Goal: Communication & Community: Answer question/provide support

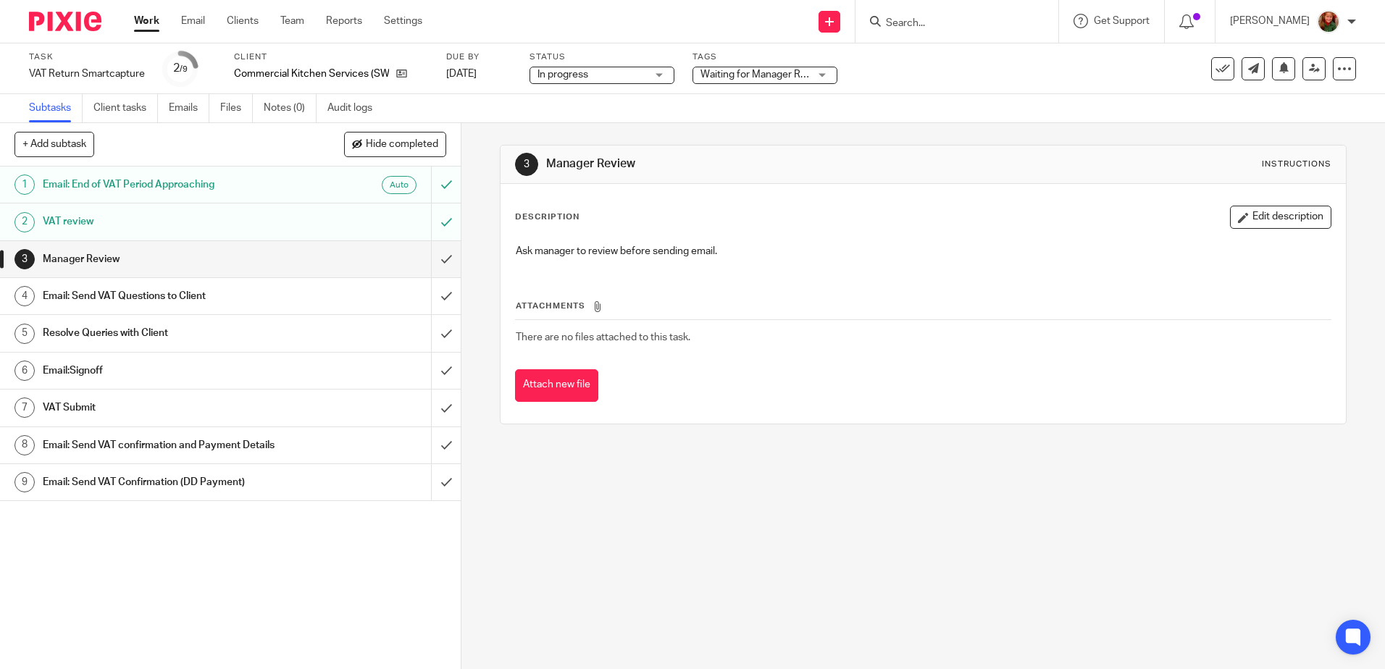
click at [183, 291] on h1 "Email: Send VAT Questions to Client" at bounding box center [167, 296] width 249 height 22
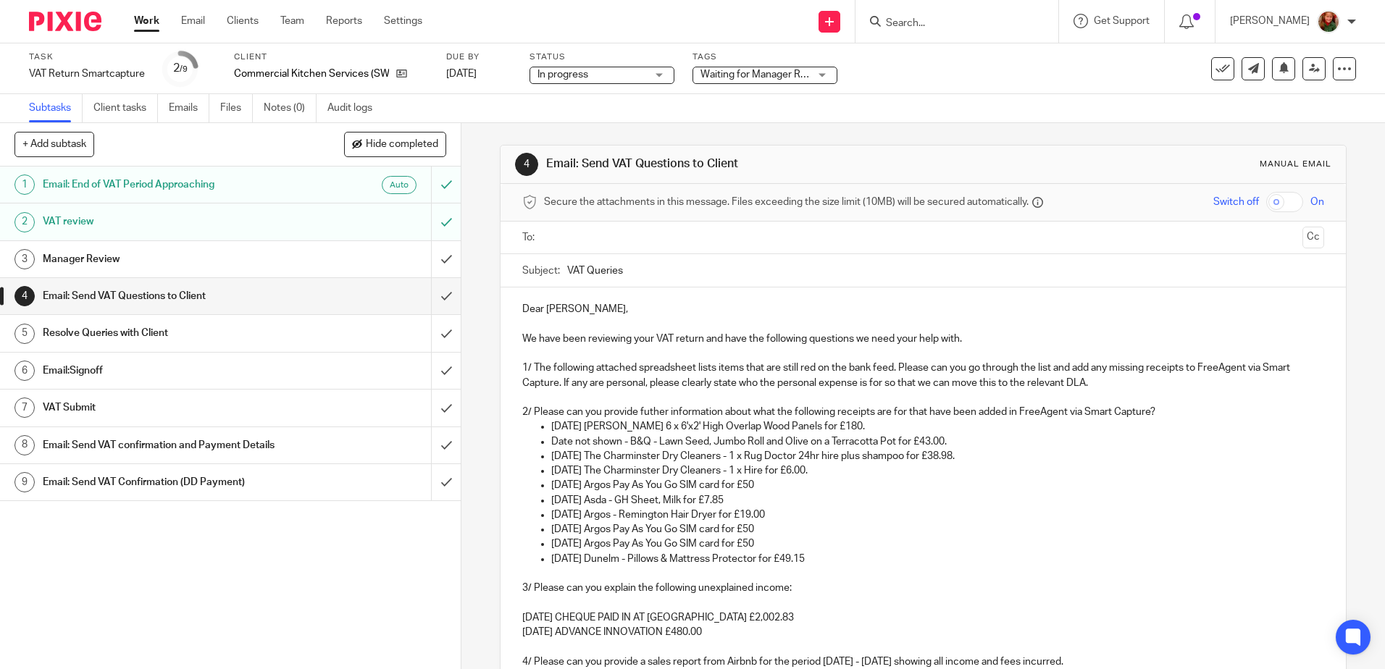
click at [692, 382] on p "1/ The following attached spreadsheet lists items that are still red on the ban…" at bounding box center [922, 376] width 801 height 30
drag, startPoint x: 737, startPoint y: 381, endPoint x: 682, endPoint y: 383, distance: 55.1
click at [682, 383] on p "1/ The following attached spreadsheet lists items that are still red on the ban…" at bounding box center [922, 376] width 801 height 30
click at [698, 382] on p "1/ The following attached spreadsheet lists items that are still red on the ban…" at bounding box center [922, 376] width 801 height 30
click at [652, 409] on p "2/ Please can you provide futher information about what the following receipts …" at bounding box center [922, 412] width 801 height 14
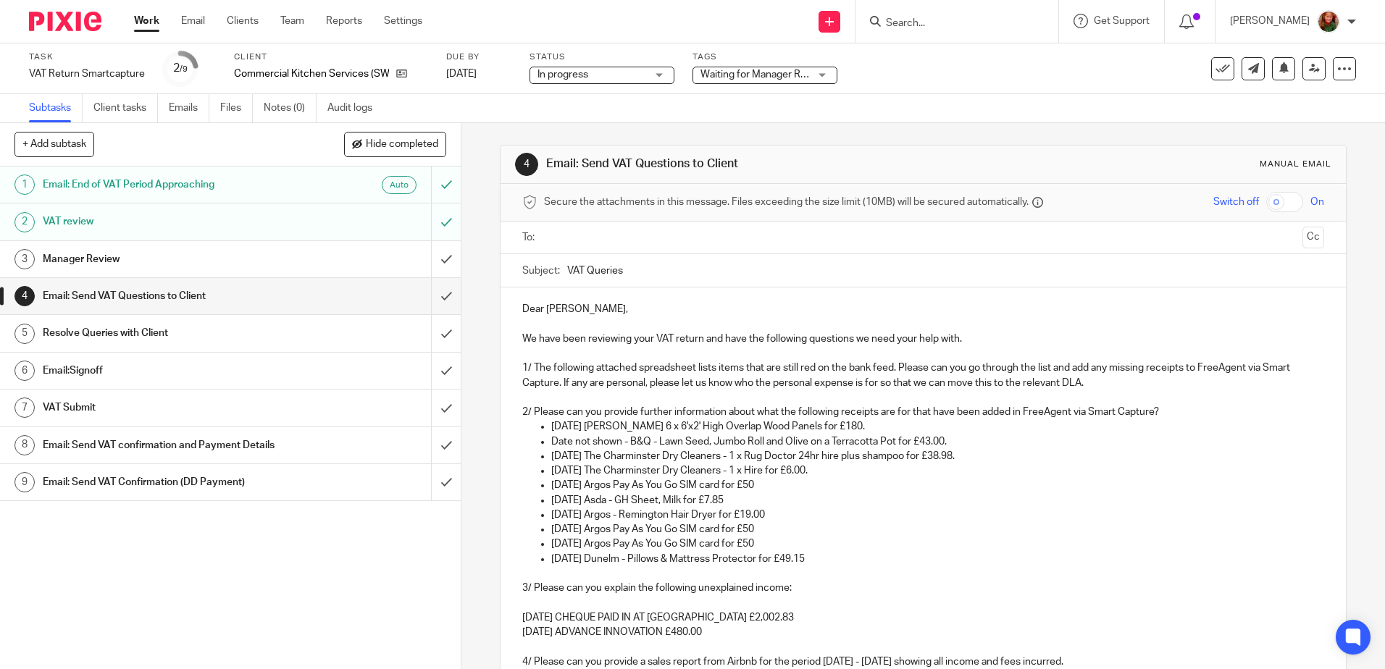
click at [909, 413] on p "2/ Please can you provide further information about what the following receipts…" at bounding box center [922, 412] width 801 height 14
click at [1176, 411] on p "2/ Please can you provide further information about what the following receipts…" at bounding box center [922, 412] width 801 height 14
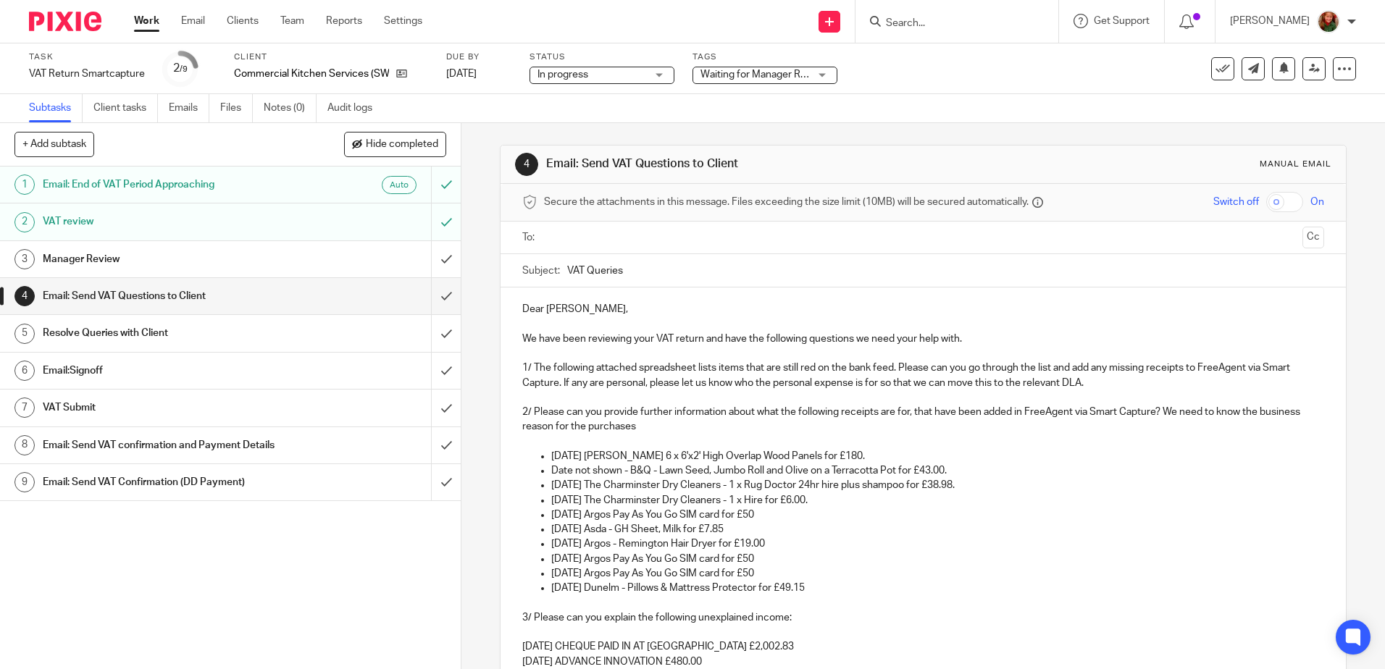
click at [555, 472] on p "Date not shown - B&Q - Lawn Seed, Jumbo Roll and Olive on a Terracotta Pot for …" at bounding box center [937, 471] width 772 height 14
drag, startPoint x: 547, startPoint y: 472, endPoint x: 616, endPoint y: 472, distance: 68.8
click at [616, 472] on p "Date not shown - B&Q - Lawn Seed, Jumbo Roll and Olive on a Terracotta Pot for …" at bounding box center [937, 471] width 772 height 14
click at [682, 532] on p "10.08.25 Asda - GH Sheet, Milk for £7.85" at bounding box center [937, 529] width 772 height 14
click at [745, 532] on p "10.08.25 Asda - GH Sheet, Milk for £7.85" at bounding box center [937, 529] width 772 height 14
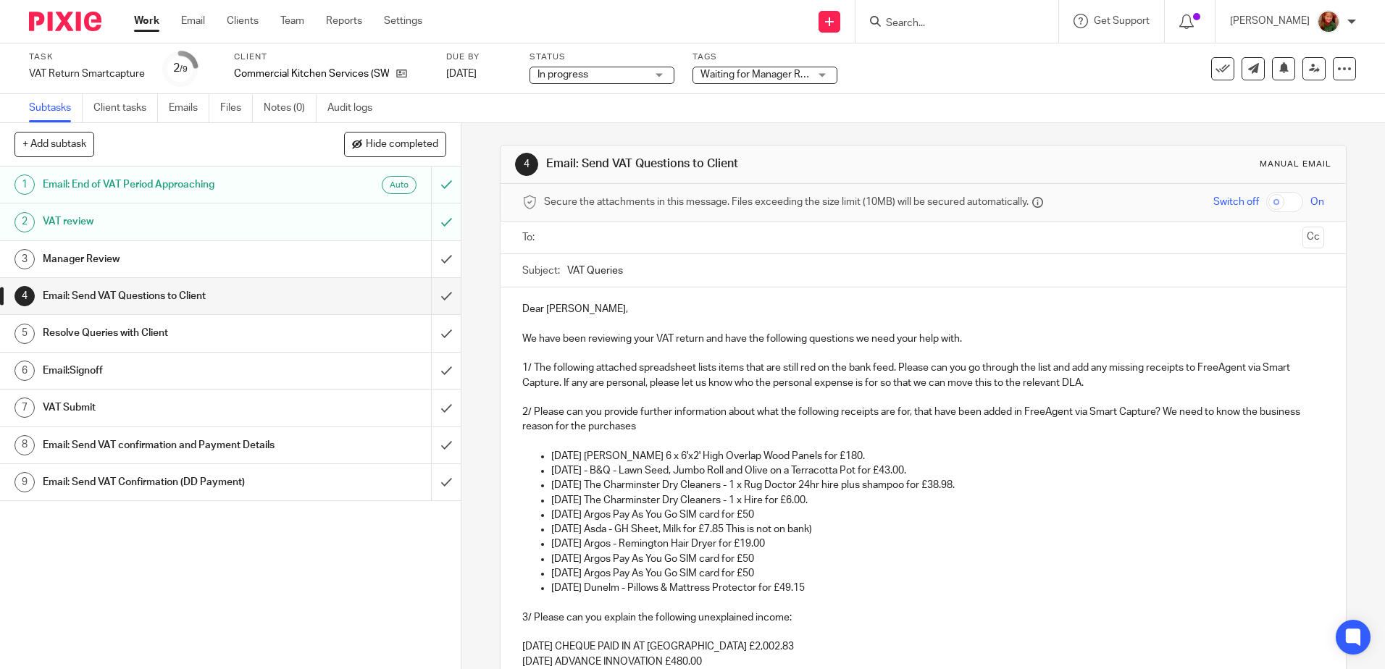
drag, startPoint x: 734, startPoint y: 532, endPoint x: 891, endPoint y: 532, distance: 157.2
click at [891, 532] on p "10.08.25 Asda - GH Sheet, Milk for £7.85 This is not on bank)" at bounding box center [937, 529] width 772 height 14
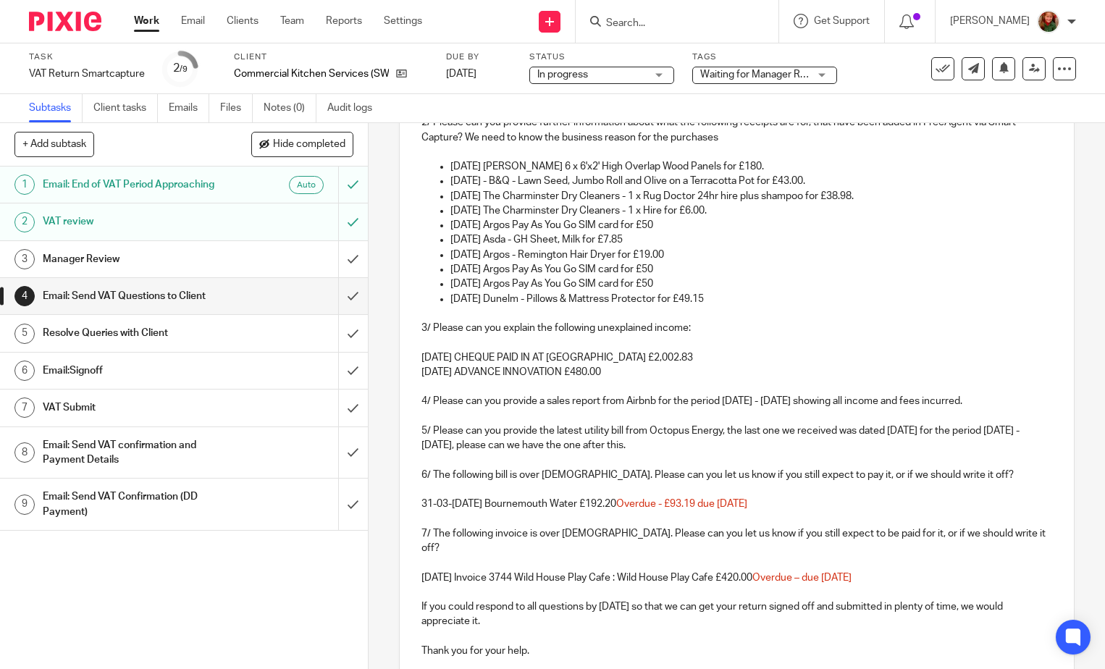
scroll to position [401, 0]
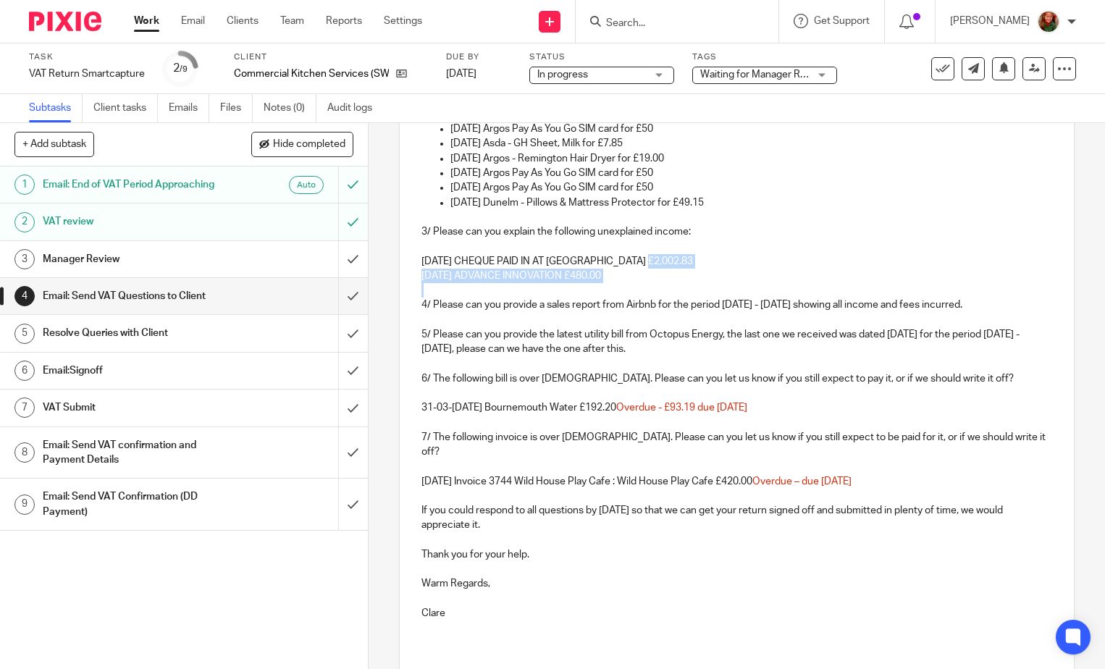
drag, startPoint x: 645, startPoint y: 267, endPoint x: 530, endPoint y: 289, distance: 117.2
click at [530, 289] on div "Dear Richard, We have been reviewing your VAT return and have the following que…" at bounding box center [737, 266] width 674 height 759
click at [627, 278] on p "01-08-2025 ADVANCE INNOVATION £480.00" at bounding box center [737, 276] width 631 height 14
drag, startPoint x: 645, startPoint y: 278, endPoint x: 410, endPoint y: 281, distance: 234.7
click at [410, 281] on div "Dear Richard, We have been reviewing your VAT return and have the following que…" at bounding box center [737, 266] width 674 height 759
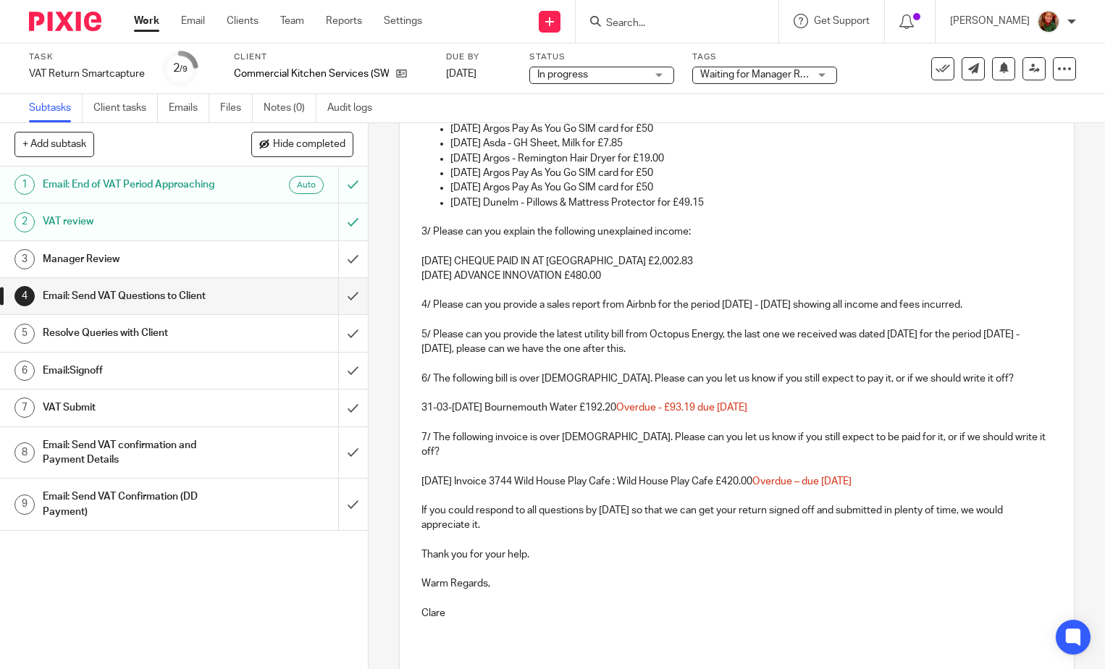
click at [422, 280] on p "01-08-2025 ADVANCE INNOVATION £480.00" at bounding box center [737, 276] width 631 height 14
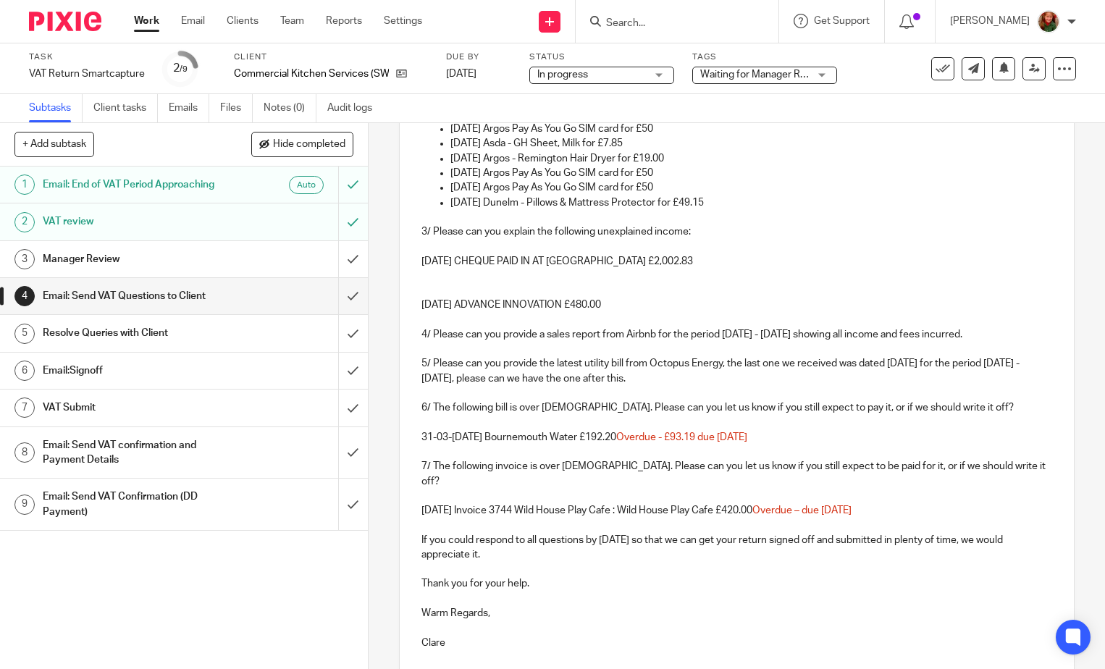
click at [422, 280] on p at bounding box center [737, 276] width 631 height 14
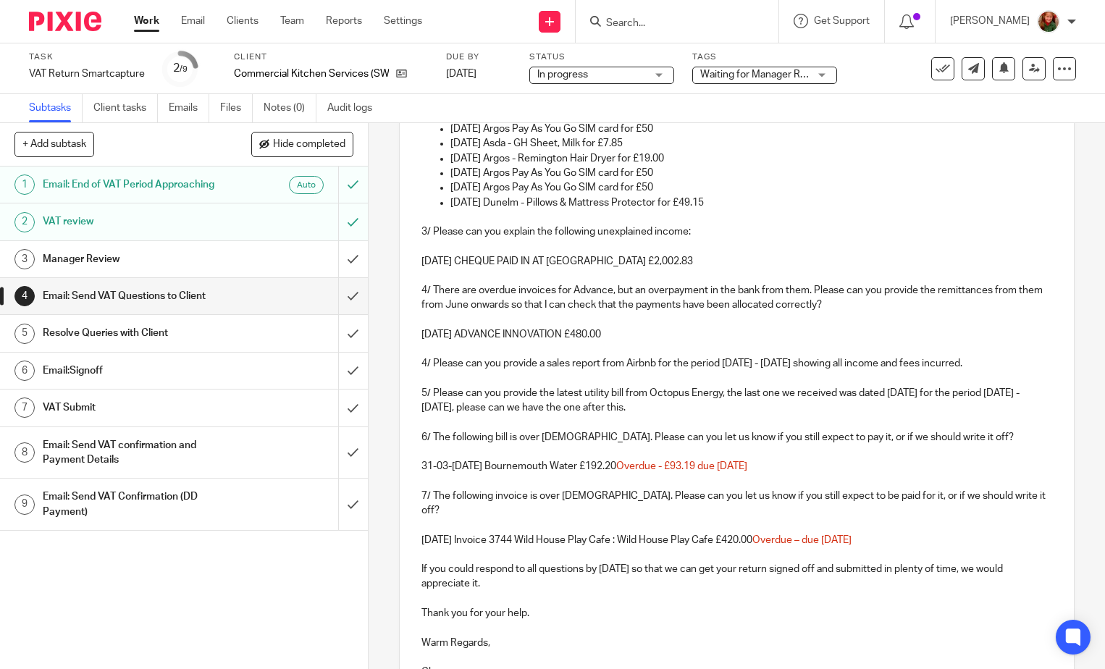
click at [514, 293] on p "4/ There are overdue invoices for Advance, but an overpayment in the bank from …" at bounding box center [737, 298] width 631 height 30
click at [947, 310] on p "4/ There are overdue and part paid invoices for Advance, but an overpayment in …" at bounding box center [737, 298] width 631 height 30
drag, startPoint x: 673, startPoint y: 335, endPoint x: 384, endPoint y: 339, distance: 289.1
click at [384, 339] on div "4 Email: Send VAT Questions to Client Manual email Secure the attachments in th…" at bounding box center [737, 396] width 737 height 546
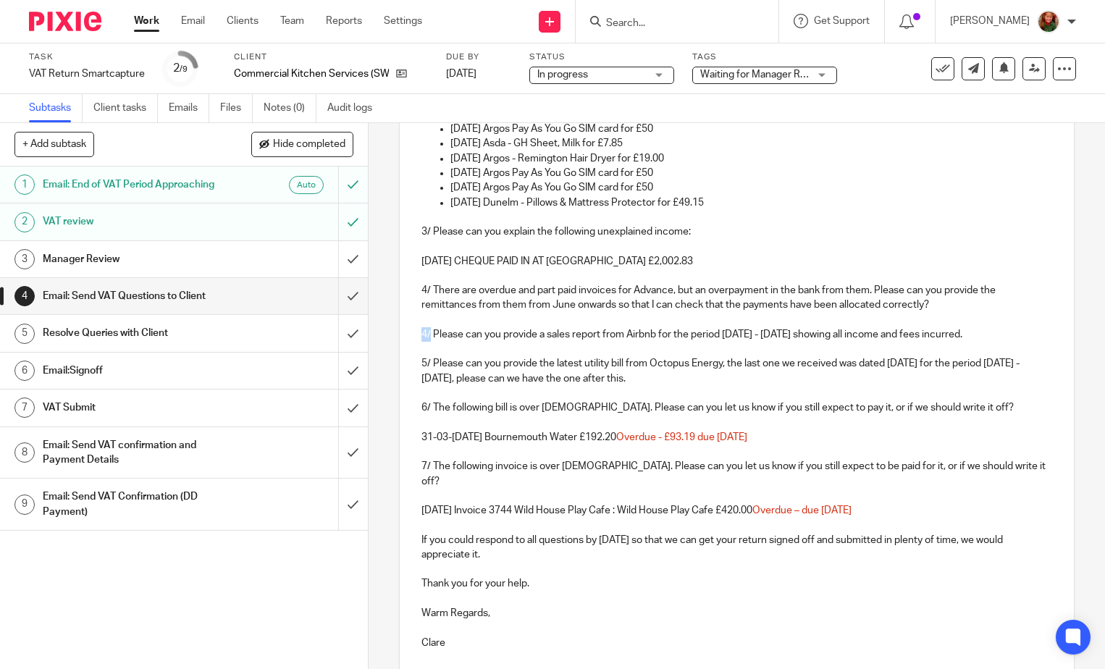
click at [414, 335] on div "Dear Richard, We have been reviewing your VAT return and have the following que…" at bounding box center [737, 281] width 674 height 789
click at [619, 364] on p "5/ Please can you provide the latest utility bill from Octopus Energy, the last…" at bounding box center [737, 371] width 631 height 30
click at [614, 377] on p "5/ Please can you provide the latest utility bills from Octopus Energy, the las…" at bounding box center [737, 371] width 631 height 30
click at [669, 377] on p "5/ Please can you provide the latest utility bills from Octopus Energy, the las…" at bounding box center [737, 371] width 631 height 30
drag, startPoint x: 756, startPoint y: 406, endPoint x: 971, endPoint y: 405, distance: 214.4
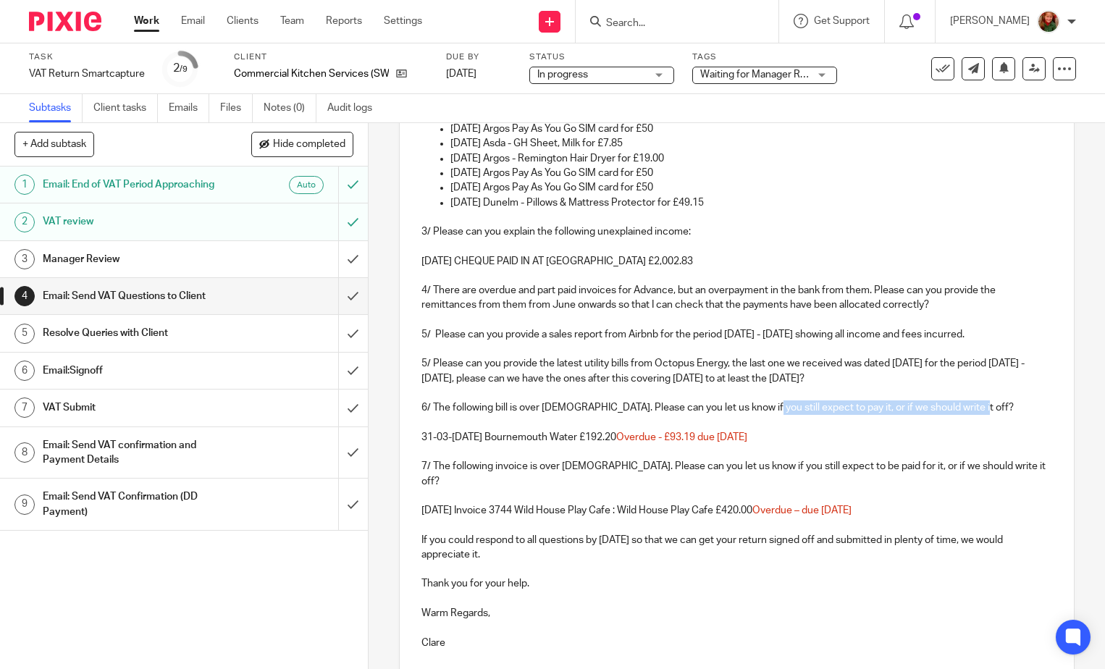
click at [971, 405] on p "6/ The following bill is over 6 months old. Please can you let us know if you s…" at bounding box center [737, 408] width 631 height 14
drag, startPoint x: 506, startPoint y: 408, endPoint x: 916, endPoint y: 409, distance: 409.3
click at [916, 409] on p "6/ The following bill is over 6 months old. Please can you let us know if you h…" at bounding box center [737, 408] width 631 height 14
drag, startPoint x: 757, startPoint y: 440, endPoint x: 869, endPoint y: 440, distance: 111.6
click at [869, 440] on p "31-03-2025 March 25 Bournemouth Water £192.20 Overdue - £93.19 due 7 months ago" at bounding box center [737, 437] width 631 height 14
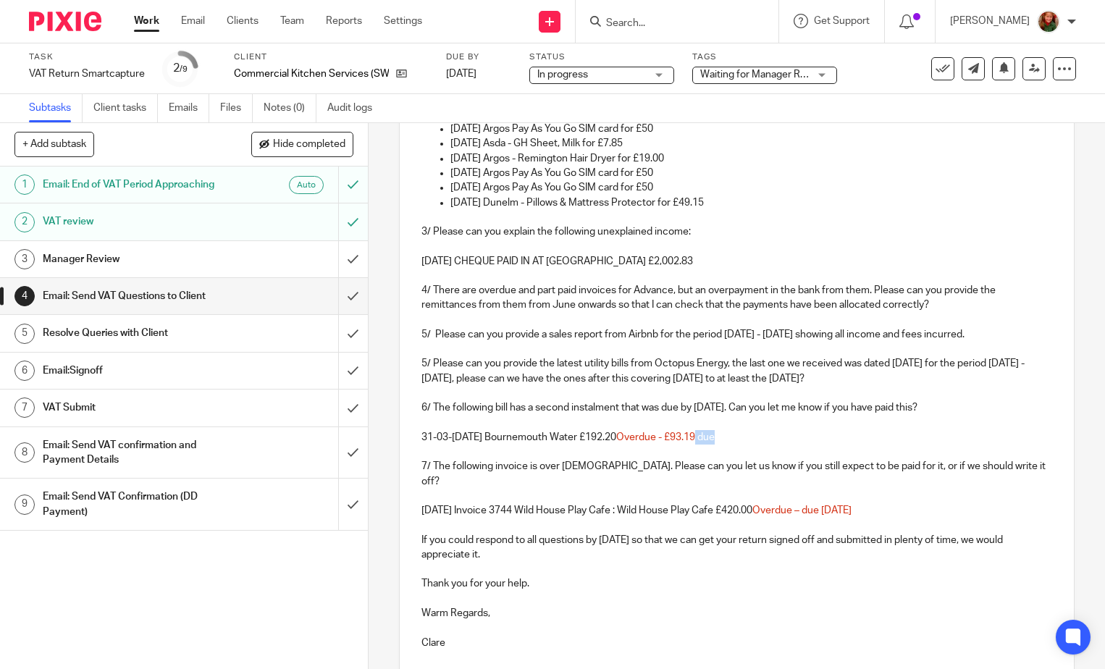
drag, startPoint x: 735, startPoint y: 440, endPoint x: 808, endPoint y: 440, distance: 73.9
click at [808, 440] on p "31-03-2025 March 25 Bournemouth Water £192.20 Overdue - £93.19 due" at bounding box center [737, 437] width 631 height 14
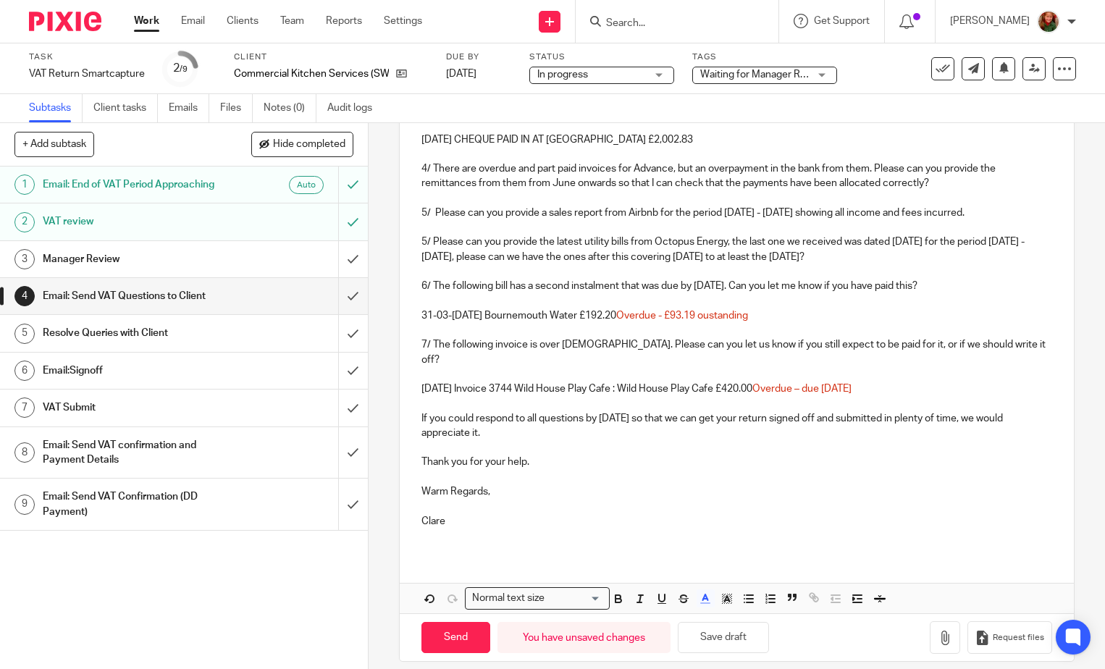
click at [687, 382] on p "17-12-2024 Invoice 3744 Wild House Play Cafe : Wild House Play Cafe £420.00 Ove…" at bounding box center [737, 389] width 631 height 14
click at [719, 635] on button "Save draft" at bounding box center [723, 637] width 91 height 31
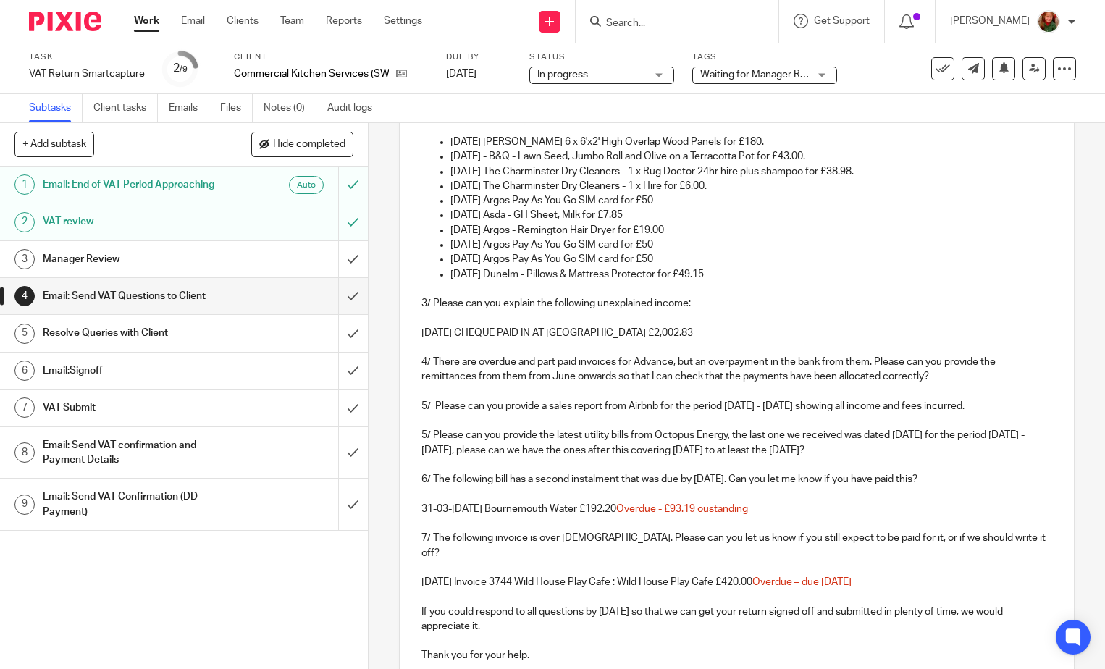
scroll to position [474, 0]
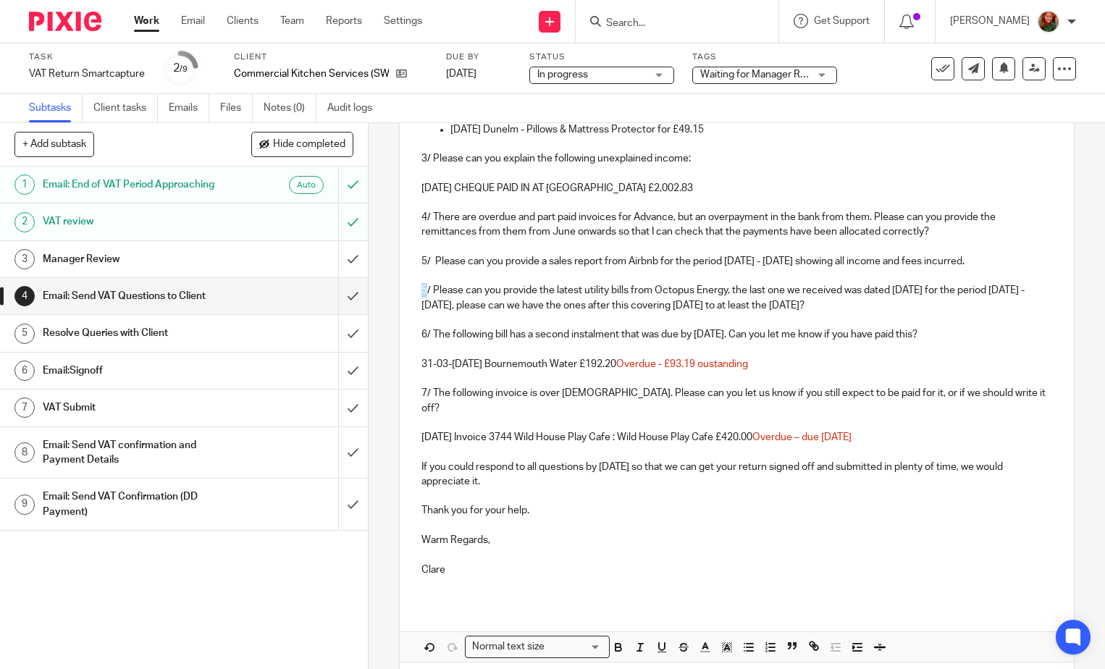
click at [424, 290] on p "5/ Please can you provide the latest utility bills from Octopus Energy, the las…" at bounding box center [737, 298] width 631 height 30
click at [422, 337] on p "6/ The following bill has a second instalment that was due by 1st October. Can …" at bounding box center [737, 334] width 631 height 14
click at [415, 392] on div "Dear Richard, We have been reviewing your VAT return and have the following que…" at bounding box center [737, 208] width 674 height 789
click at [662, 463] on p "If you could respond to all questions by Tuesday 21st Oct so that we can get yo…" at bounding box center [737, 475] width 631 height 30
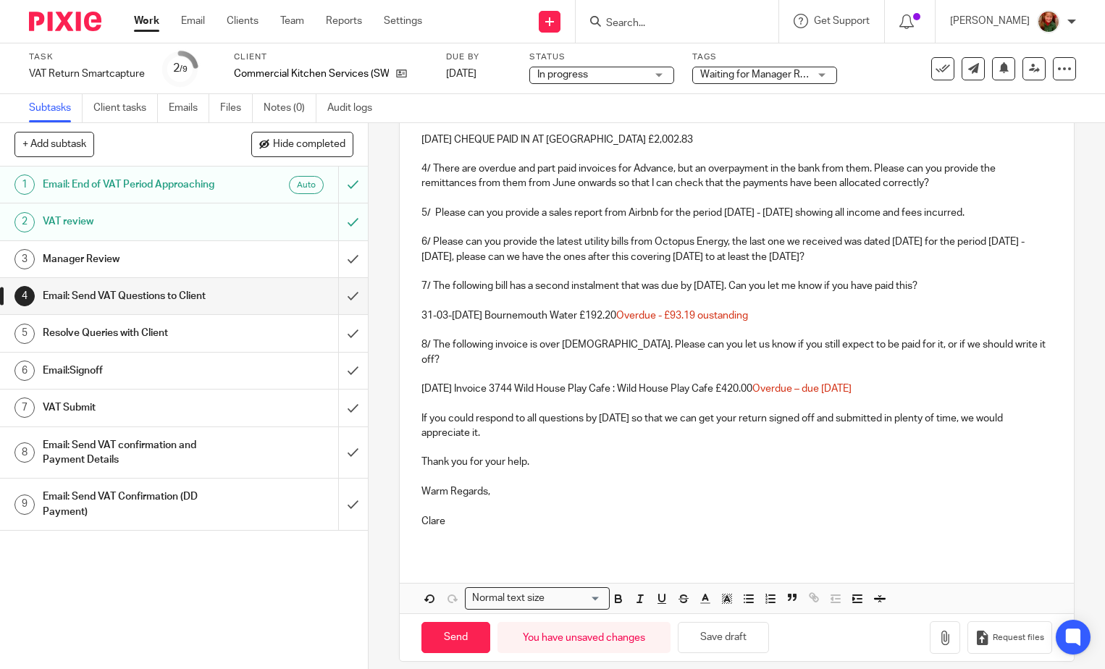
click at [741, 622] on button "Save draft" at bounding box center [723, 637] width 91 height 31
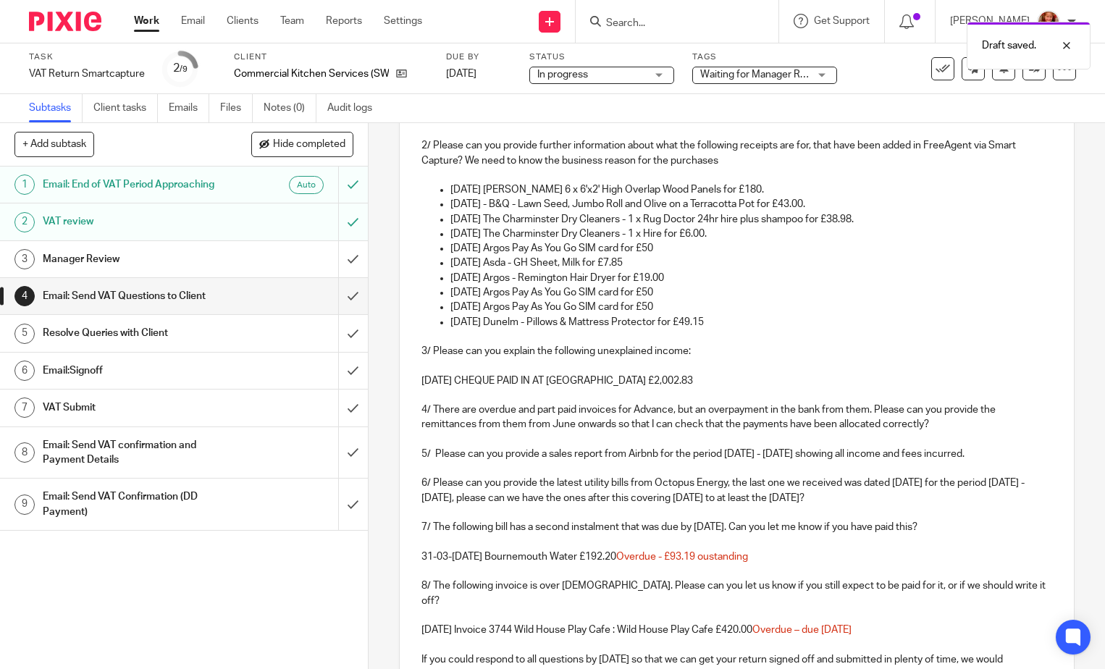
scroll to position [233, 0]
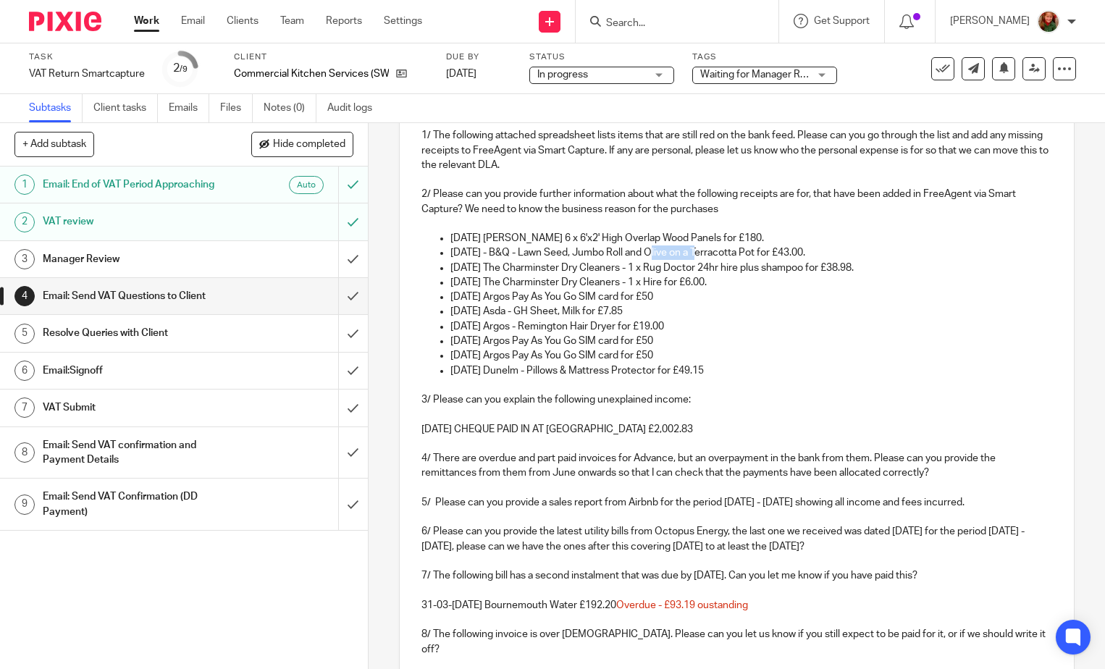
drag, startPoint x: 651, startPoint y: 251, endPoint x: 697, endPoint y: 254, distance: 45.7
click at [697, 254] on p "14/09/25 - B&Q - Lawn Seed, Jumbo Roll and Olive on a Terracotta Pot for £43.00." at bounding box center [752, 253] width 602 height 14
click at [737, 298] on p "08.08.25 Argos Pay As You Go SIM card for £50" at bounding box center [752, 297] width 602 height 14
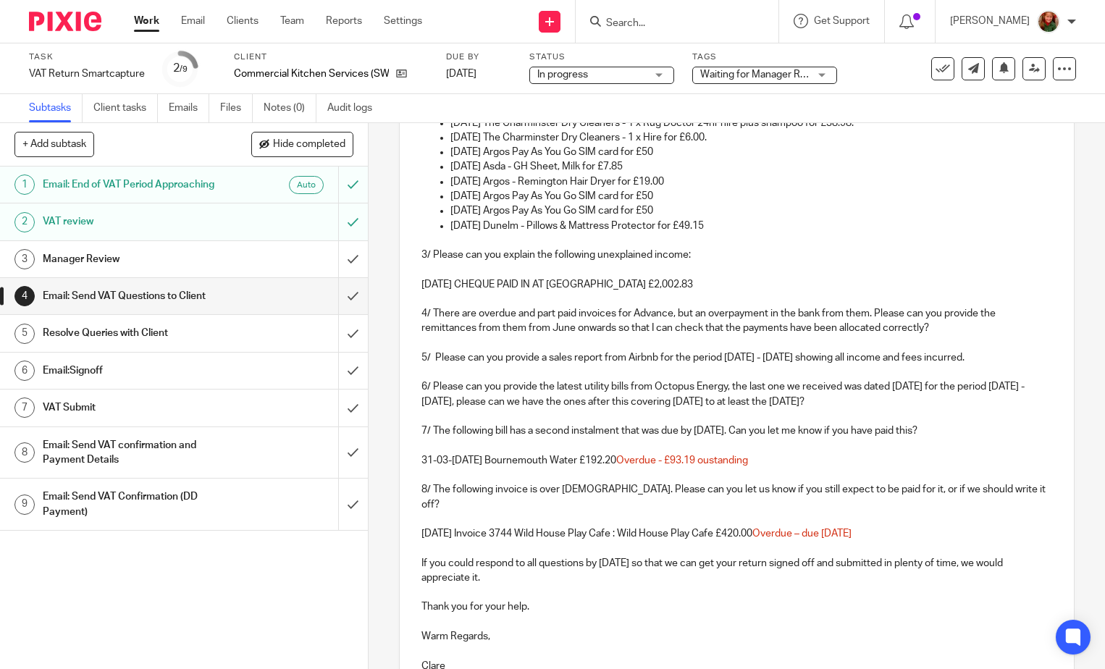
scroll to position [426, 0]
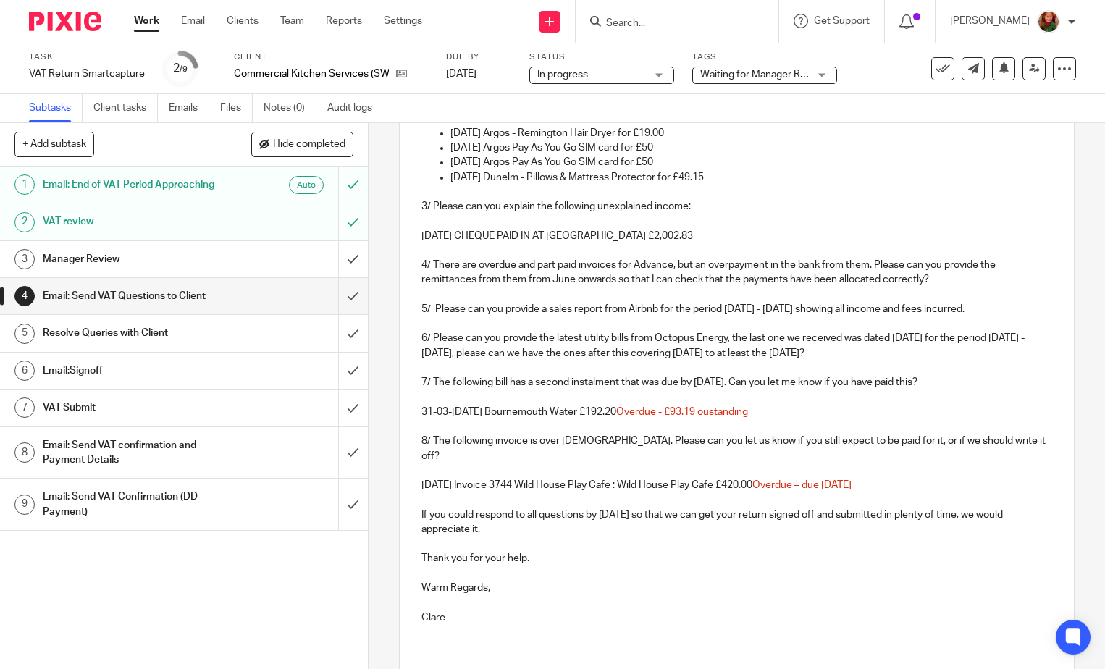
click at [748, 412] on span "Overdue - £93.19 oustanding" at bounding box center [682, 412] width 132 height 10
click at [422, 493] on p at bounding box center [737, 500] width 631 height 14
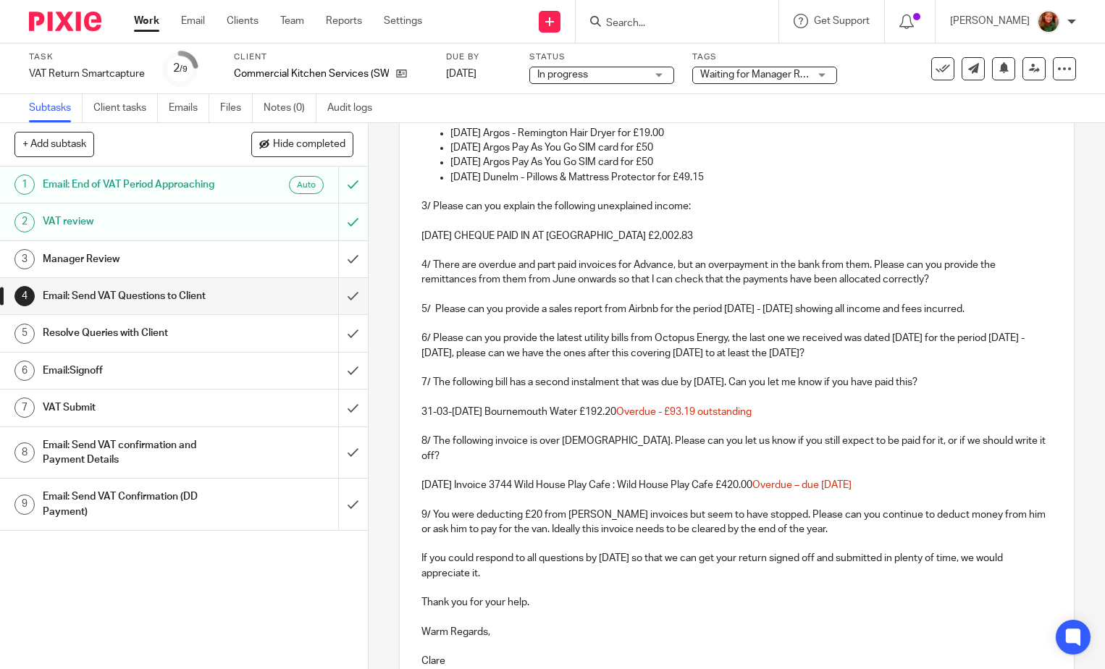
scroll to position [566, 0]
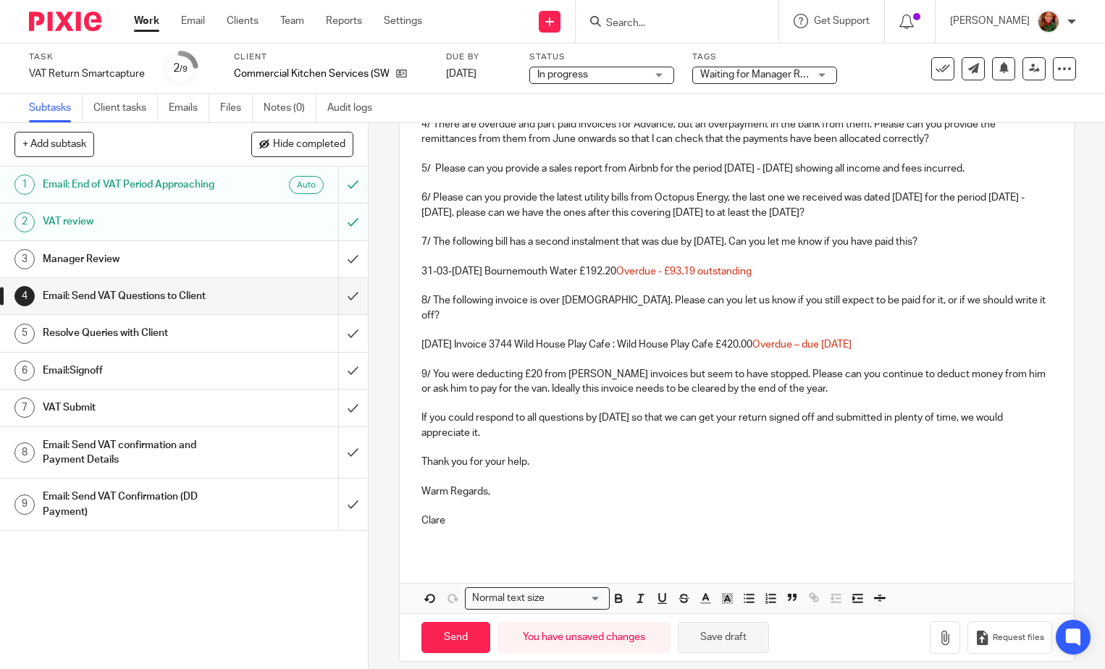
click at [711, 632] on button "Save draft" at bounding box center [723, 637] width 91 height 31
click at [429, 367] on p "9/ You were deducting £20 from Lee's invoices but seem to have stopped. Please …" at bounding box center [737, 382] width 631 height 30
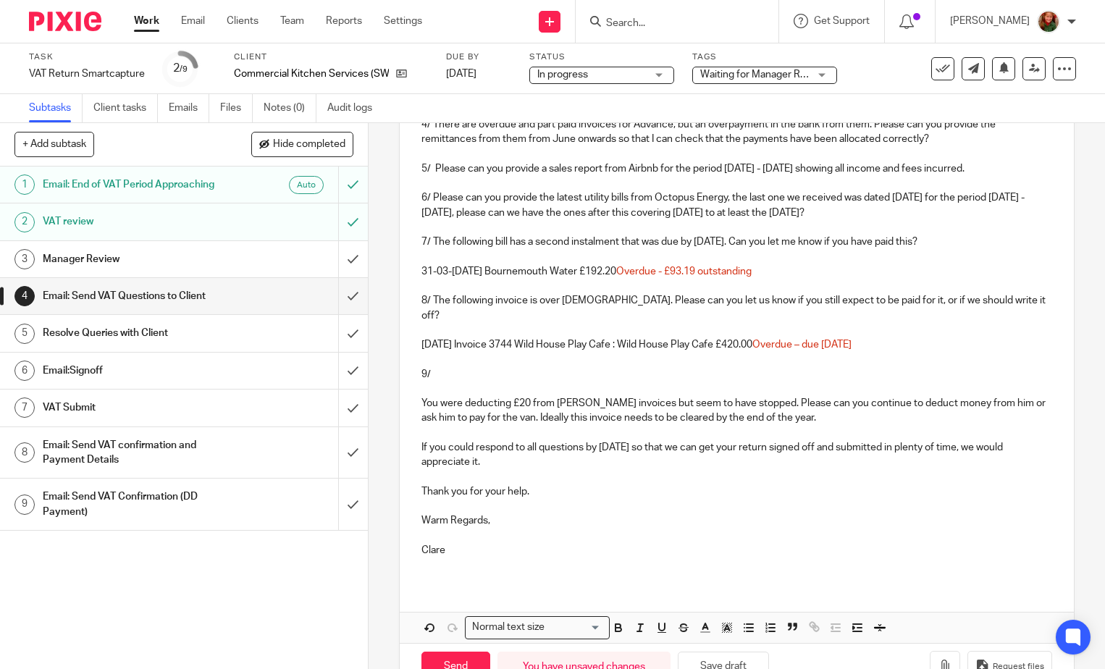
click at [446, 367] on p "9/" at bounding box center [737, 374] width 631 height 14
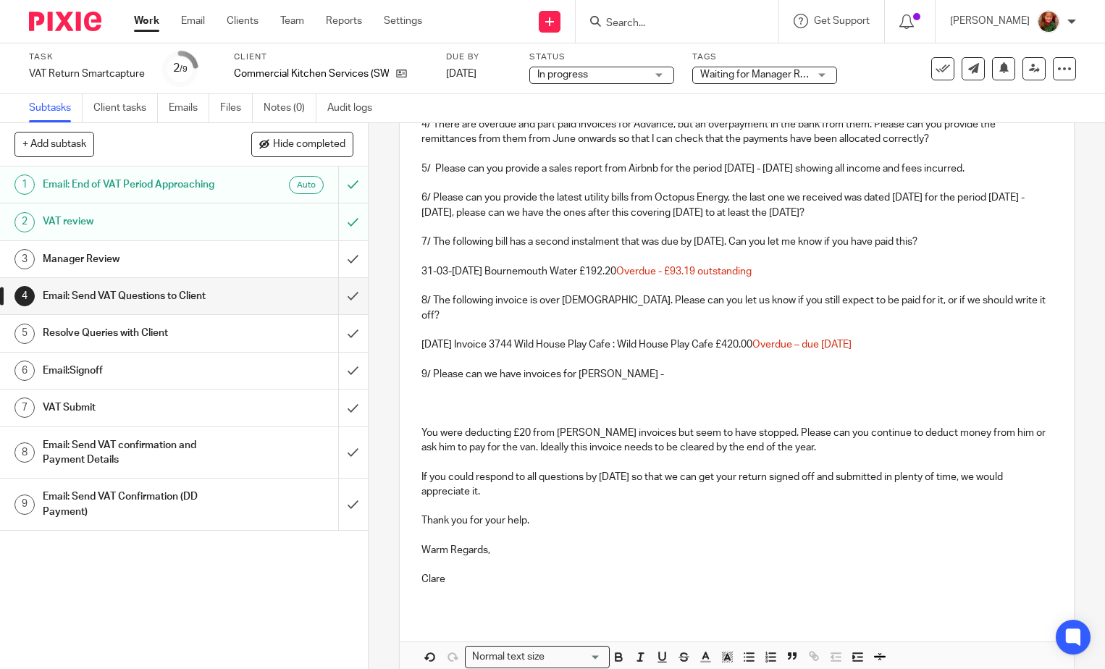
click at [455, 382] on p at bounding box center [737, 389] width 631 height 14
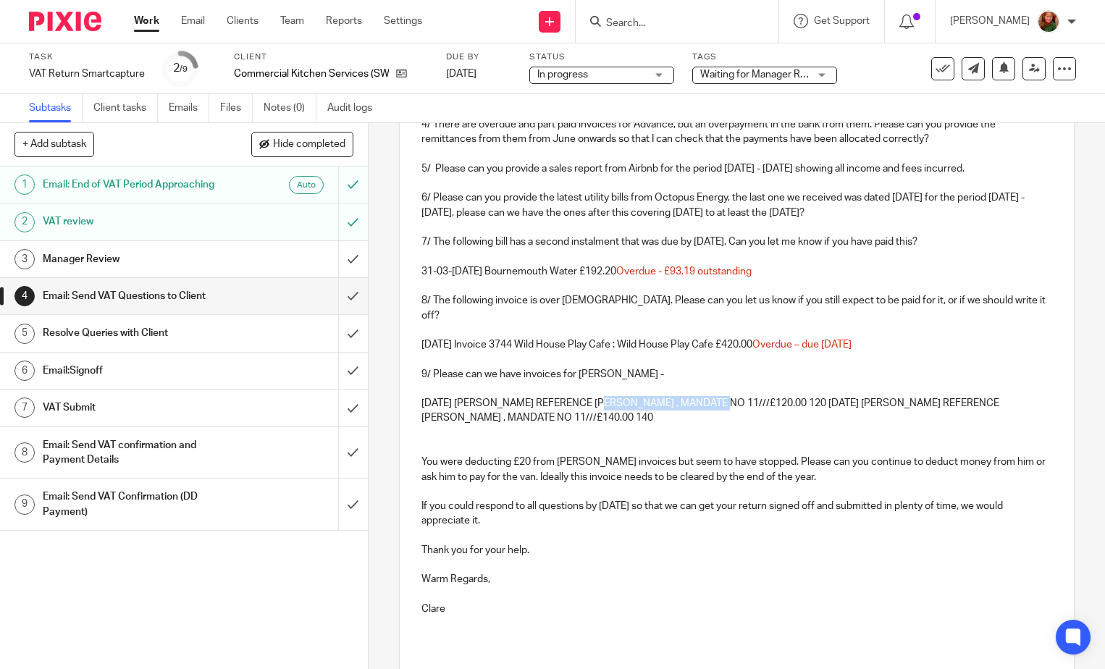
drag, startPoint x: 599, startPoint y: 388, endPoint x: 712, endPoint y: 387, distance: 113.0
click at [712, 396] on p "02/08/2025 LEE RUSSELL REFERENCE LEE , MANDATE NO 11///£120.00 120 15/08/2025 L…" at bounding box center [737, 411] width 631 height 30
drag, startPoint x: 678, startPoint y: 391, endPoint x: 698, endPoint y: 392, distance: 20.3
click at [698, 396] on p "02/08/2025 LEE RUSSELL REFERENCE £120.00 120 15/08/2025 LEE RUSSELL REFERENCE L…" at bounding box center [737, 411] width 631 height 30
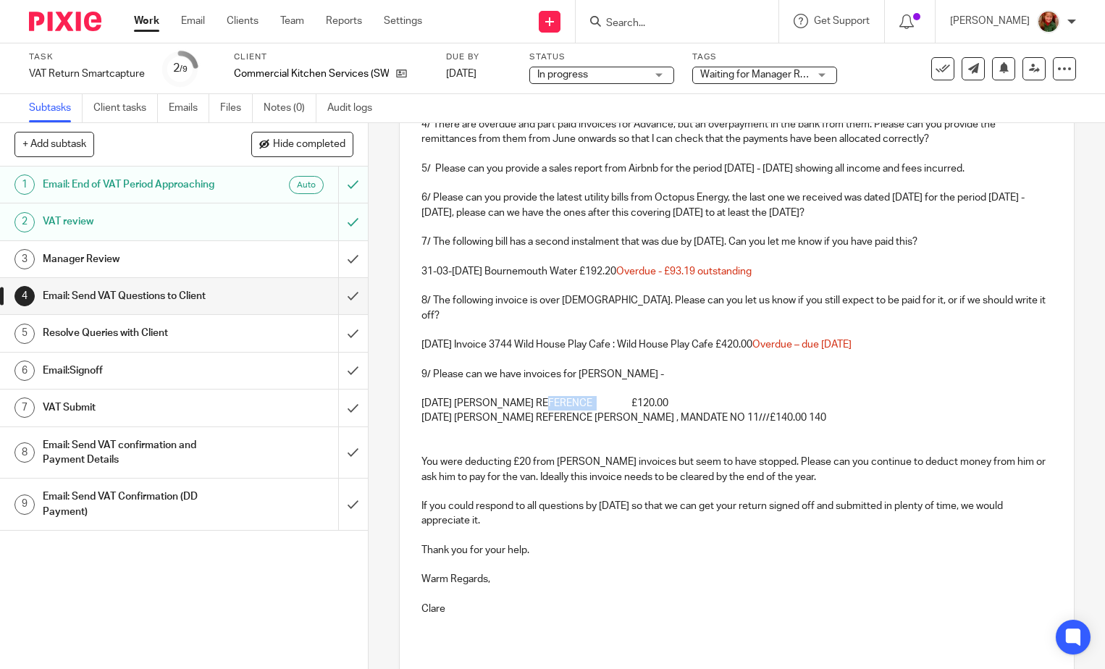
drag, startPoint x: 542, startPoint y: 390, endPoint x: 595, endPoint y: 390, distance: 52.9
click at [595, 396] on p "02/08/2025 LEE RUSSELL REFERENCE £120.00" at bounding box center [737, 403] width 631 height 14
drag, startPoint x: 540, startPoint y: 403, endPoint x: 711, endPoint y: 403, distance: 171.7
click at [711, 411] on p "15/08/2025 LEE RUSSELL REFERENCE LEE , MANDATE NO 11///£140.00 140" at bounding box center [737, 418] width 631 height 14
drag, startPoint x: 618, startPoint y: 406, endPoint x: 699, endPoint y: 406, distance: 81.1
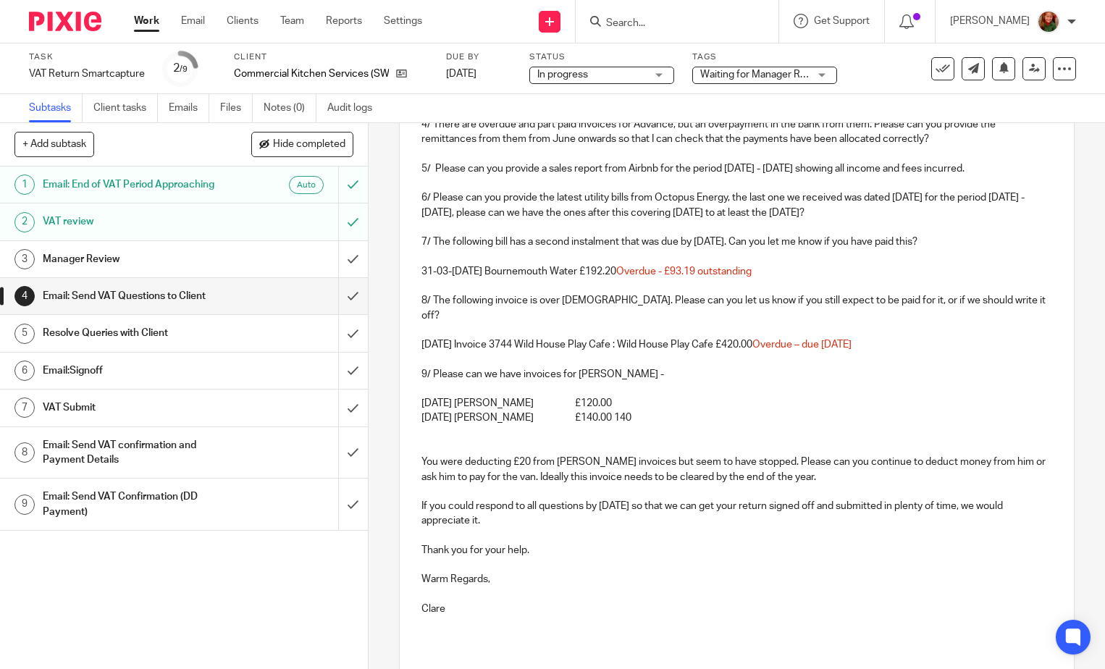
click at [699, 411] on p "15/08/2025 LEE RUSSELL £140.00 140" at bounding box center [737, 418] width 631 height 14
click at [536, 440] on p at bounding box center [737, 447] width 631 height 14
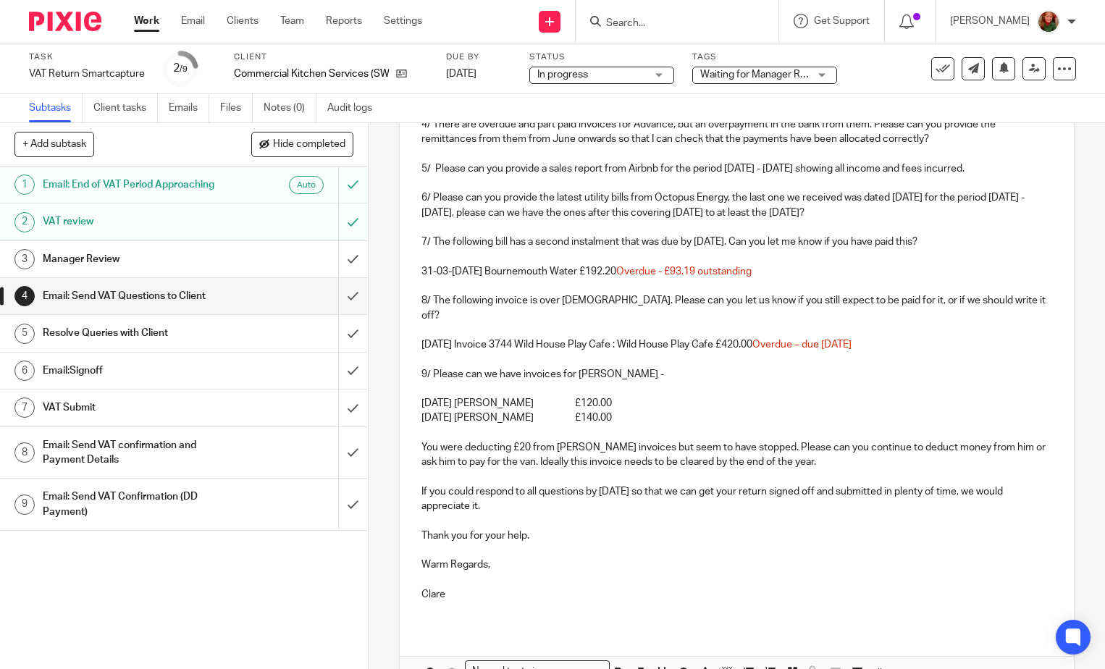
click at [728, 411] on p "15/08/2025 LEE RUSSELL £140.00" at bounding box center [737, 418] width 631 height 14
click at [702, 514] on p at bounding box center [737, 521] width 631 height 14
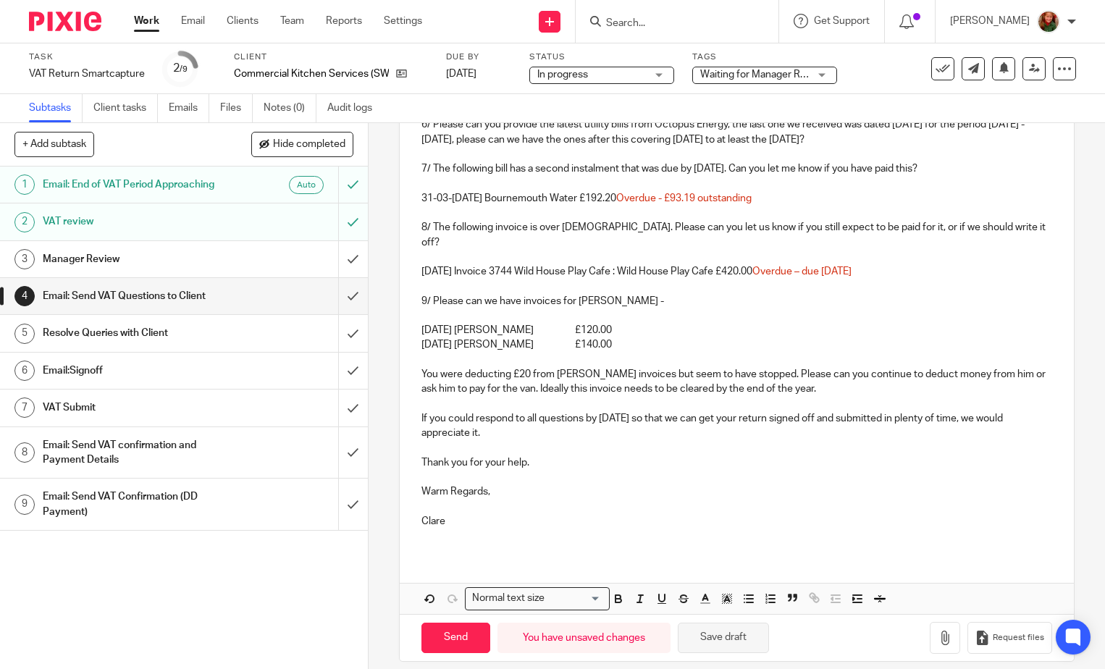
click at [716, 623] on button "Save draft" at bounding box center [723, 638] width 91 height 31
click at [727, 632] on button "Save draft" at bounding box center [723, 638] width 91 height 31
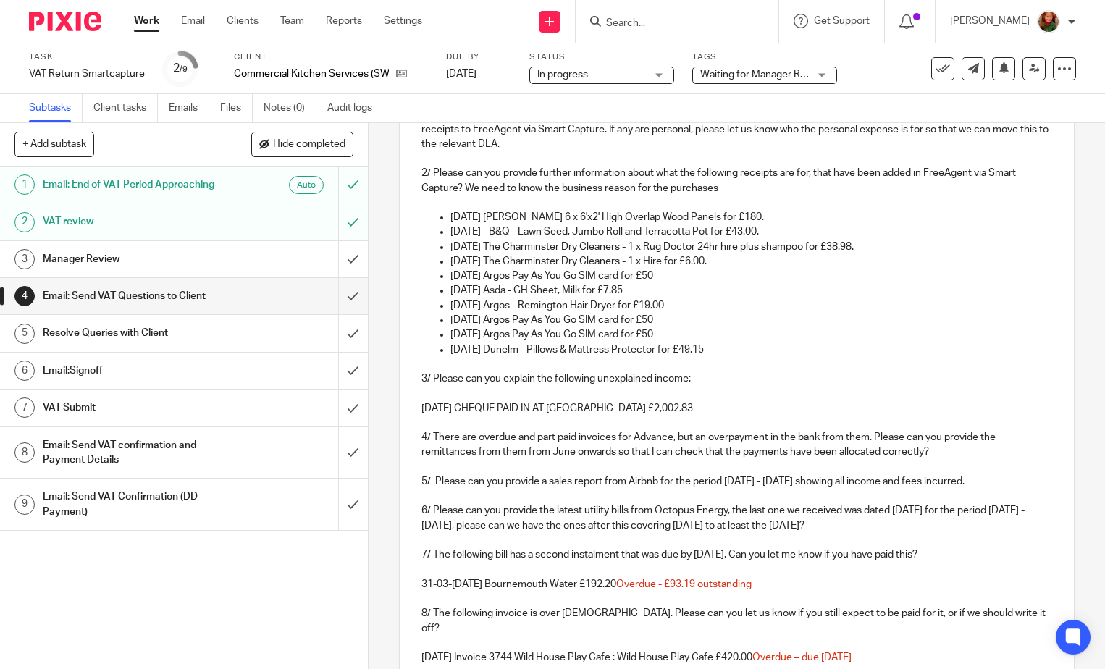
scroll to position [0, 0]
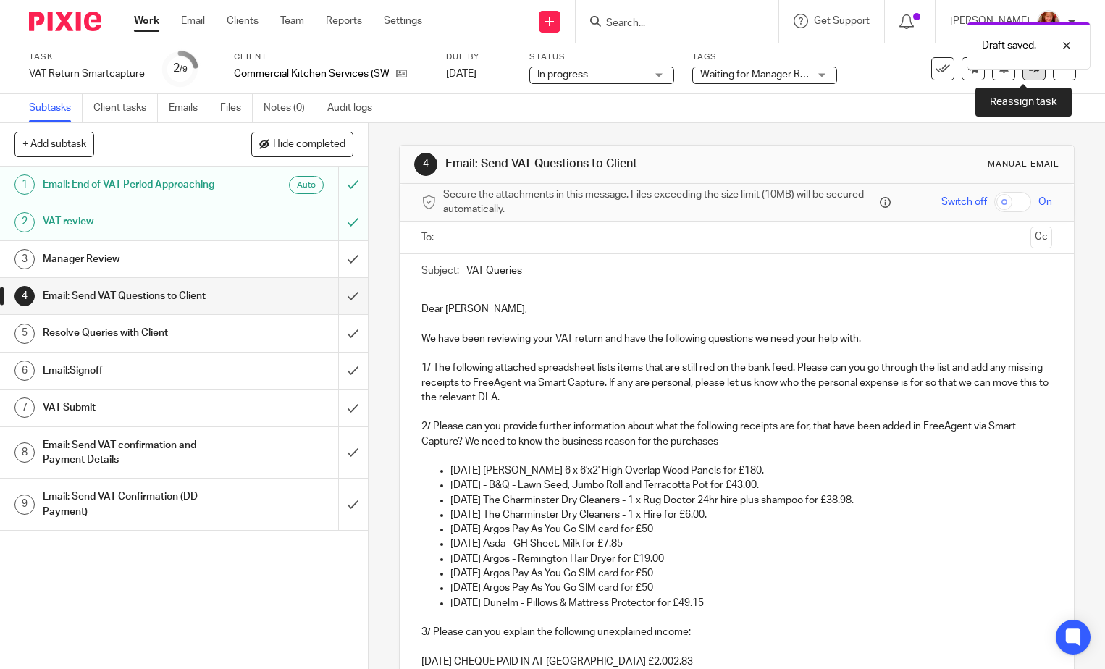
click at [1023, 75] on link at bounding box center [1034, 68] width 23 height 23
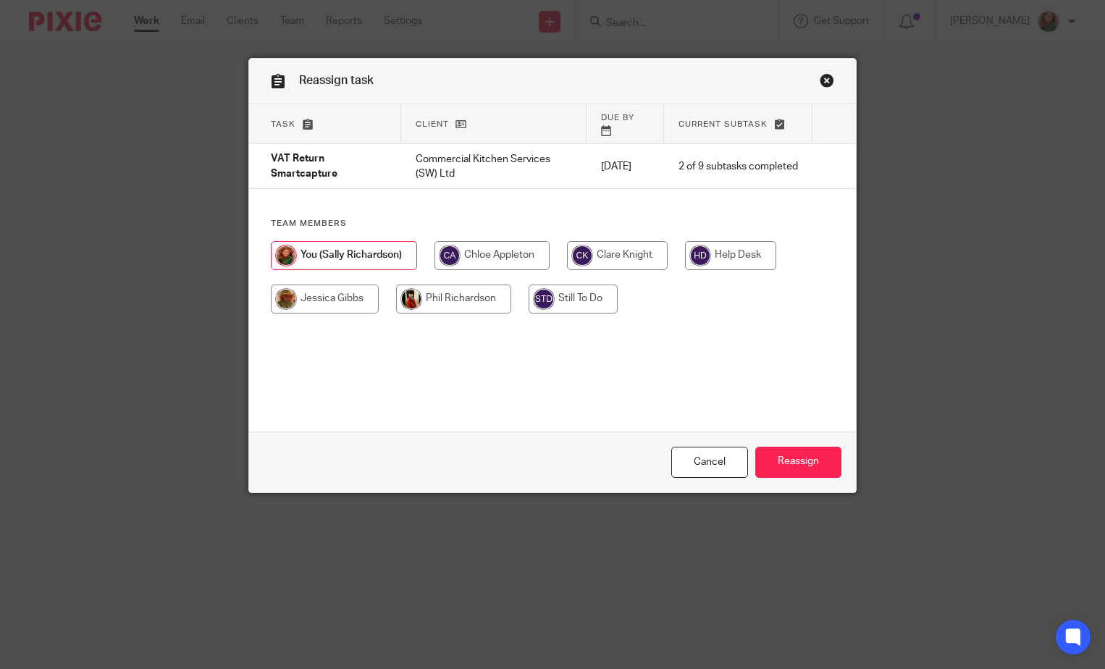
click at [599, 241] on input "radio" at bounding box center [617, 255] width 101 height 29
radio input "true"
click at [793, 467] on input "Reassign" at bounding box center [799, 462] width 86 height 31
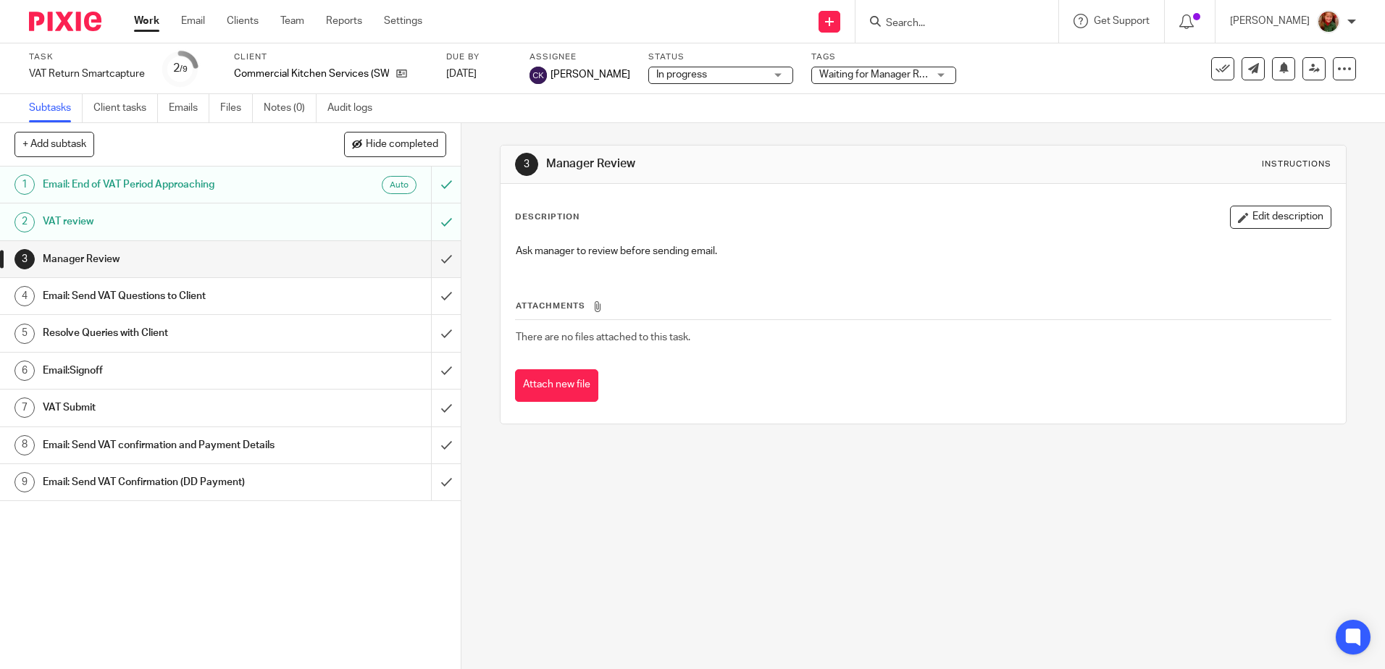
click at [139, 17] on link "Work" at bounding box center [146, 21] width 25 height 14
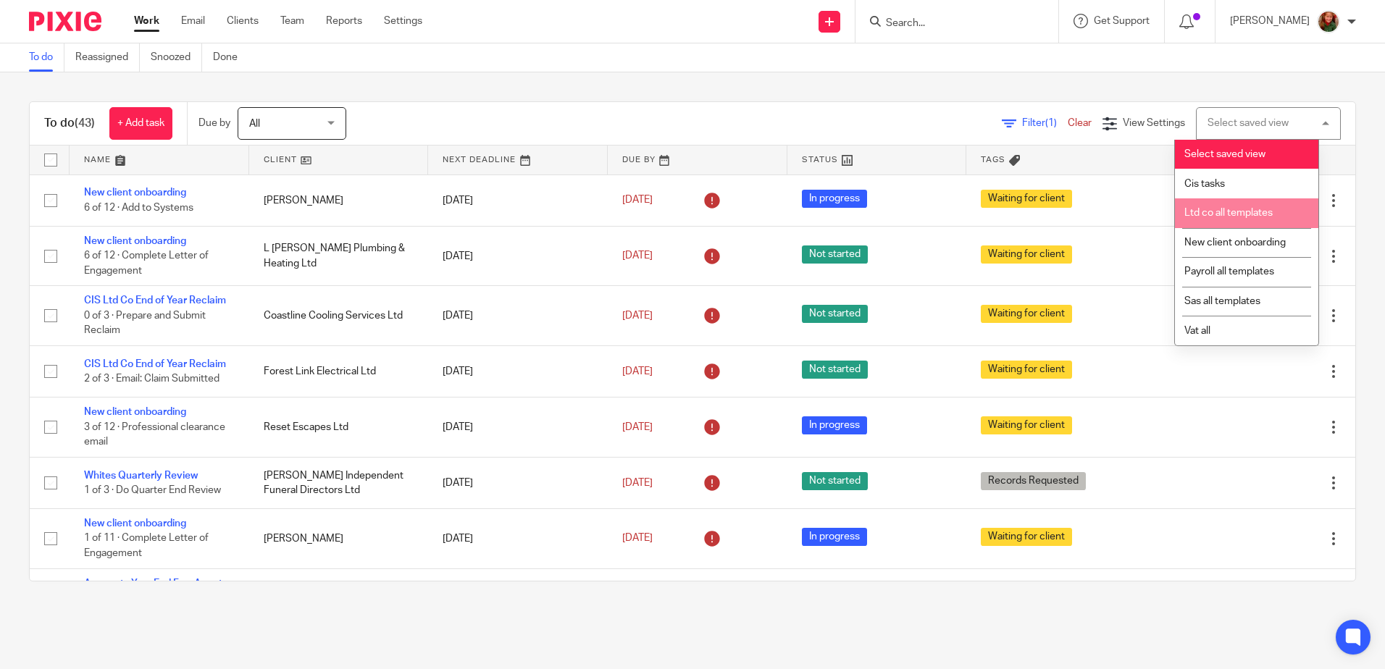
click at [1232, 224] on li "Ltd co all templates" at bounding box center [1246, 213] width 143 height 30
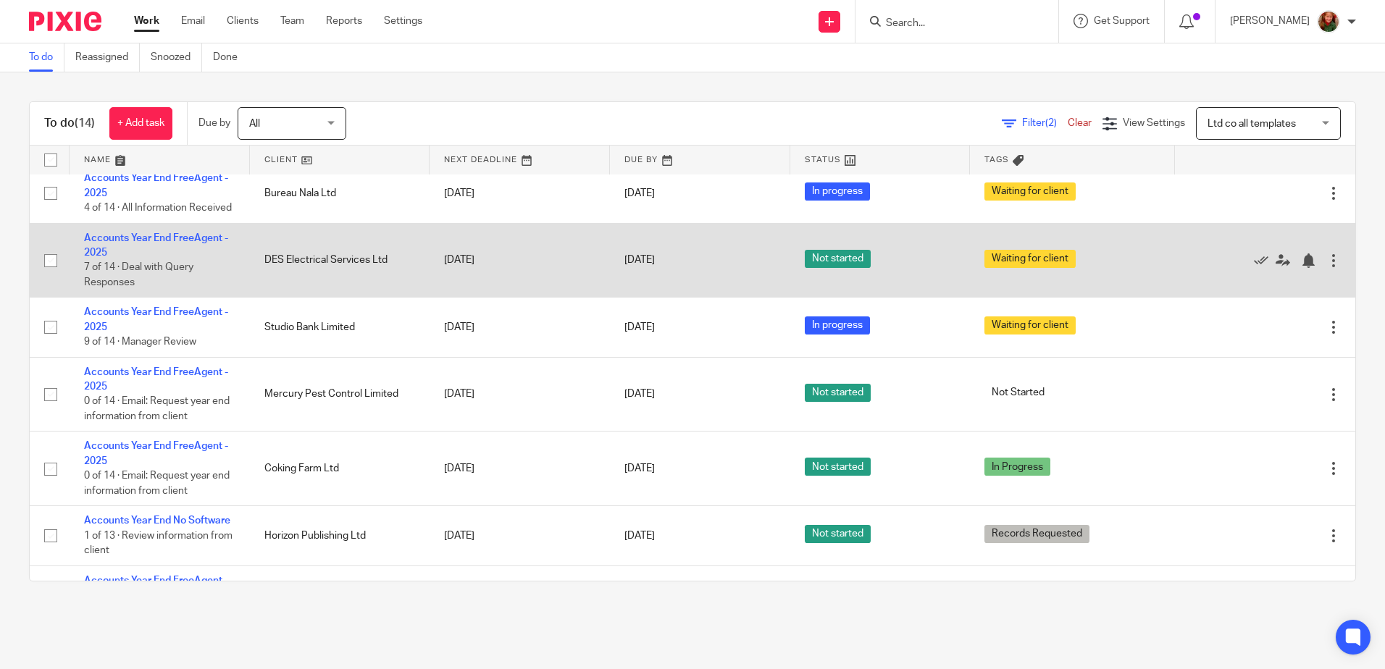
scroll to position [386, 0]
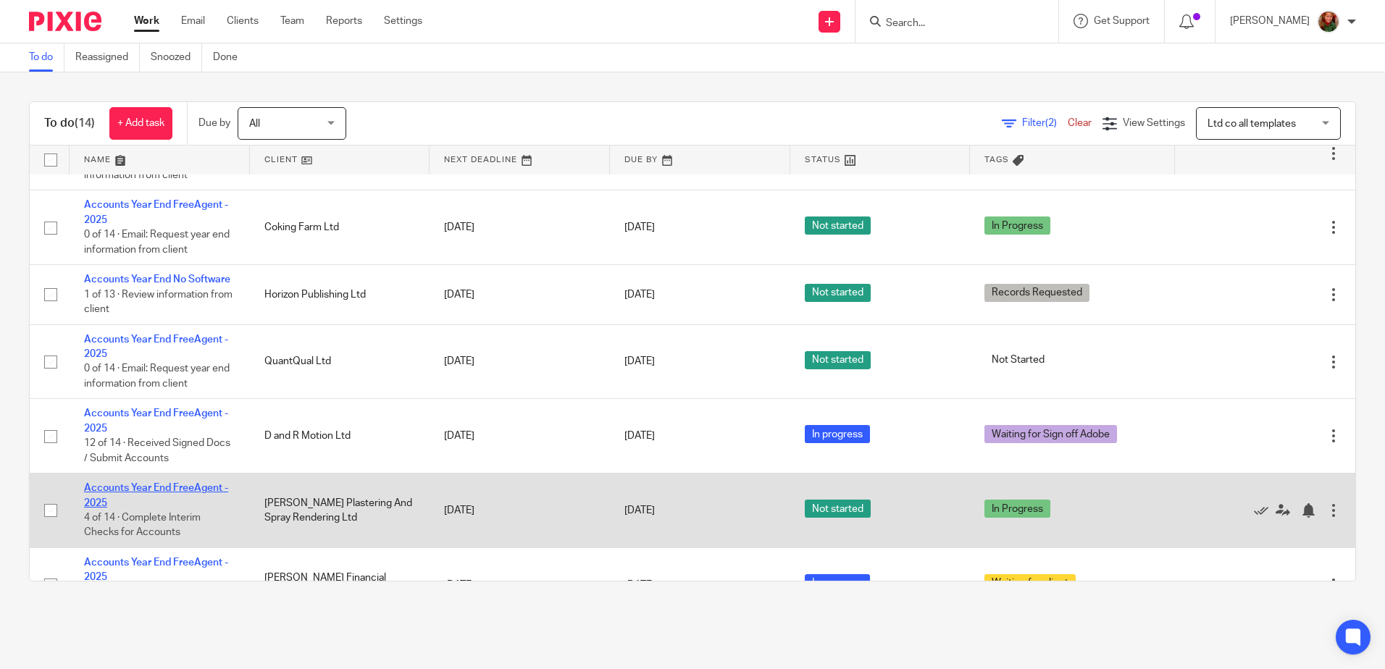
click at [151, 508] on link "Accounts Year End FreeAgent - 2025" at bounding box center [156, 495] width 144 height 25
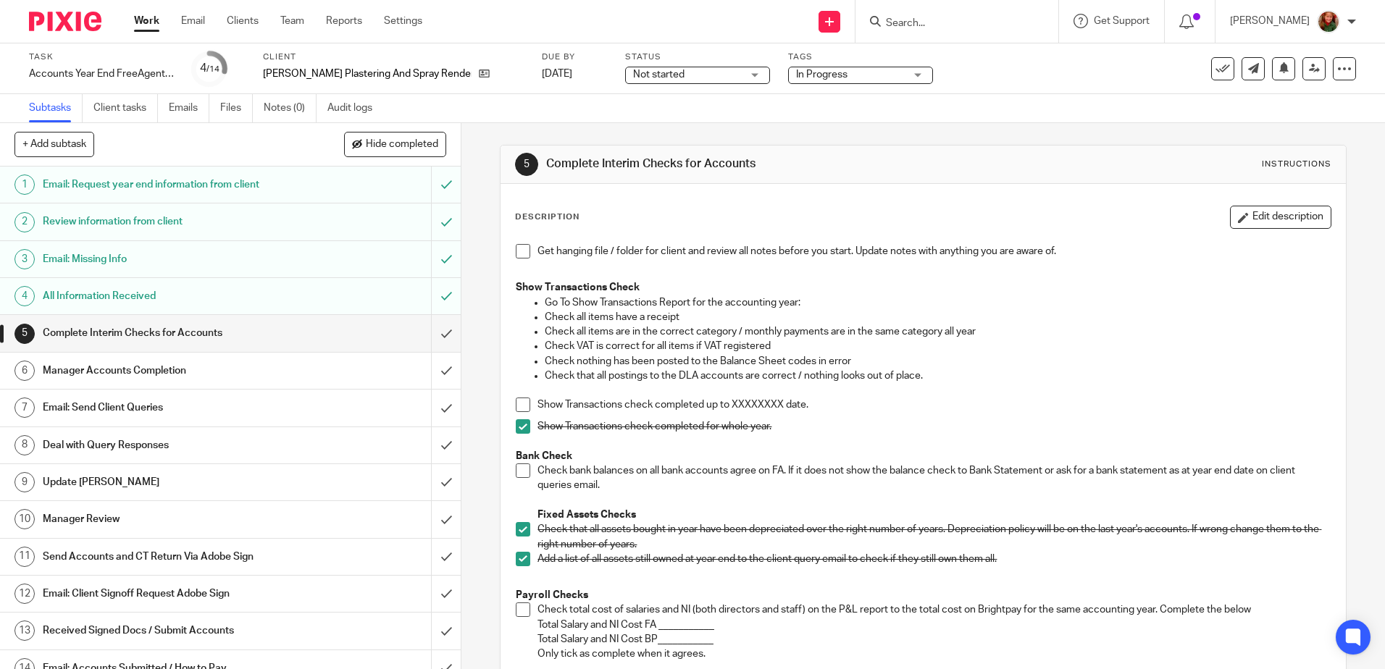
scroll to position [193, 0]
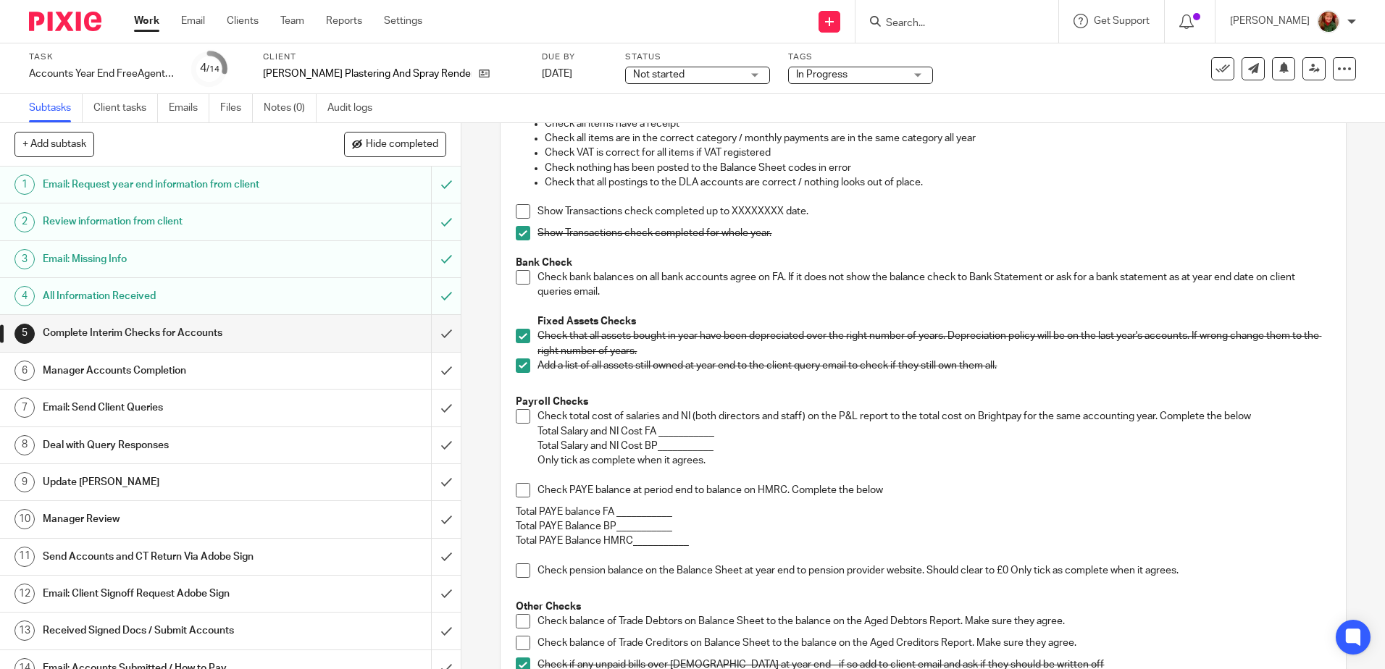
click at [523, 417] on span at bounding box center [523, 416] width 14 height 14
click at [523, 496] on span at bounding box center [523, 490] width 14 height 14
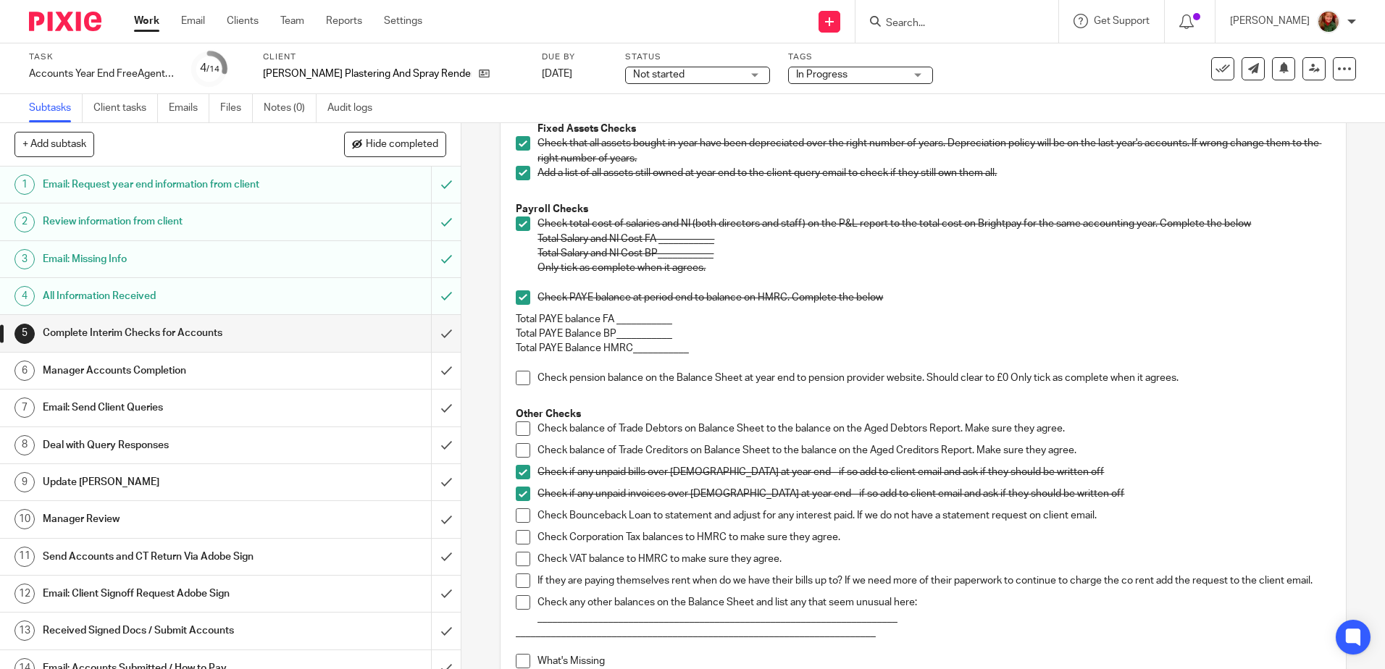
scroll to position [483, 0]
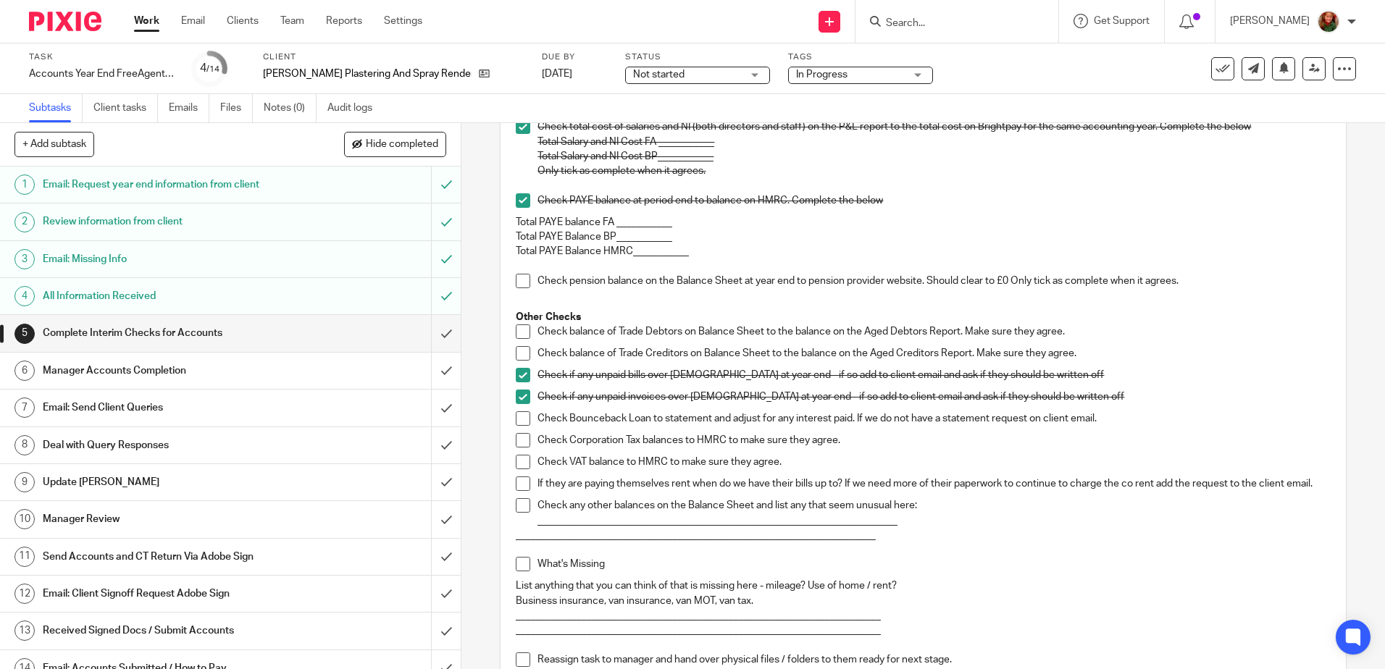
click at [516, 443] on span at bounding box center [523, 440] width 14 height 14
click at [522, 462] on span at bounding box center [523, 462] width 14 height 14
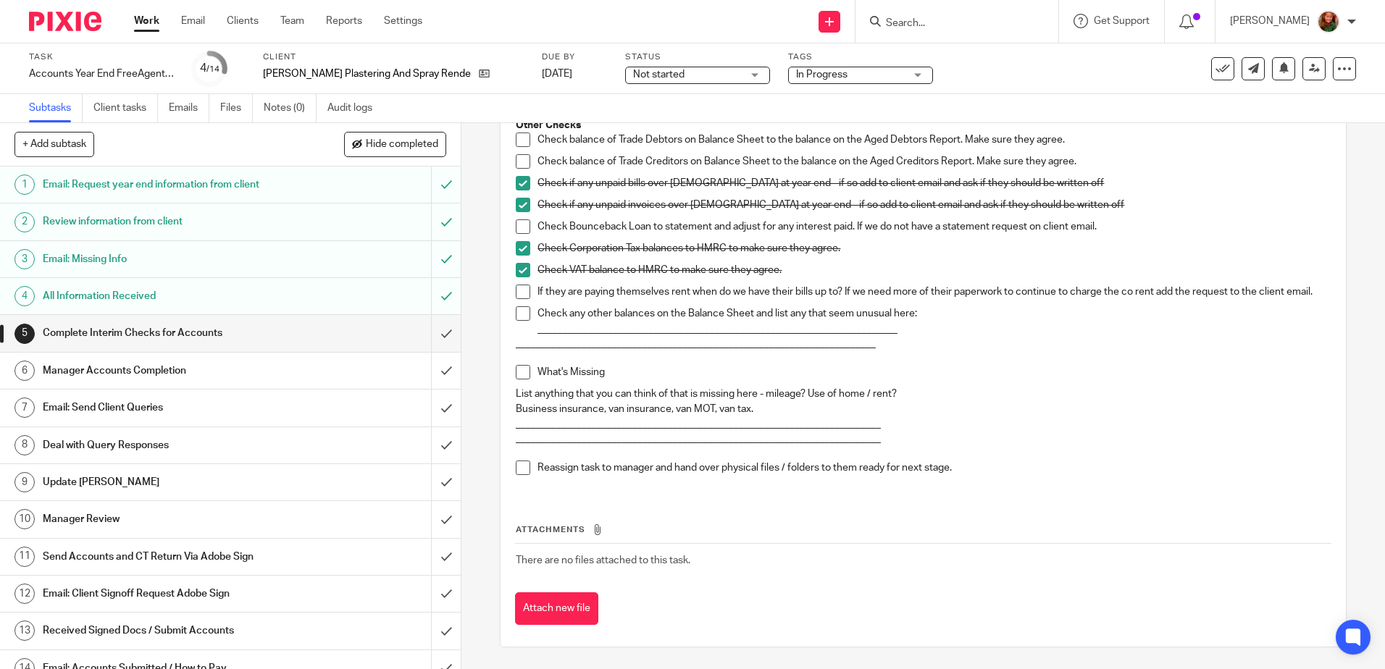
click at [121, 411] on h1 "Email: Send Client Queries" at bounding box center [167, 408] width 249 height 22
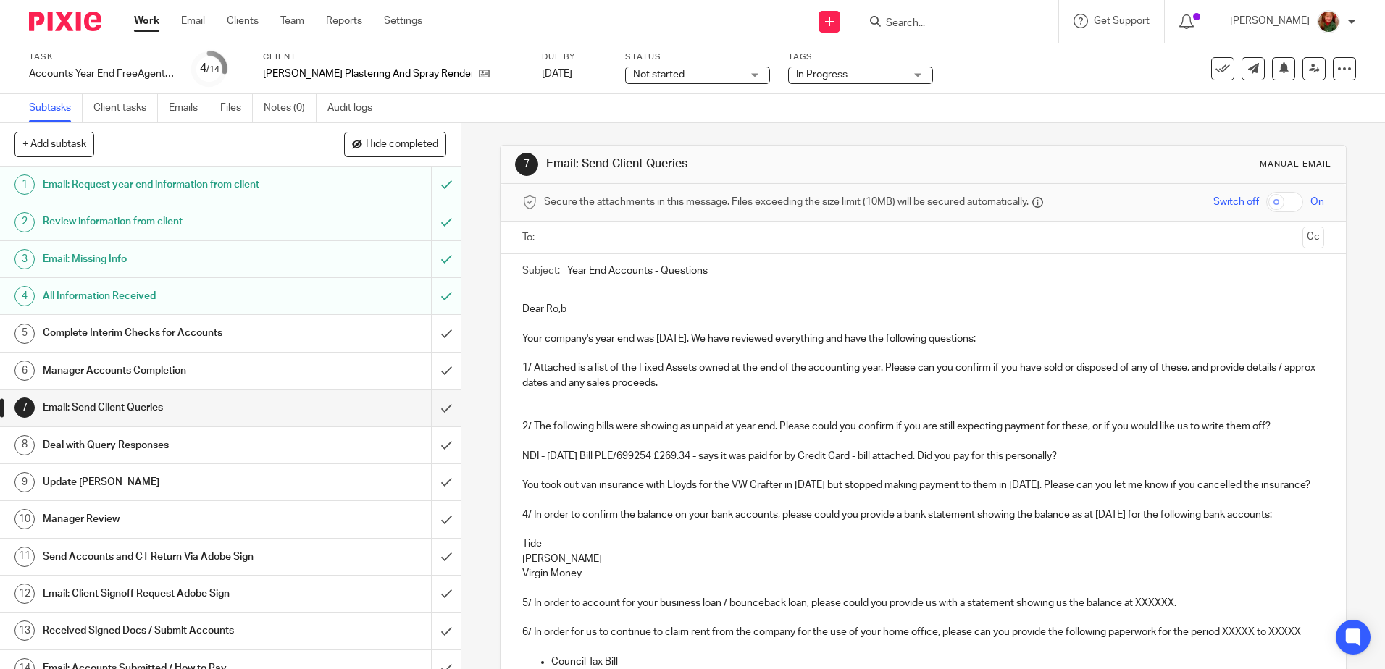
click at [557, 305] on p "Dear Ro,b" at bounding box center [922, 309] width 801 height 14
click at [639, 402] on p at bounding box center [922, 397] width 801 height 14
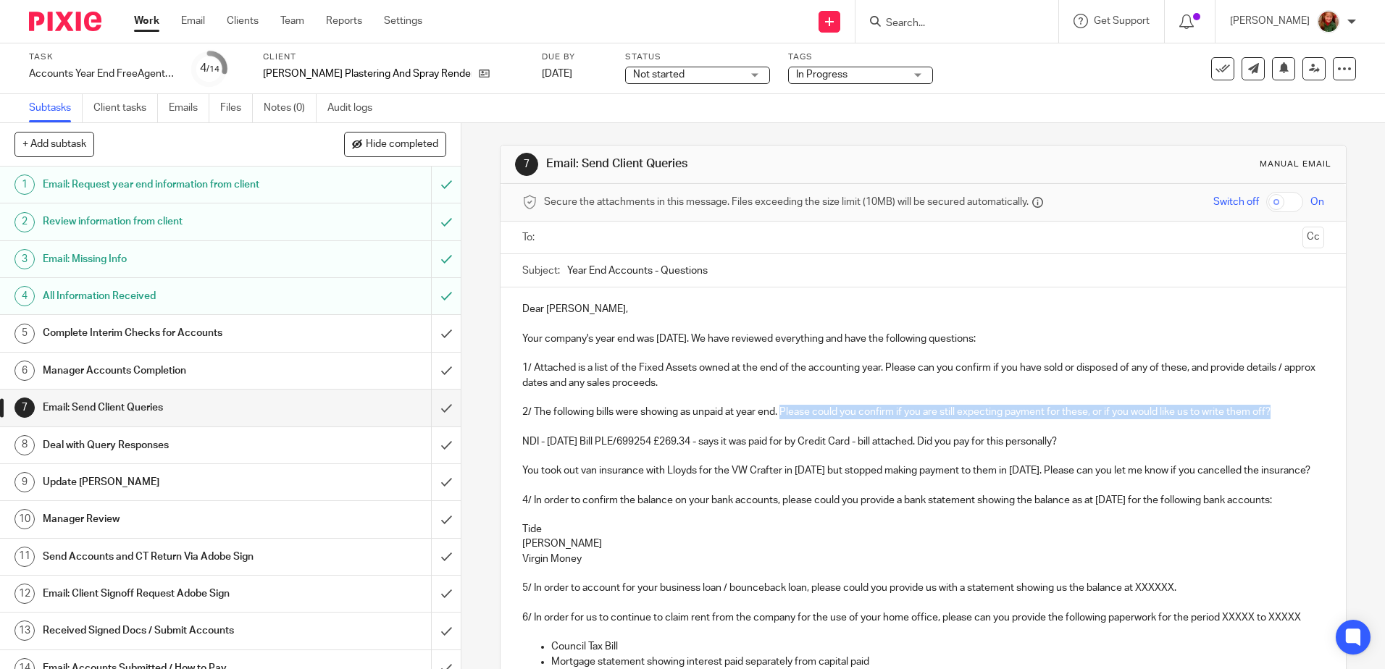
drag, startPoint x: 779, startPoint y: 414, endPoint x: 1288, endPoint y: 415, distance: 508.5
click at [1288, 415] on p "2/ The following bills were showing as unpaid at year end. Please could you con…" at bounding box center [922, 412] width 801 height 14
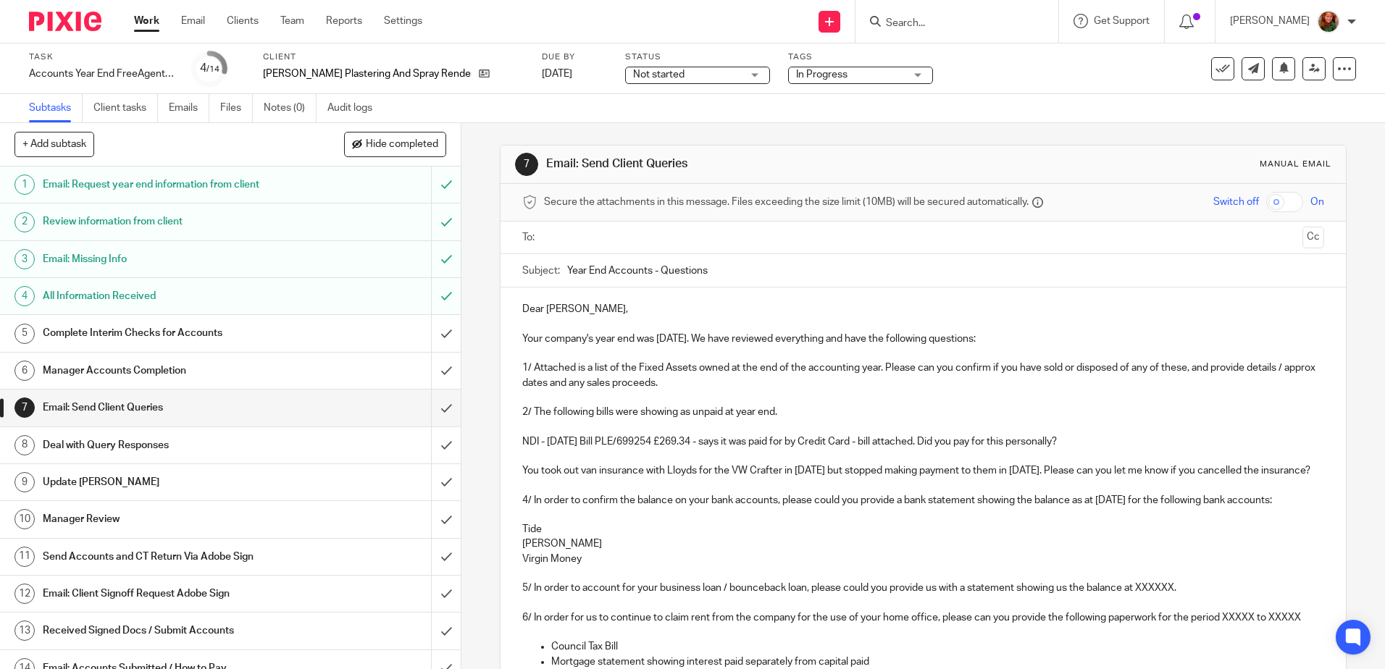
drag, startPoint x: 932, startPoint y: 440, endPoint x: 1106, endPoint y: 444, distance: 173.9
click at [1106, 444] on p "NDI - 19/06/25 Bill PLE/699254 £269.34 - says it was paid for by Credit Card - …" at bounding box center [922, 442] width 801 height 14
click at [994, 427] on p at bounding box center [922, 426] width 801 height 14
click at [522, 469] on p "You took out van insurance with Lloyds for the VW Crafter in Sept 24 but stoppe…" at bounding box center [922, 471] width 801 height 14
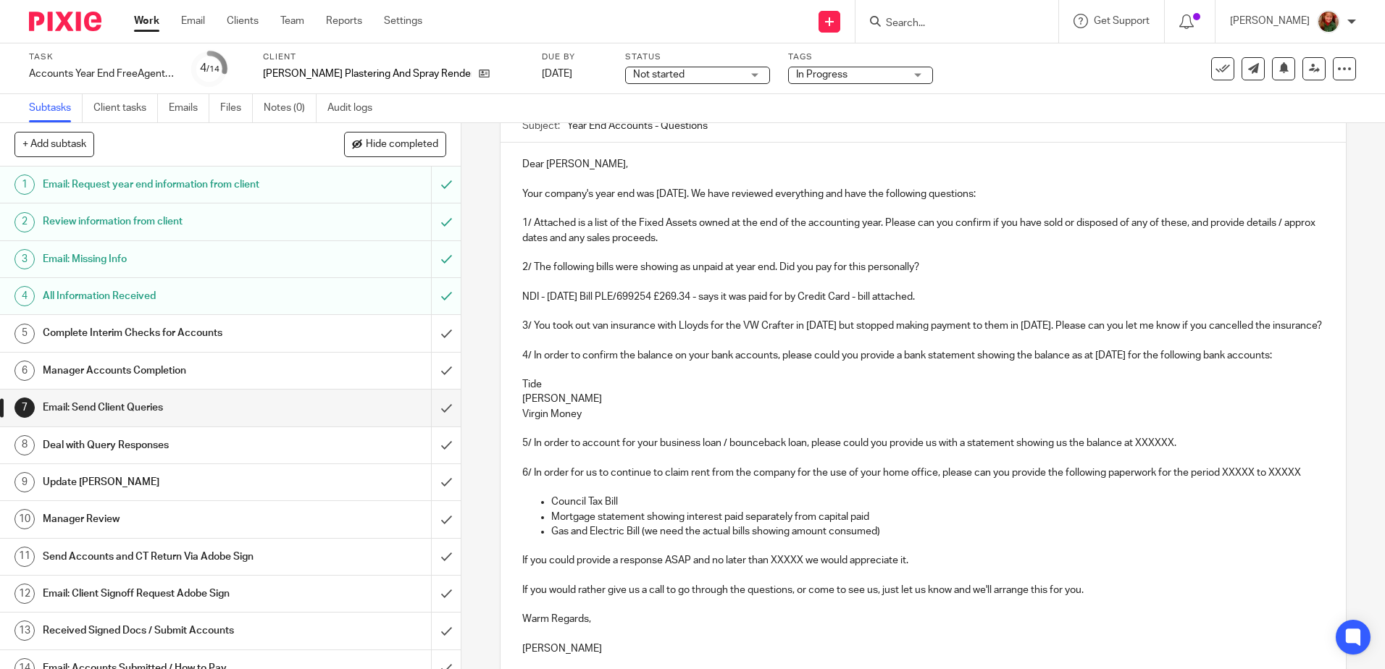
scroll to position [193, 0]
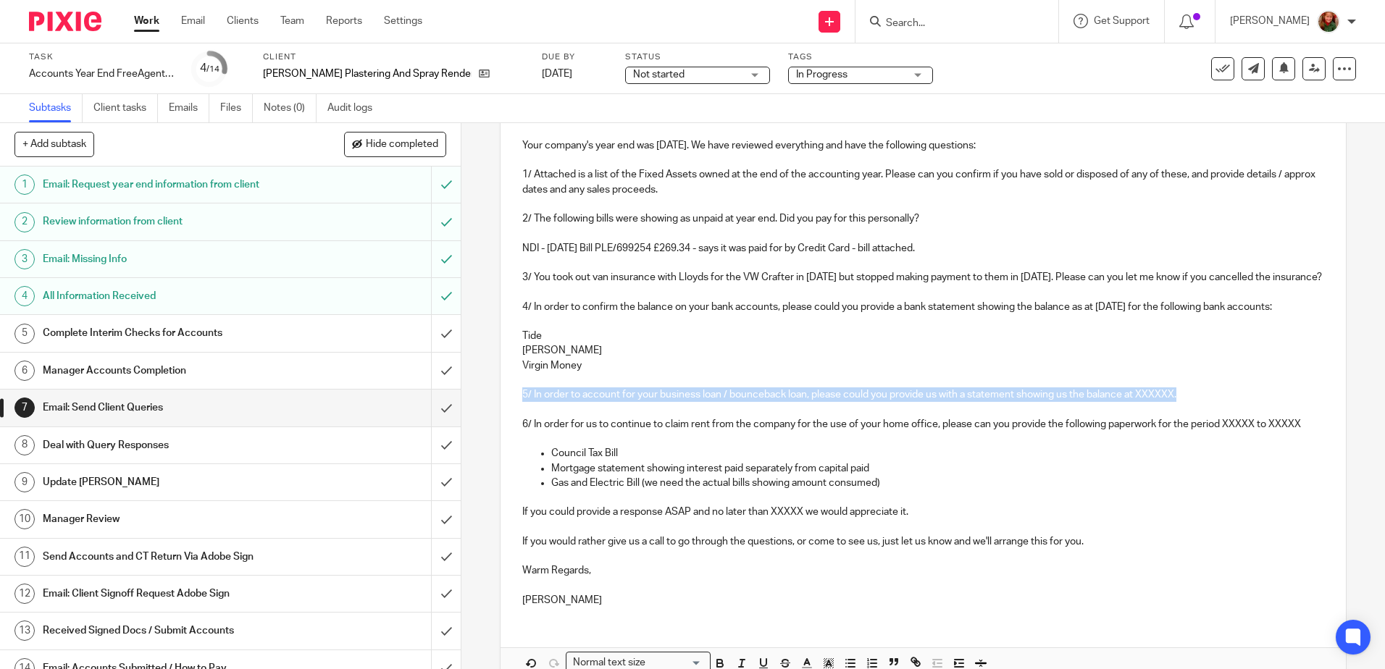
drag, startPoint x: 510, startPoint y: 422, endPoint x: 1224, endPoint y: 417, distance: 714.3
click at [1224, 417] on div "Dear Rob, Your company's year end was 31st August 2025. We have reviewed everyt…" at bounding box center [923, 356] width 845 height 524
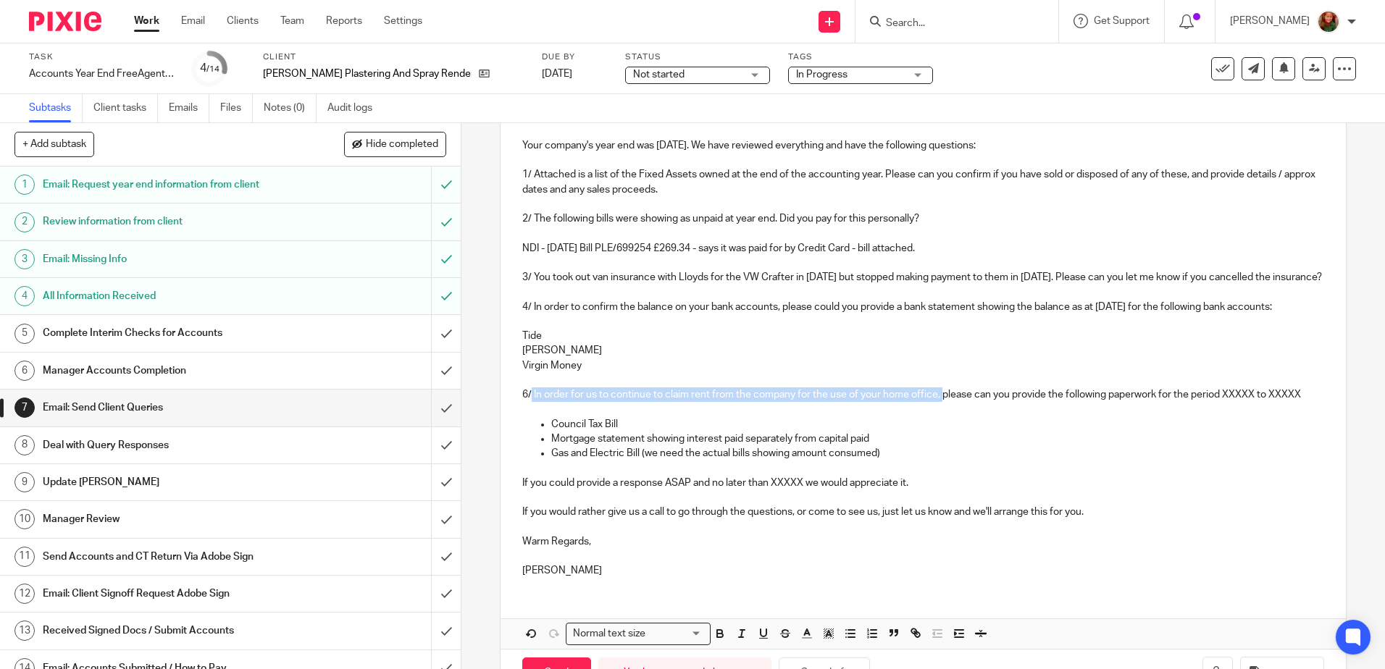
drag, startPoint x: 528, startPoint y: 424, endPoint x: 938, endPoint y: 424, distance: 410.0
click at [938, 402] on p "6/ In order for us to continue to claim rent from the company for the use of yo…" at bounding box center [922, 395] width 801 height 14
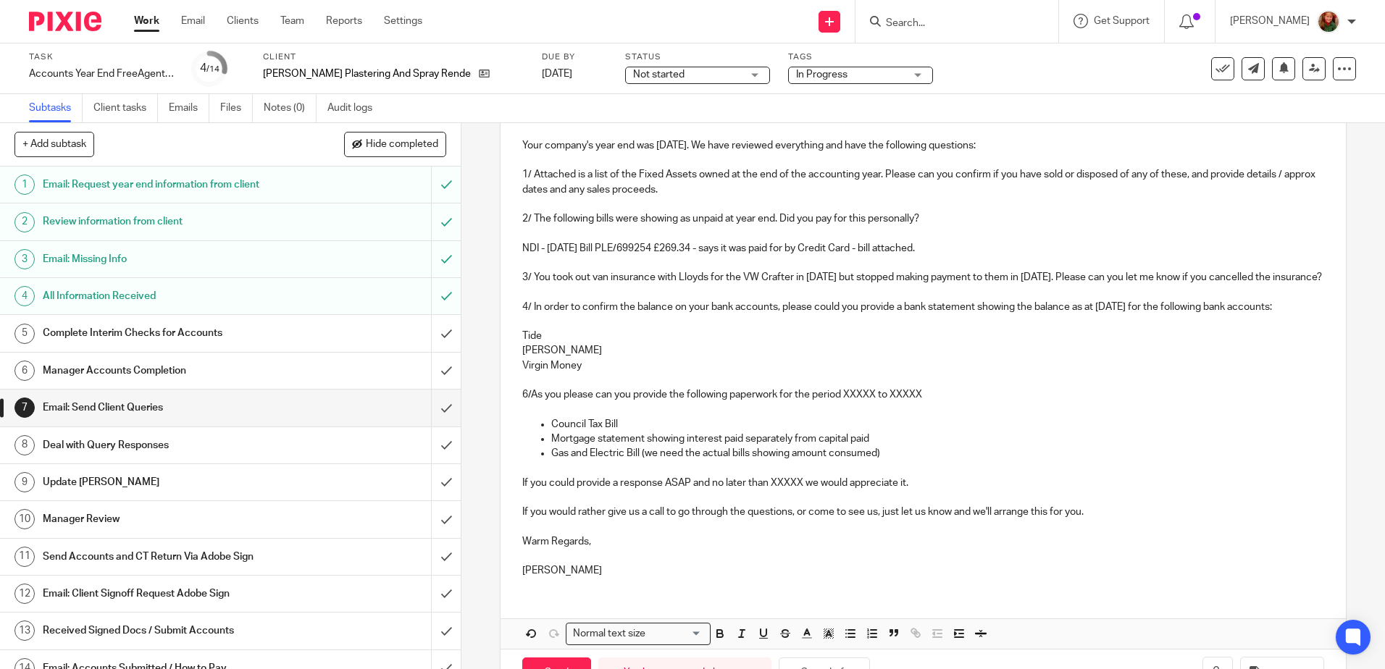
click at [528, 402] on p "6/As you please can you provide the following paperwork for the period XXXXX to…" at bounding box center [922, 395] width 801 height 14
click at [564, 402] on p "6/ As you please can you provide the following paperwork for the period XXXXX t…" at bounding box center [922, 395] width 801 height 14
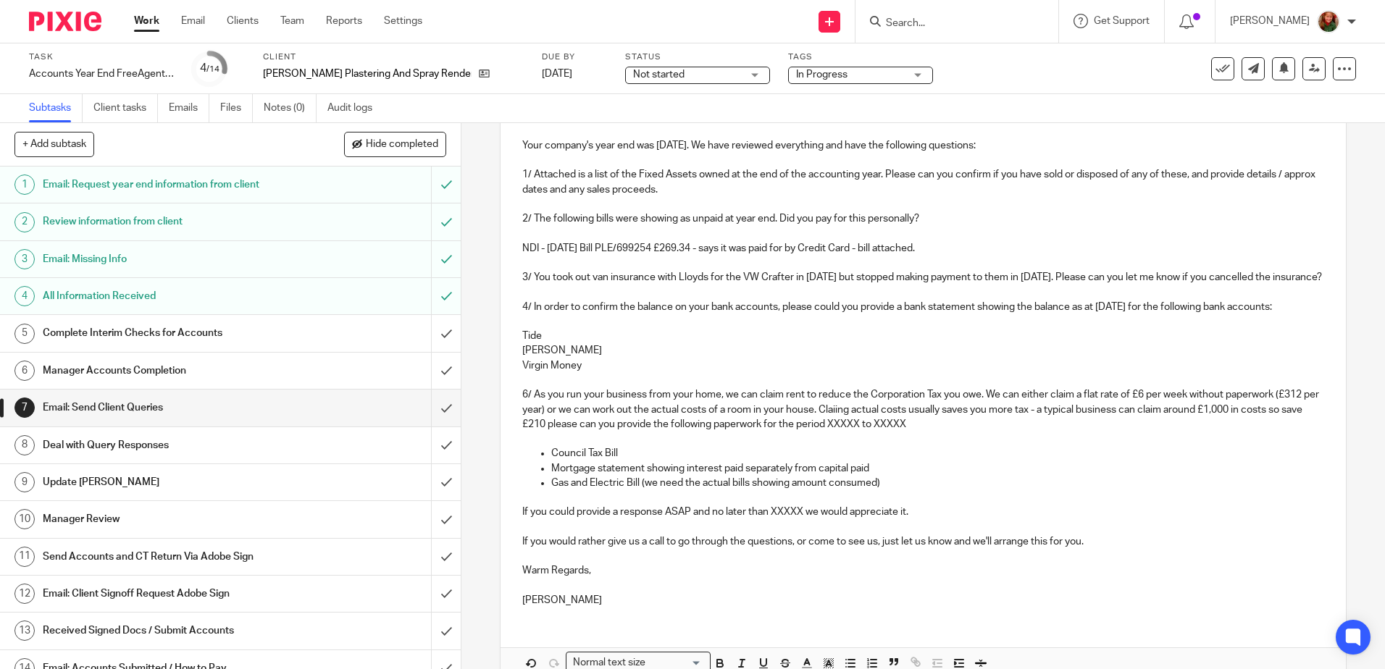
click at [1250, 432] on p "6/ As you run your business from your home, we can claim rent to reduce the Cor…" at bounding box center [922, 410] width 801 height 44
click at [607, 432] on p "6/ As you run your business from your home, we can claim rent to reduce the Cor…" at bounding box center [922, 410] width 801 height 44
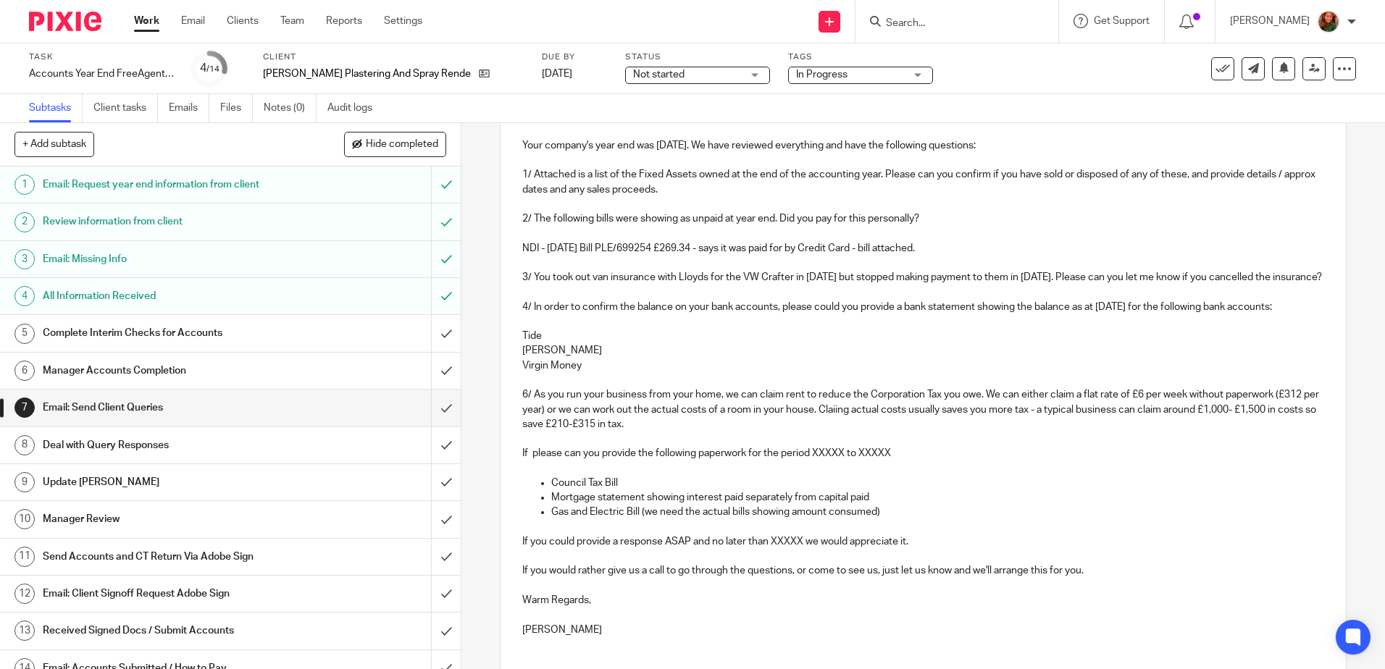
click at [851, 432] on p "6/ As you run your business from your home, we can claim rent to reduce the Cor…" at bounding box center [922, 410] width 801 height 44
click at [761, 446] on p at bounding box center [922, 439] width 801 height 14
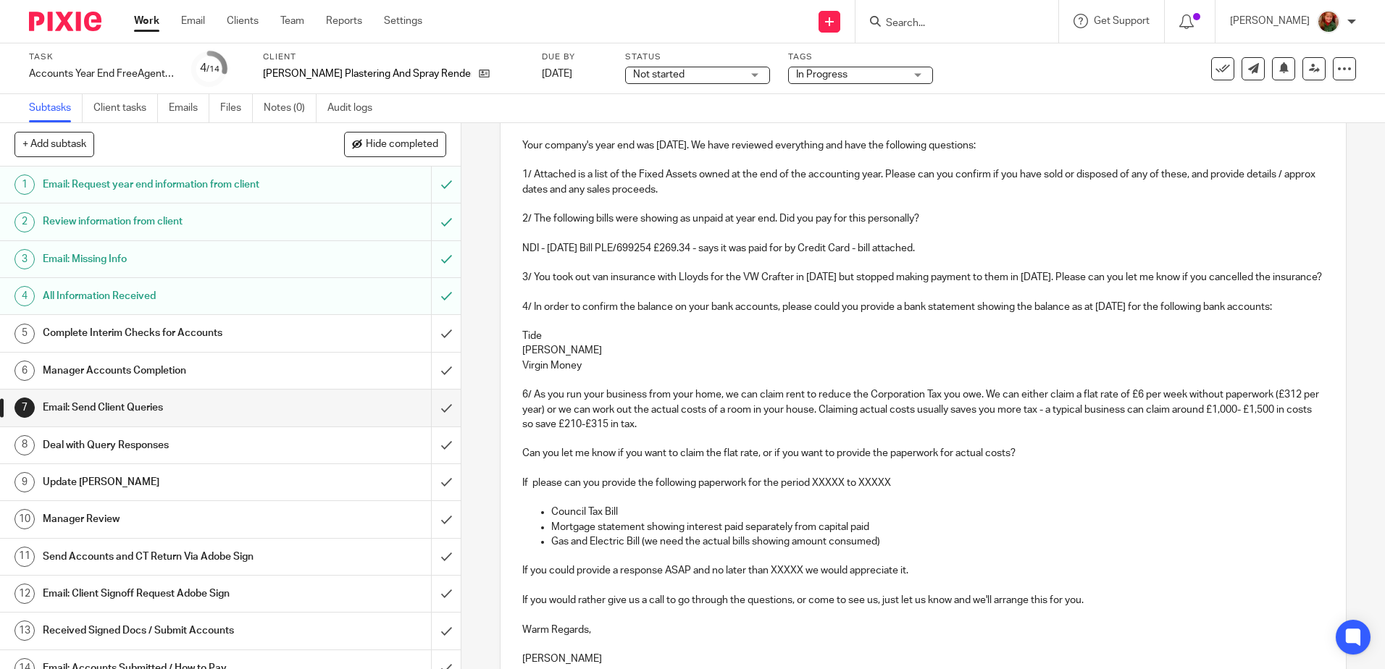
click at [530, 490] on p "If please can you provide the following paperwork for the period XXXXX to XXXXX" at bounding box center [922, 483] width 801 height 14
drag, startPoint x: 940, startPoint y: 511, endPoint x: 972, endPoint y: 511, distance: 32.6
click at [972, 490] on p "If you want to use actual costs please can you provide the following paperwork …" at bounding box center [922, 483] width 801 height 14
drag, startPoint x: 961, startPoint y: 510, endPoint x: 989, endPoint y: 510, distance: 28.3
click at [989, 490] on p "If you want to use actual costs please can you provide the following paperwork …" at bounding box center [922, 483] width 801 height 14
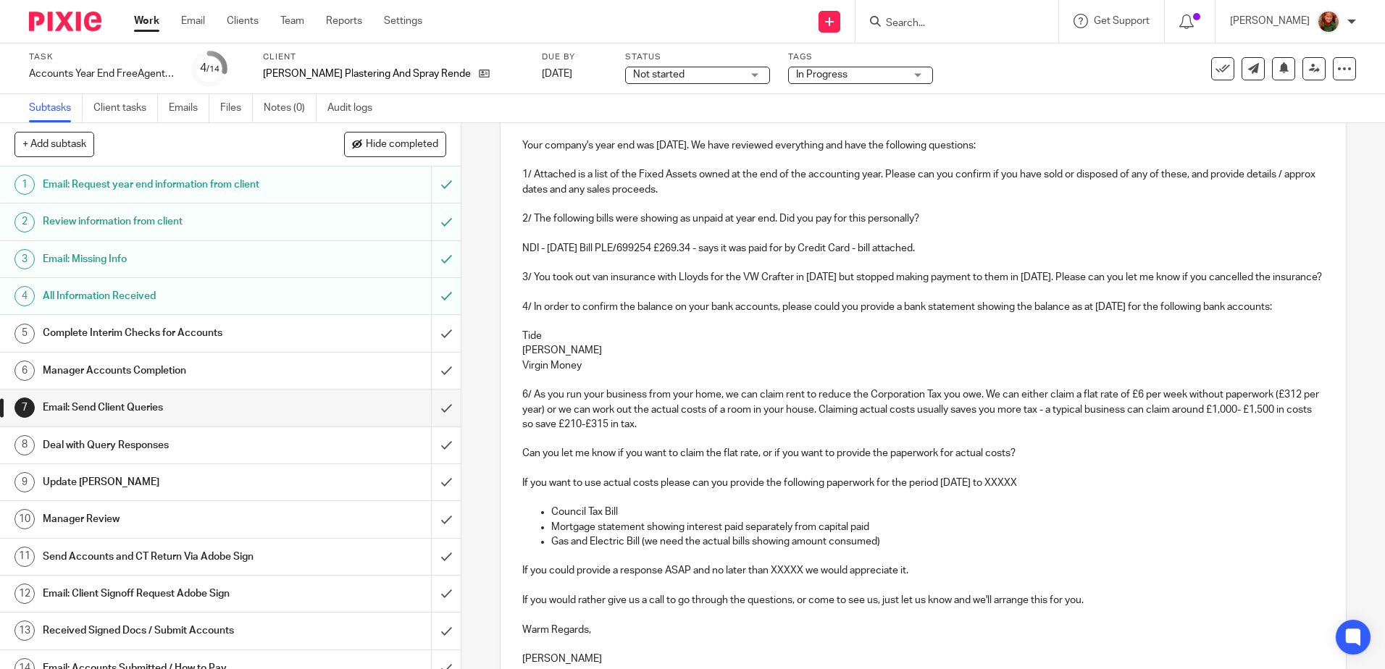
drag, startPoint x: 1021, startPoint y: 512, endPoint x: 1101, endPoint y: 506, distance: 80.6
click at [1101, 490] on p "If you want to use actual costs please can you provide the following paperwork …" at bounding box center [922, 483] width 801 height 14
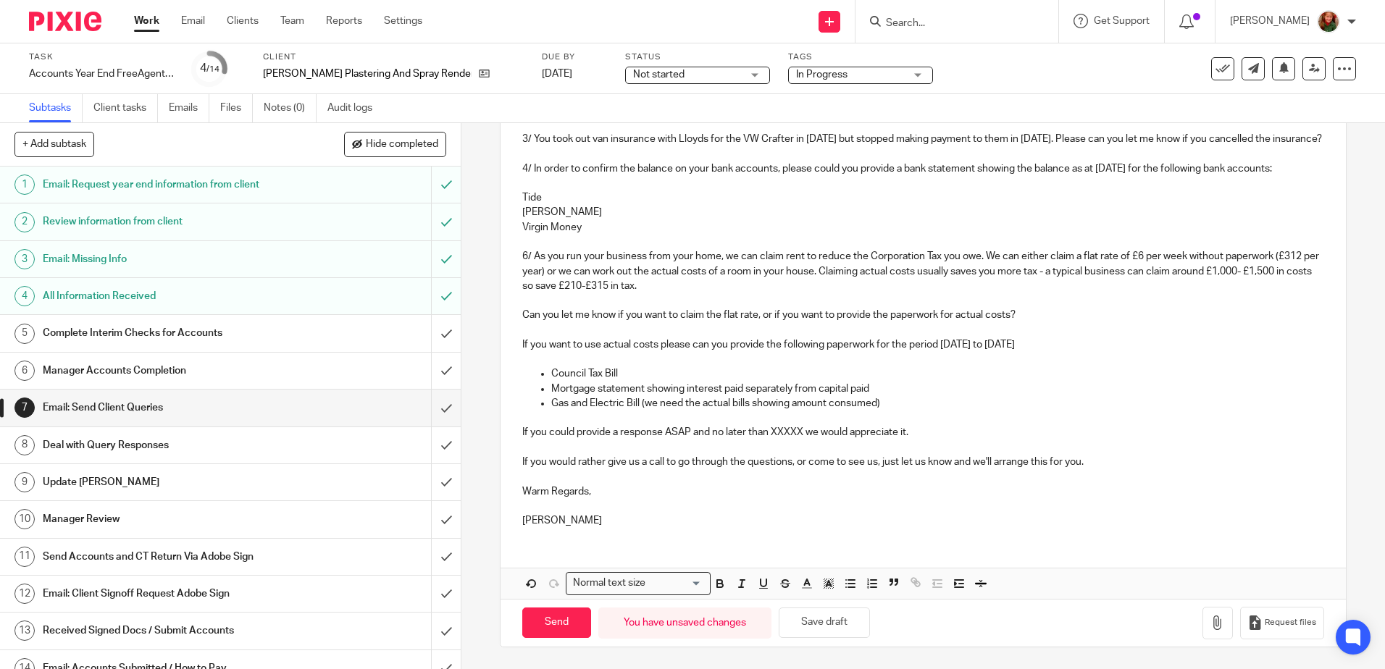
click at [885, 411] on p "Gas and Electric Bill (we need the actual bills showing amount consumed)" at bounding box center [937, 403] width 772 height 14
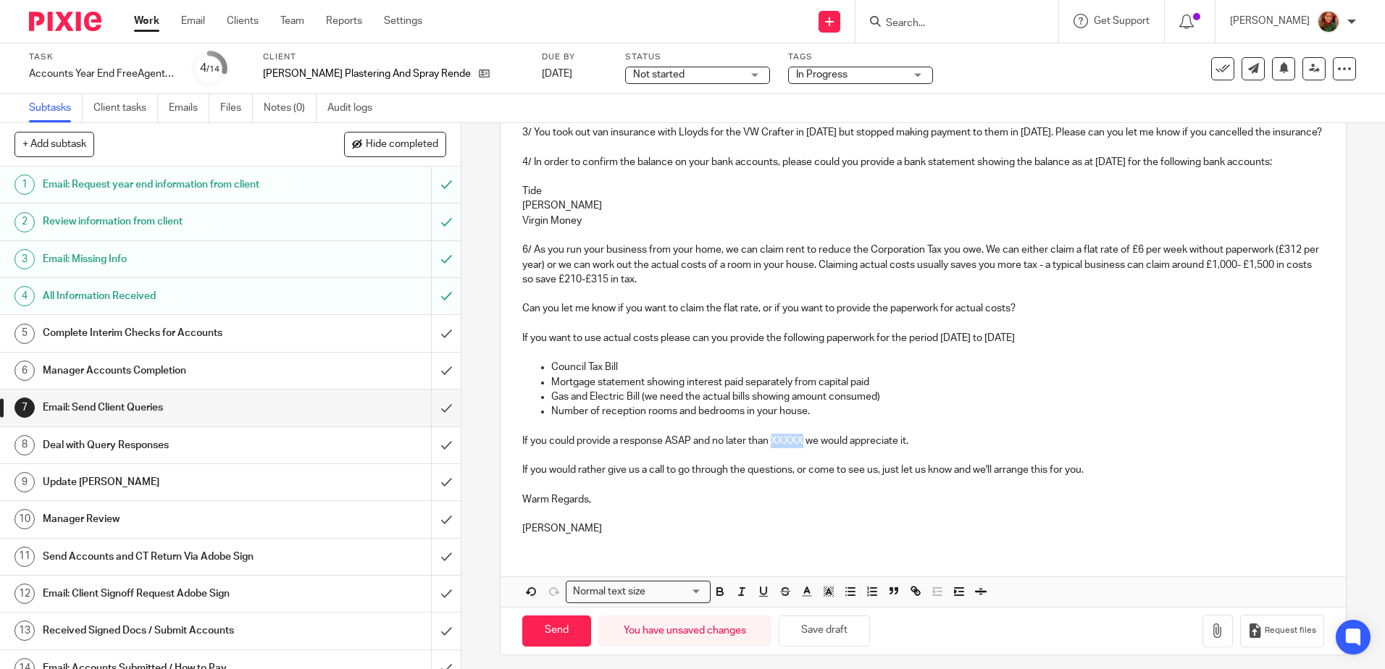
drag, startPoint x: 769, startPoint y: 469, endPoint x: 800, endPoint y: 469, distance: 30.4
click at [800, 448] on p "If you could provide a response ASAP and no later than XXXXX we would appreciat…" at bounding box center [922, 441] width 801 height 14
click at [785, 448] on p "If you could provide a response ASAP and no later than XXXXX we would appreciat…" at bounding box center [922, 441] width 801 height 14
drag, startPoint x: 771, startPoint y: 470, endPoint x: 803, endPoint y: 471, distance: 31.9
click at [803, 448] on p "If you could provide a response ASAP and no later than XXXXX we would appreciat…" at bounding box center [922, 441] width 801 height 14
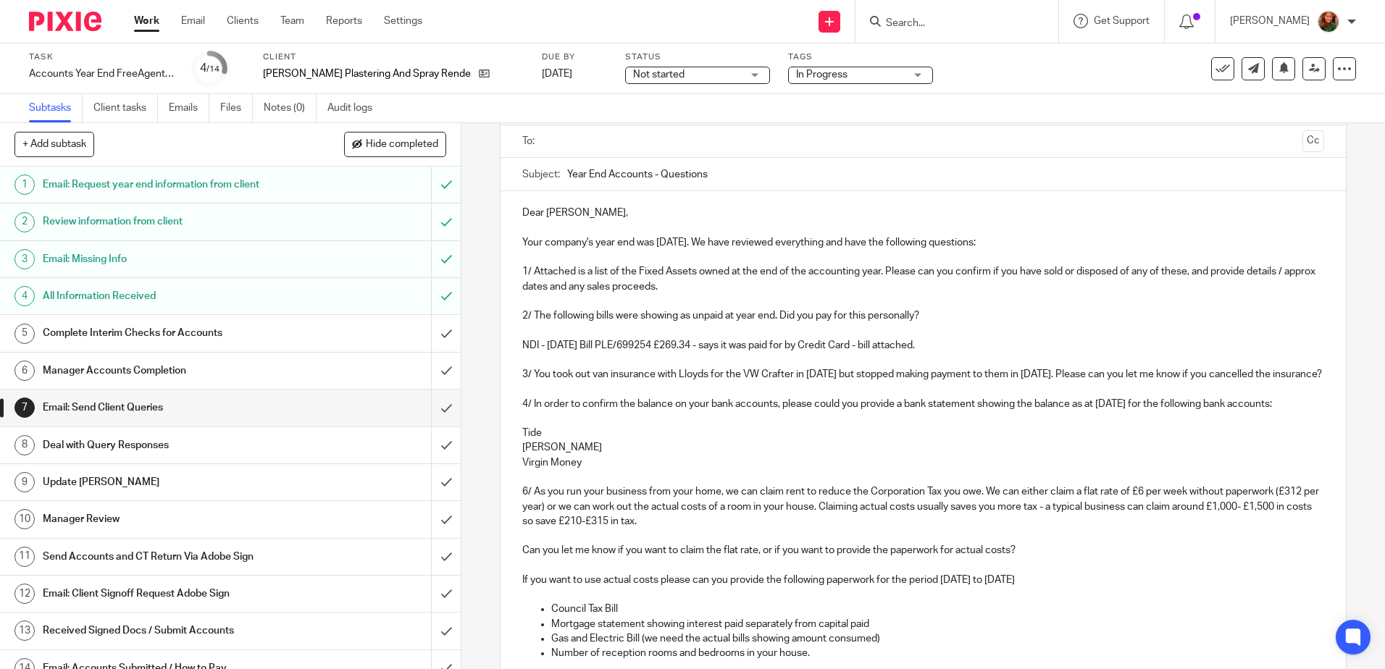
scroll to position [49, 0]
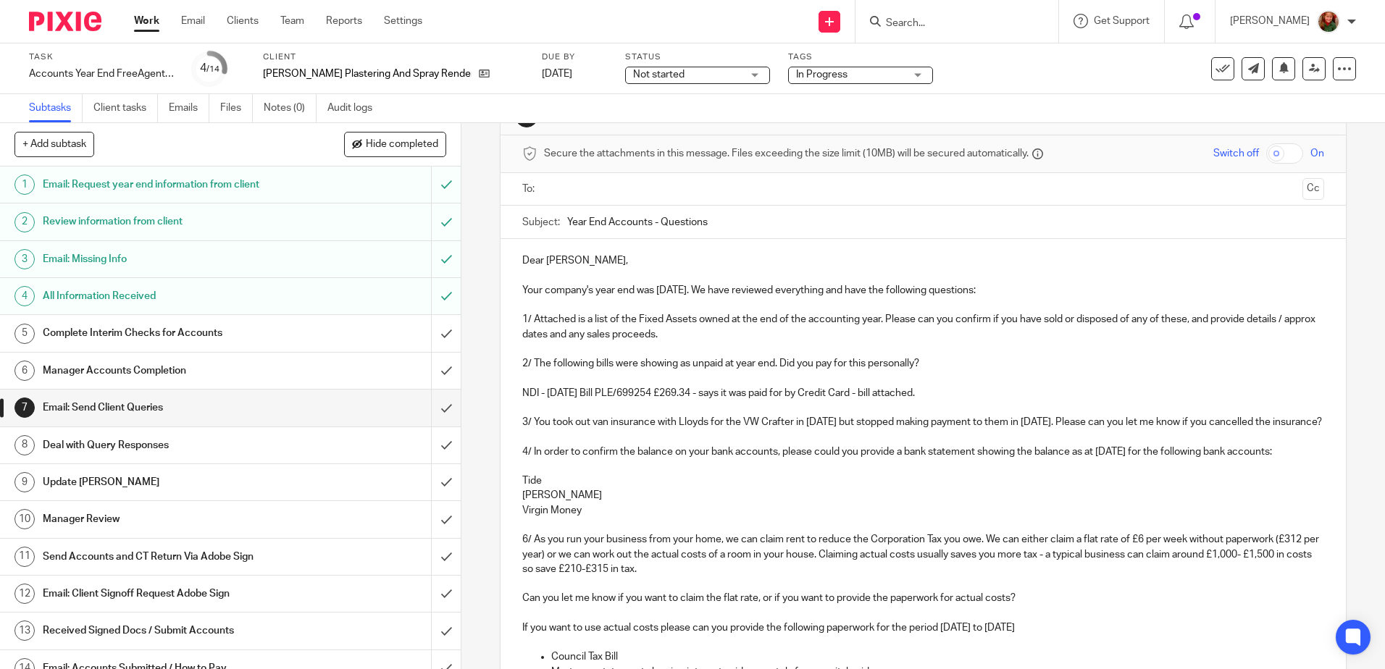
click at [552, 577] on p "6/ As you run your business from your home, we can claim rent to reduce the Cor…" at bounding box center [922, 554] width 801 height 44
click at [556, 577] on p "6/ As you run your business from your home, we can claim rent to reduce the Cor…" at bounding box center [922, 554] width 801 height 44
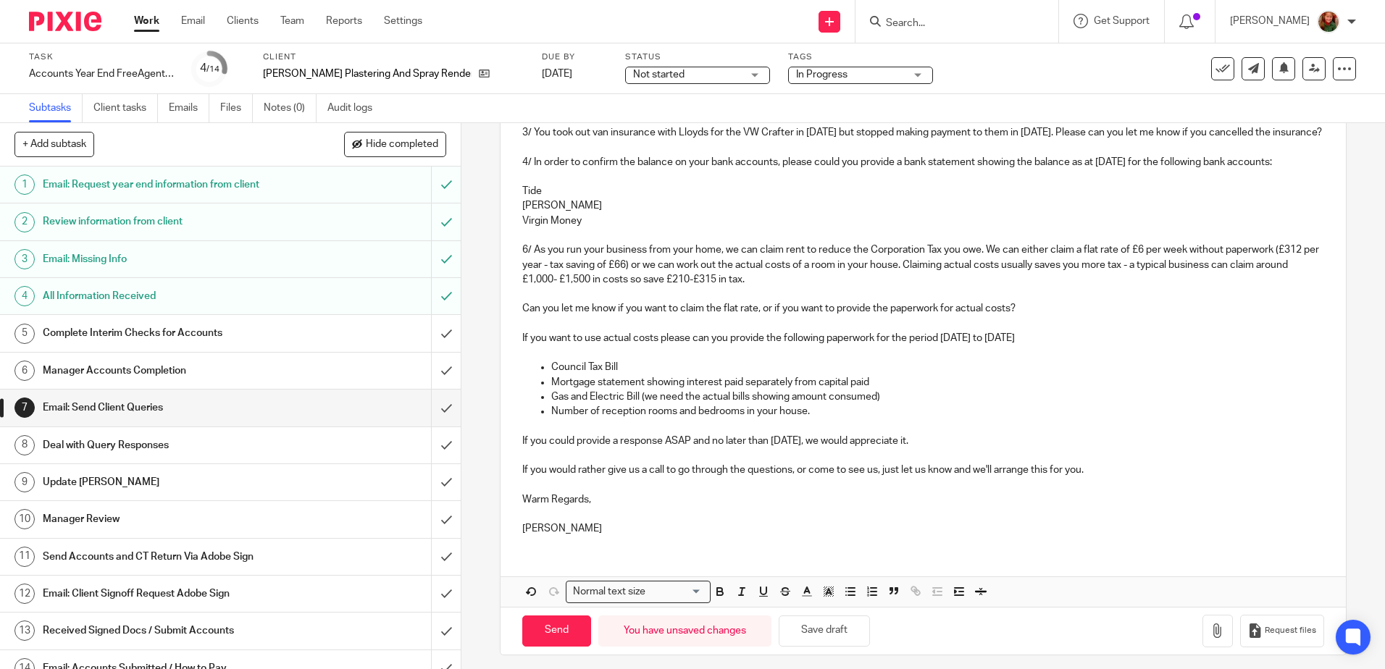
scroll to position [375, 0]
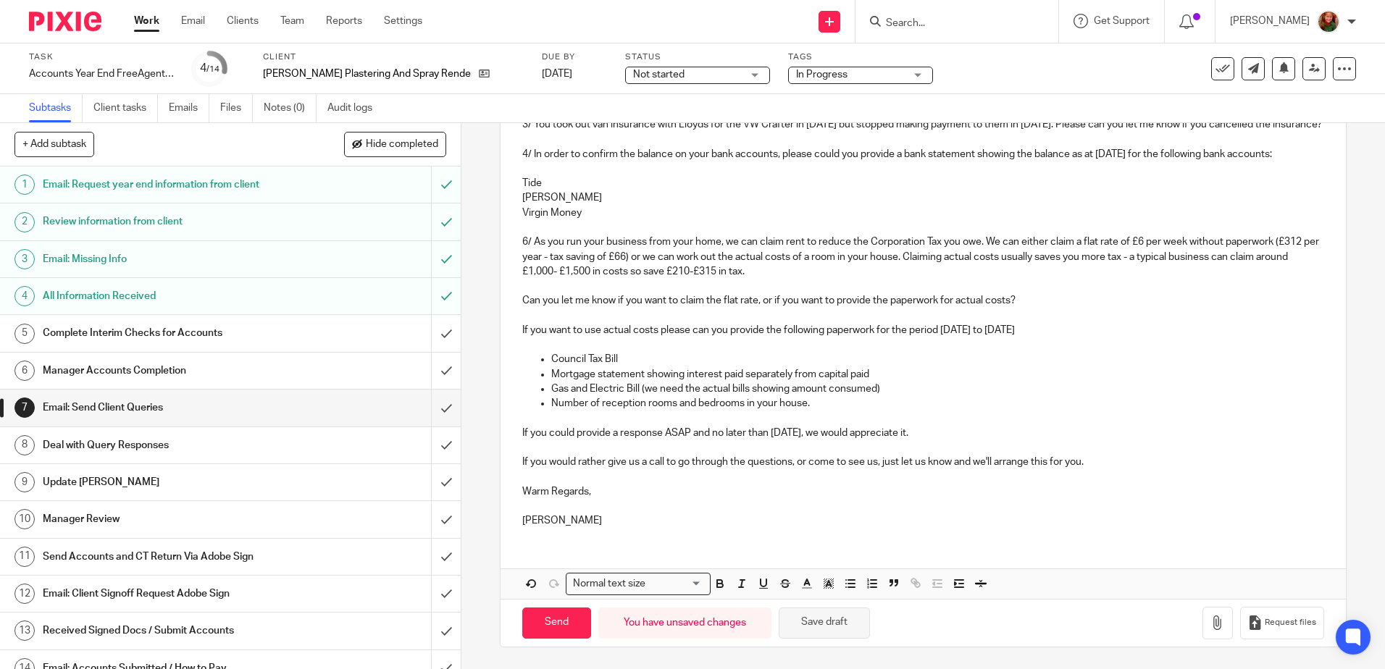
click at [817, 625] on button "Save draft" at bounding box center [824, 623] width 91 height 31
click at [819, 405] on p "Number of reception rooms and bedrooms in your house." at bounding box center [937, 403] width 772 height 14
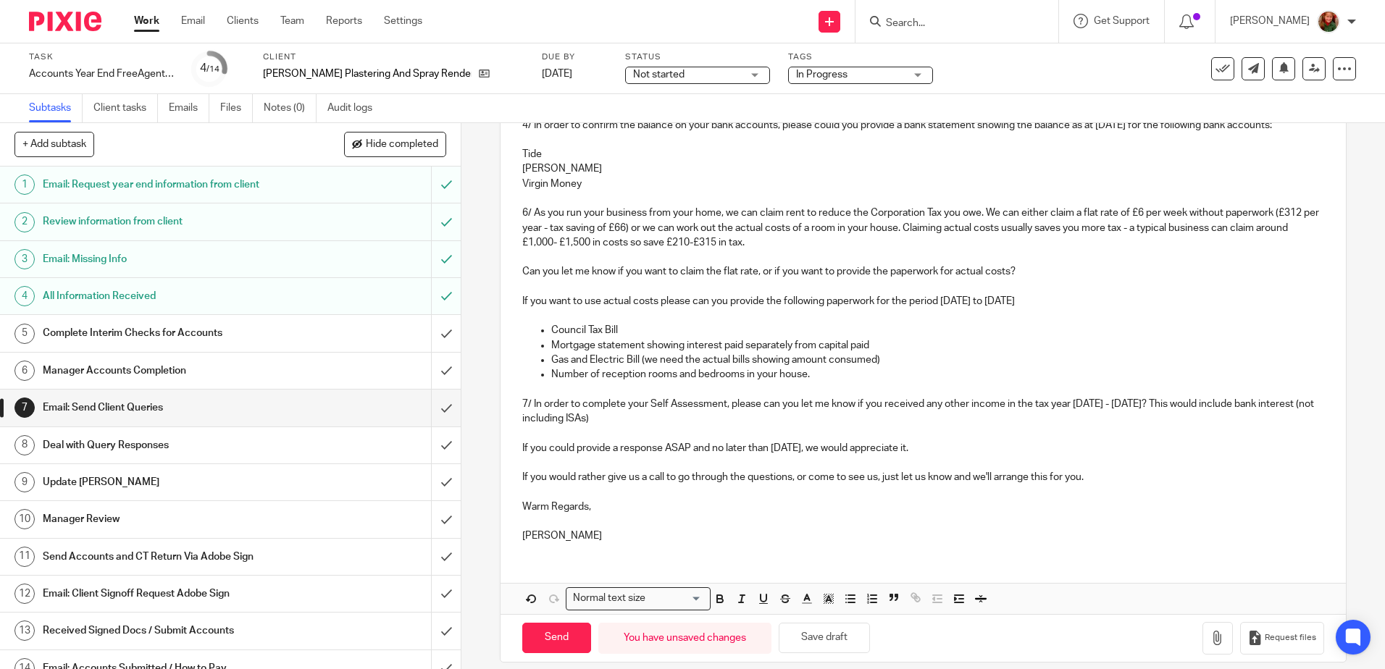
click at [680, 427] on p "7/ In order to complete your Self Assessment, please can you let me know if you…" at bounding box center [922, 412] width 801 height 30
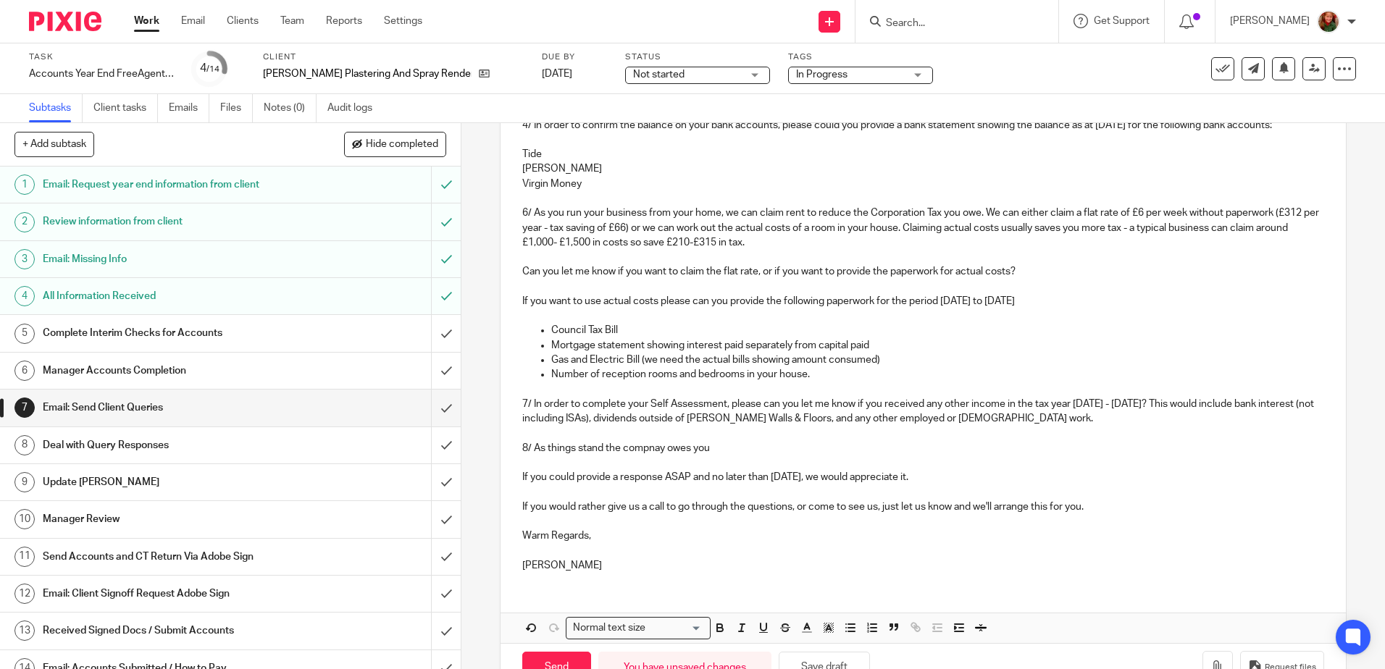
click at [650, 456] on p "8/ As things stand the compnay owes you" at bounding box center [922, 448] width 801 height 14
click at [652, 456] on p "8/ As things stand the compay owes you" at bounding box center [922, 448] width 801 height 14
click at [732, 456] on p "8/ As things stand the company owes you" at bounding box center [922, 448] width 801 height 14
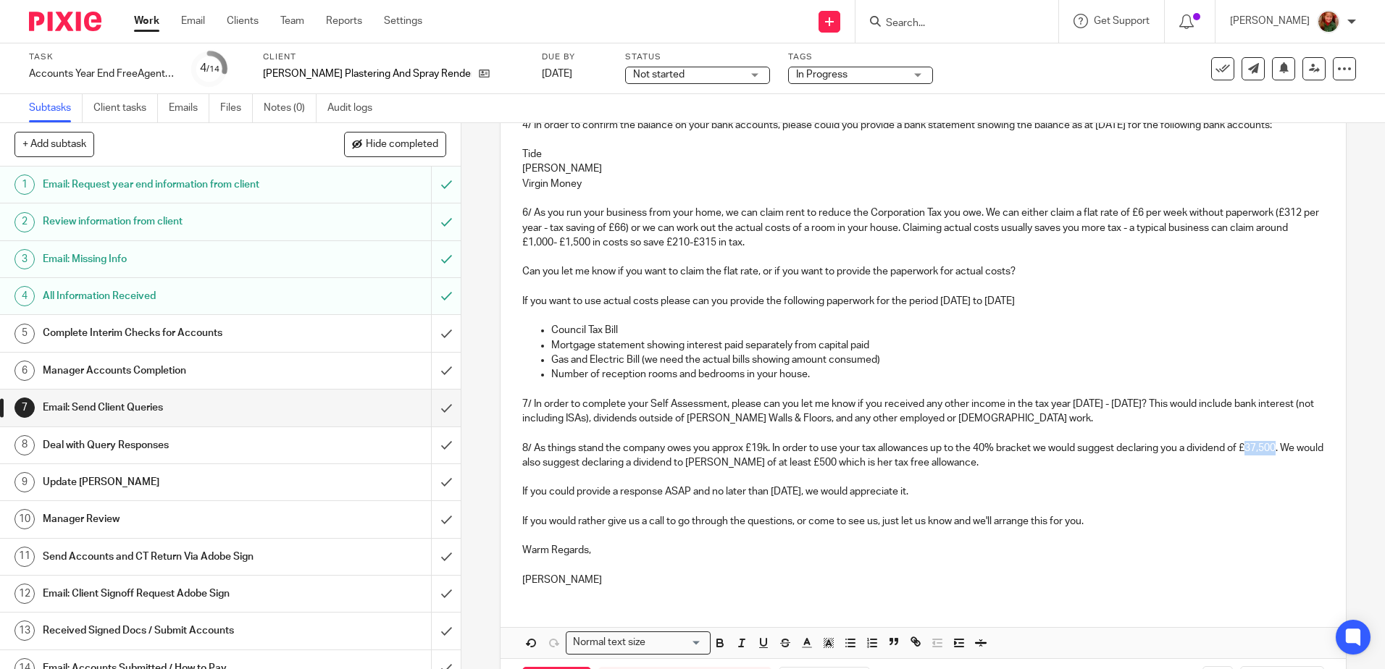
drag, startPoint x: 1250, startPoint y: 474, endPoint x: 1279, endPoint y: 475, distance: 28.3
click at [1279, 471] on p "8/ As things stand the company owes you approx £19k. In order to use your tax a…" at bounding box center [922, 456] width 801 height 30
drag, startPoint x: 1259, startPoint y: 477, endPoint x: 1277, endPoint y: 477, distance: 18.1
click at [1277, 471] on p "8/ As things stand the company owes you approx £19k. In order to use your tax a…" at bounding box center [922, 456] width 801 height 30
click at [1263, 471] on p "8/ As things stand the company owes you approx £19k. In order to use your tax a…" at bounding box center [922, 456] width 801 height 30
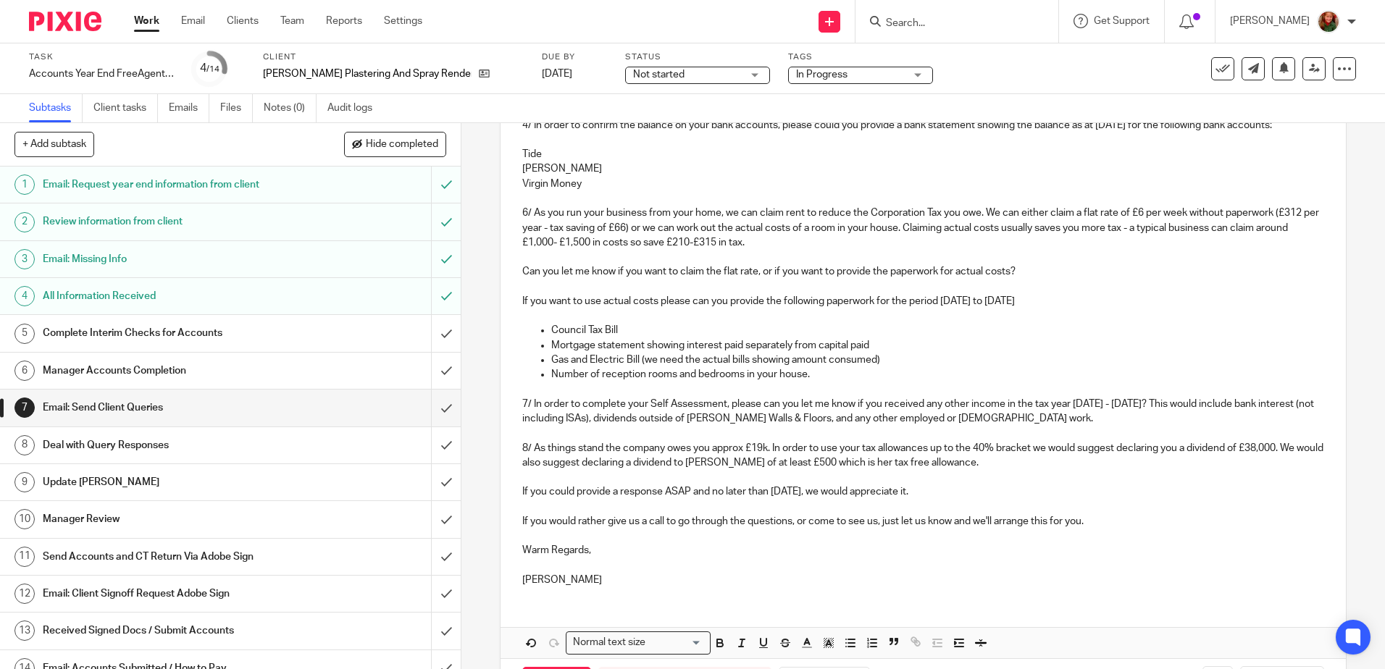
click at [984, 471] on p "8/ As things stand the company owes you approx £19k. In order to use your tax a…" at bounding box center [922, 456] width 801 height 30
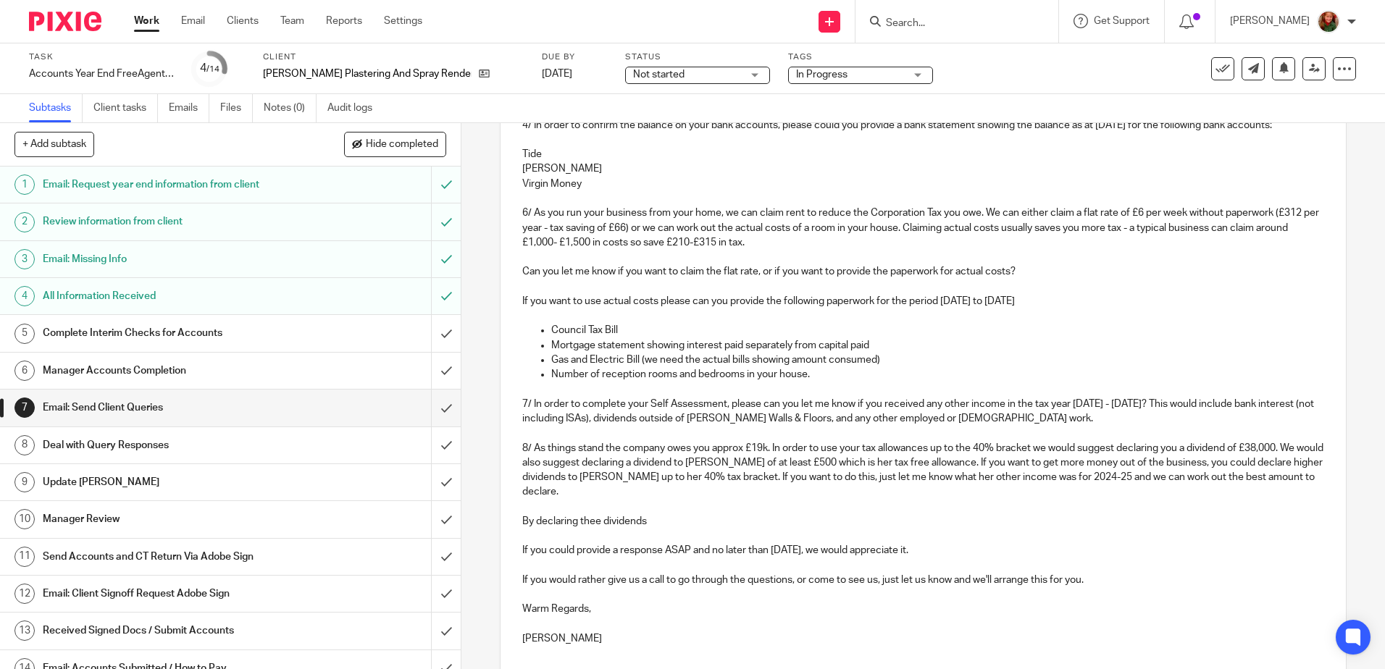
click at [590, 529] on p "By declaring thee dividends" at bounding box center [922, 521] width 801 height 14
click at [695, 529] on p "By declaring these dividends" at bounding box center [922, 521] width 801 height 14
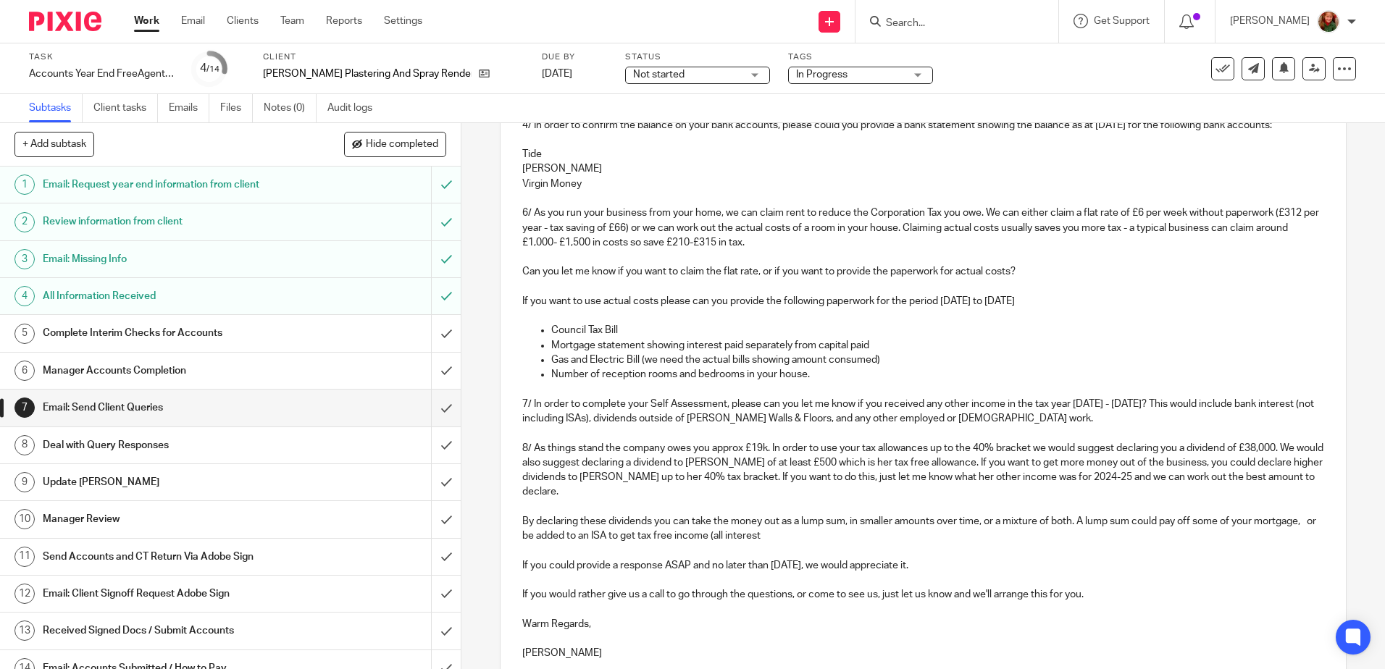
click at [693, 544] on p "By declaring these dividends you can take the money out as a lump sum, in small…" at bounding box center [922, 529] width 801 height 30
click at [798, 544] on p "By declaring these dividends you can take the money out as a lump sum, in small…" at bounding box center [922, 529] width 801 height 30
click at [835, 544] on p "By declaring these dividends you can take the money out as a lump sum, in small…" at bounding box center [922, 529] width 801 height 30
click at [833, 544] on p "By declaring these dividends you can take the money out as a lump sum, in small…" at bounding box center [922, 529] width 801 height 30
click at [1245, 479] on p "8/ As things stand the company owes you approx £19k. In order to use your tax a…" at bounding box center [922, 470] width 801 height 59
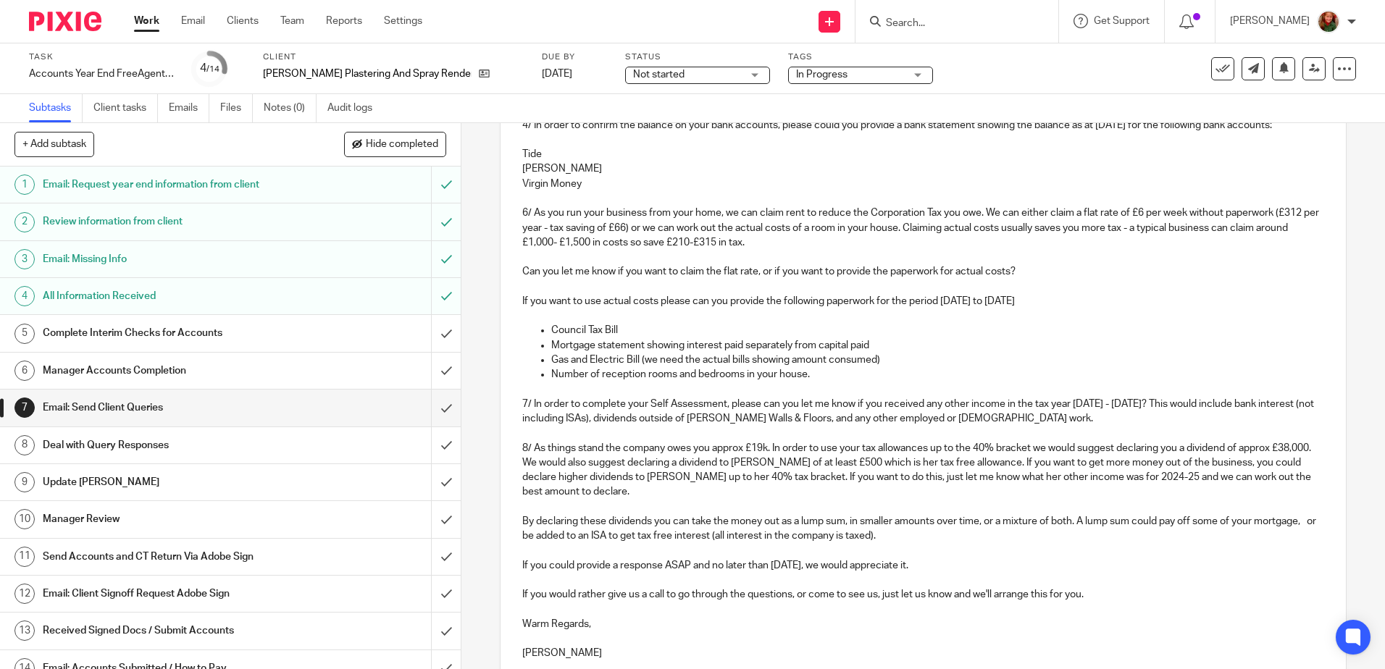
click at [556, 491] on p "8/ As things stand the company owes you approx £19k. In order to use your tax a…" at bounding box center [922, 470] width 801 height 59
click at [733, 495] on p "8/ As things stand the company owes you approx £19k. In order to use your tax a…" at bounding box center [922, 470] width 801 height 59
click at [731, 495] on p "8/ As things stand the company owes you approx £19k. In order to use your tax a…" at bounding box center [922, 470] width 801 height 59
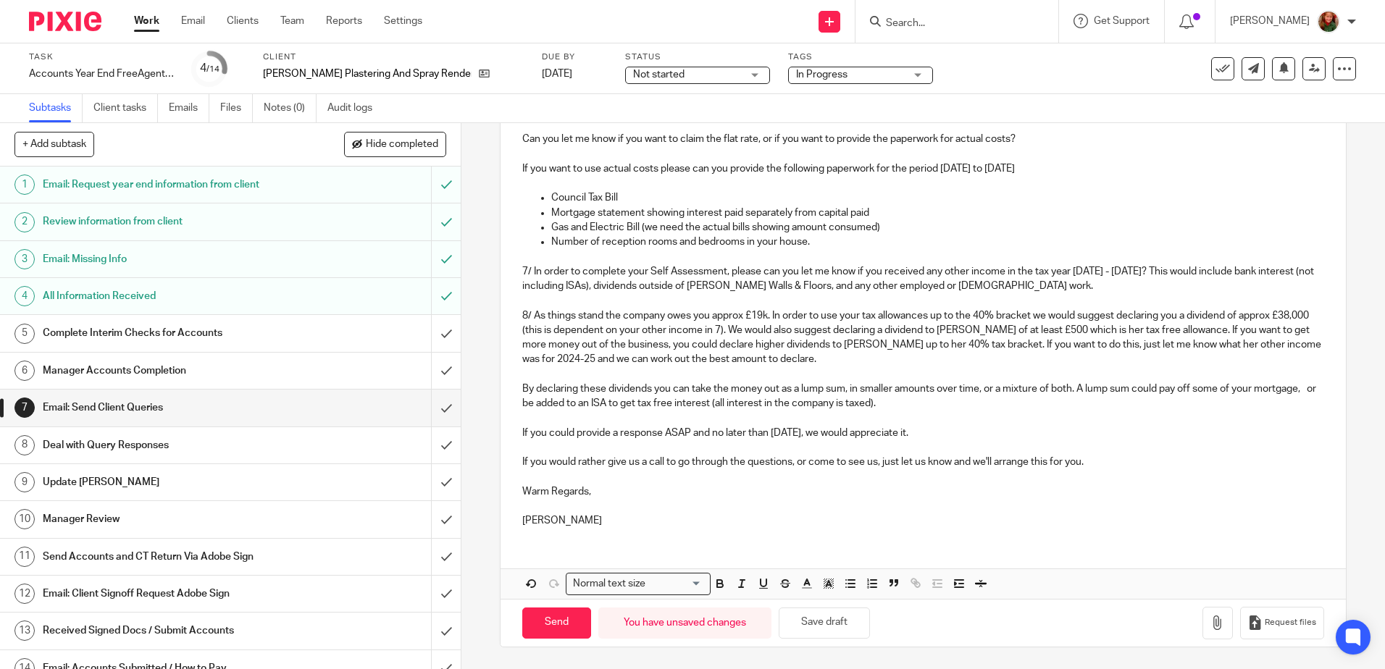
click at [904, 403] on p "By declaring these dividends you can take the money out as a lump sum, in small…" at bounding box center [922, 397] width 801 height 30
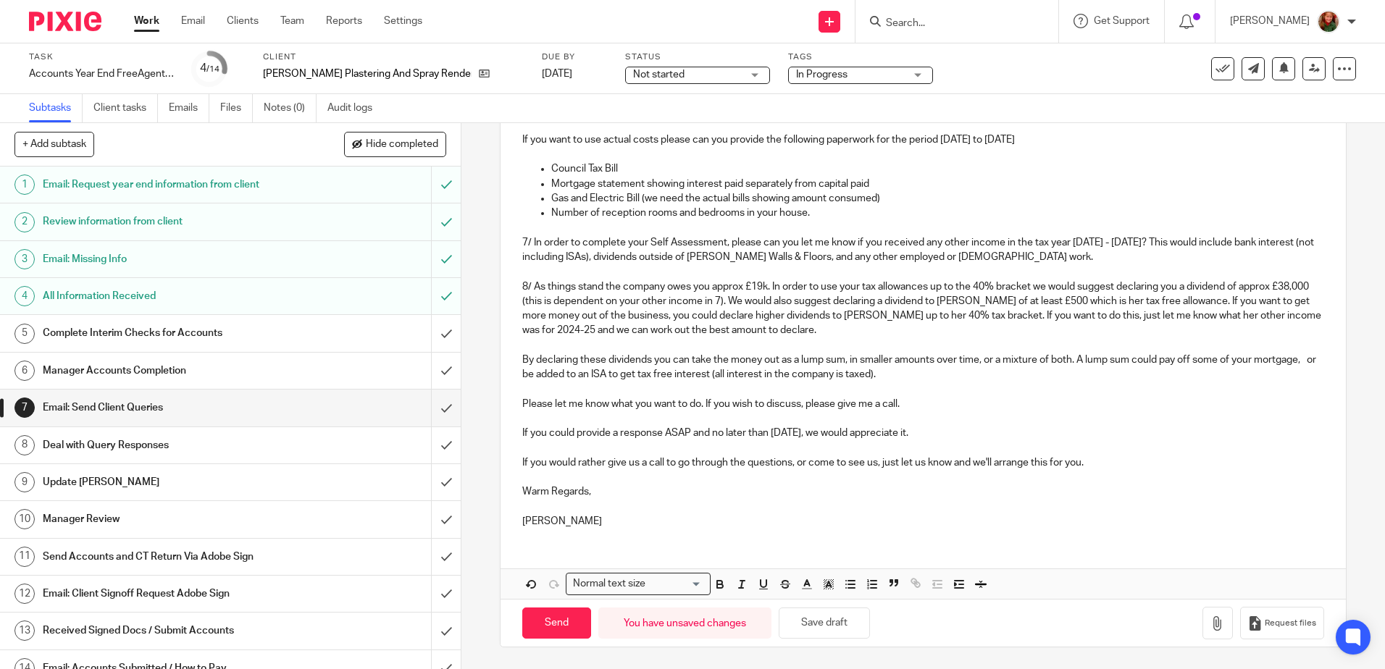
scroll to position [566, 0]
click at [840, 626] on button "Save draft" at bounding box center [824, 623] width 91 height 31
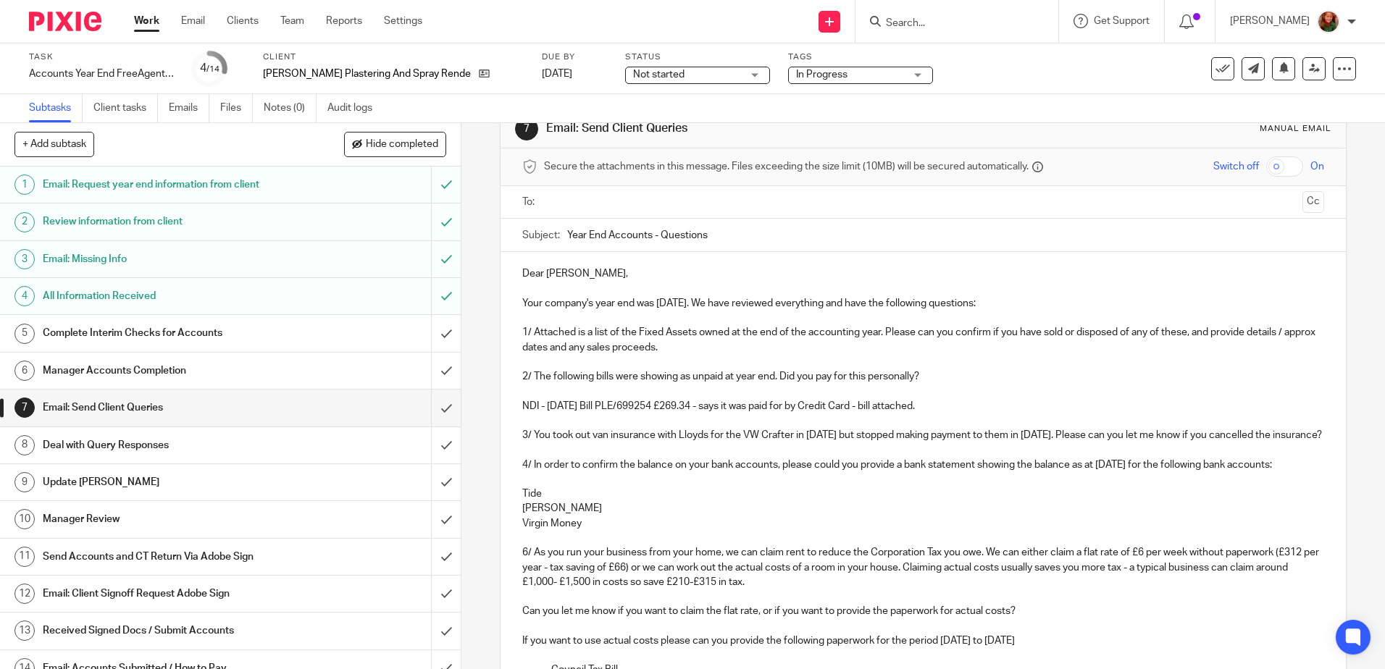
scroll to position [0, 0]
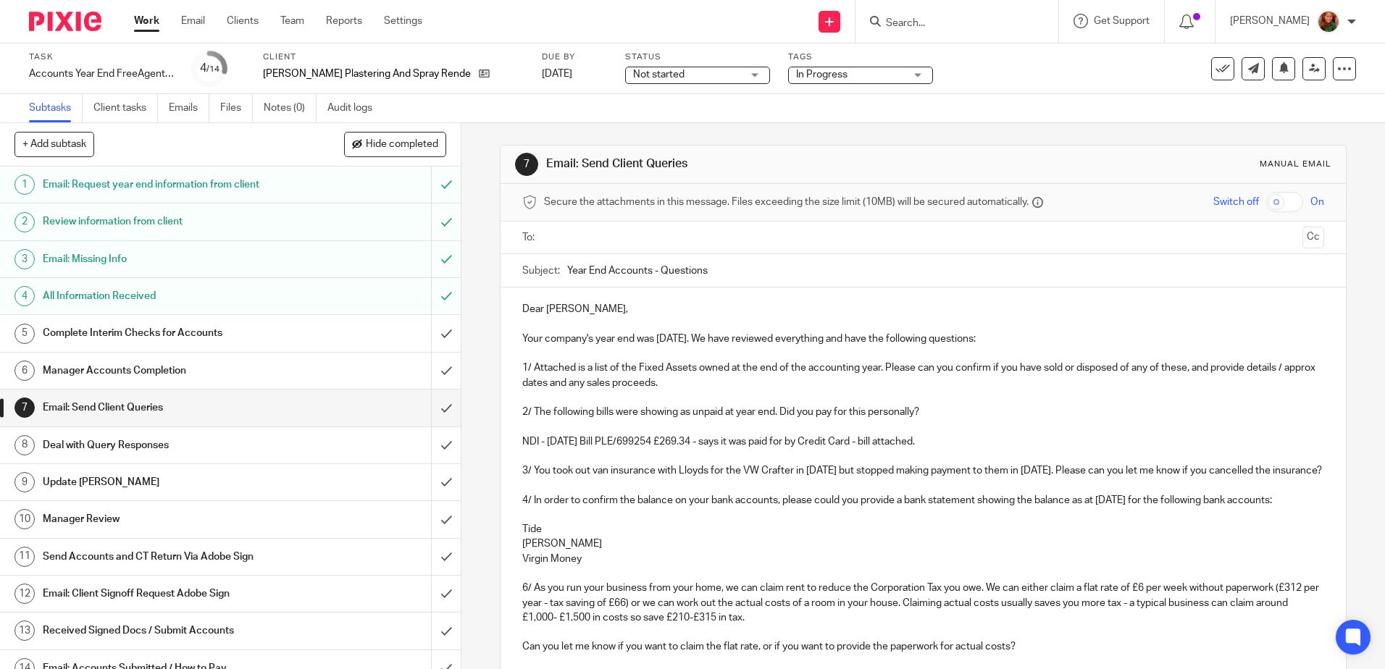
click at [672, 231] on input "text" at bounding box center [922, 238] width 747 height 17
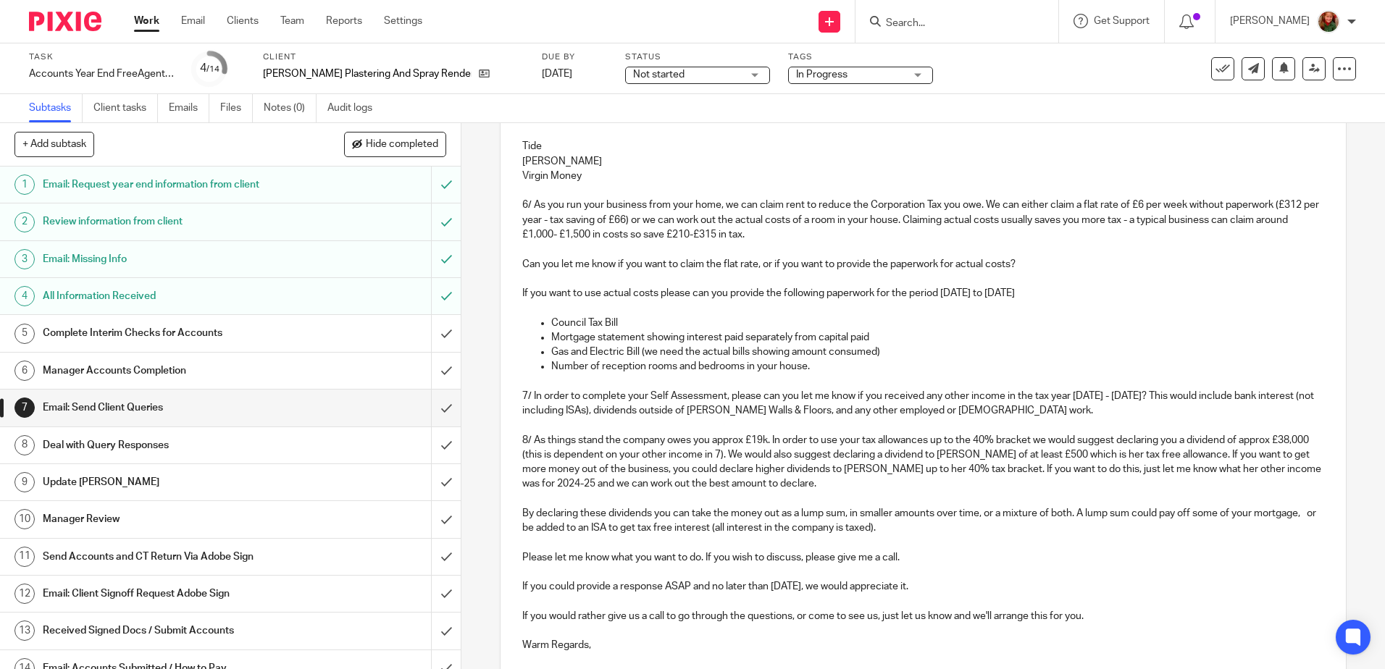
scroll to position [569, 0]
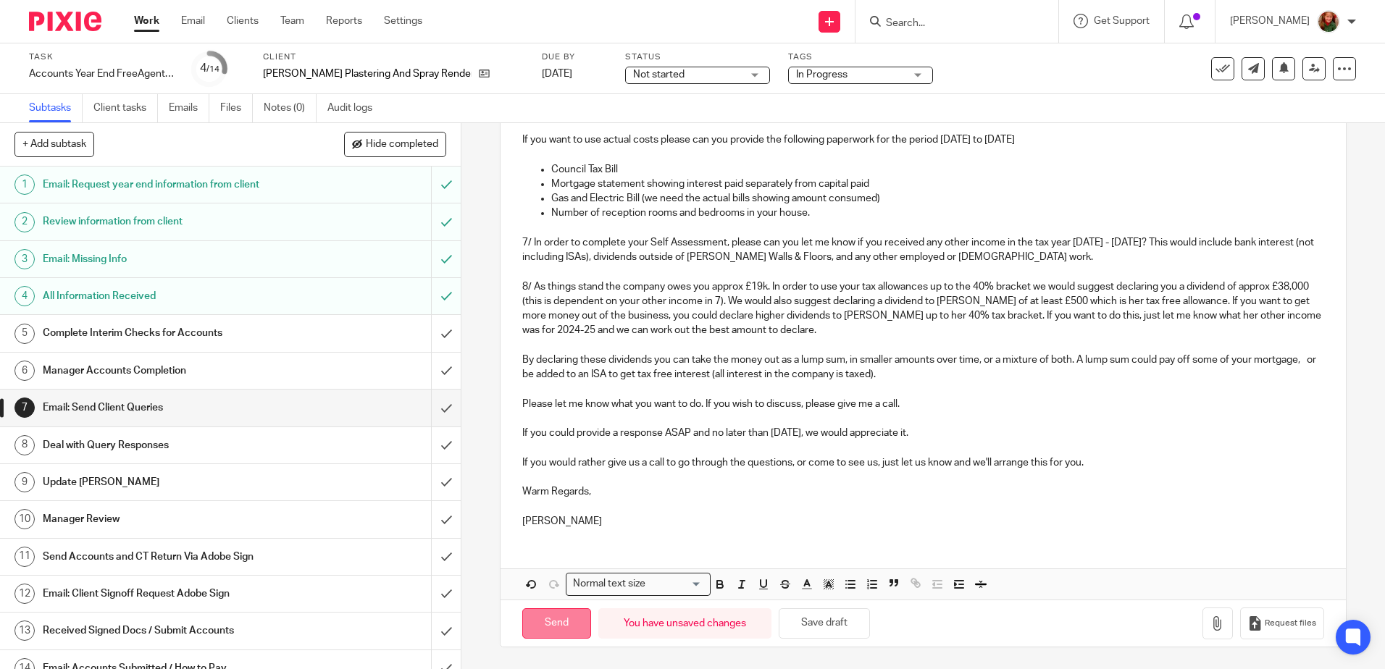
click at [538, 627] on input "Send" at bounding box center [556, 624] width 69 height 31
type input "Sent"
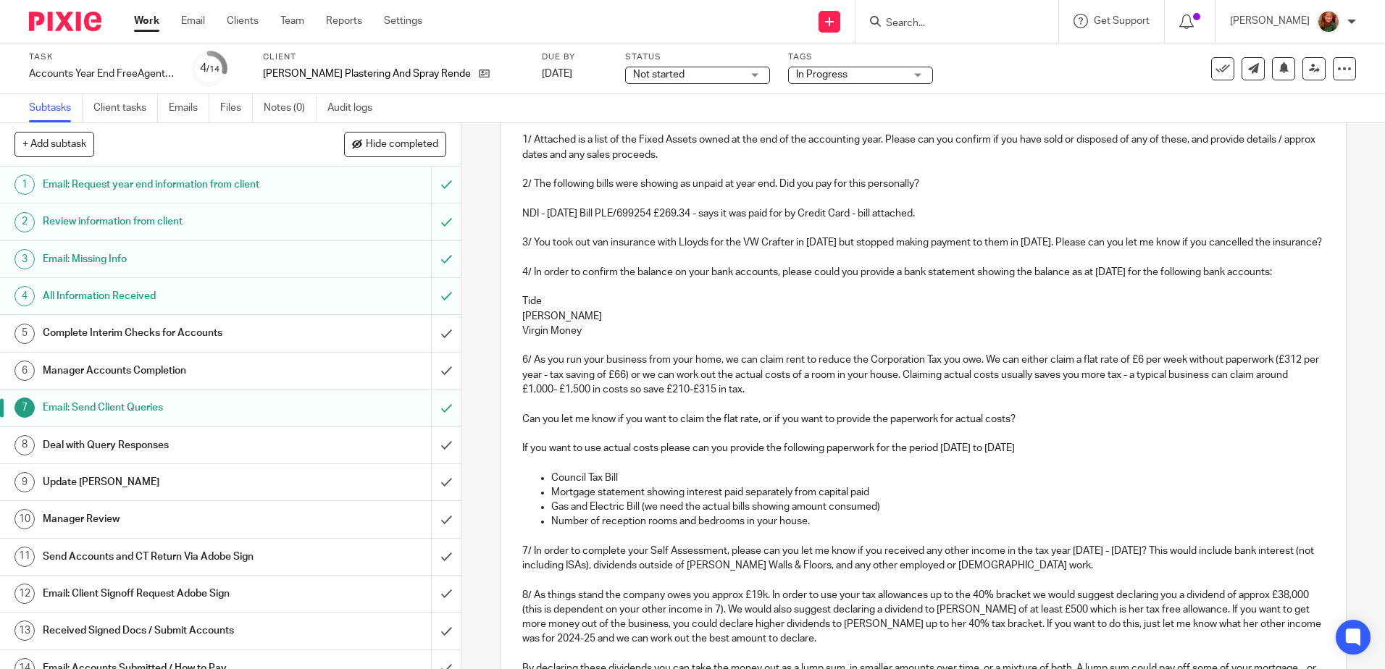
scroll to position [0, 0]
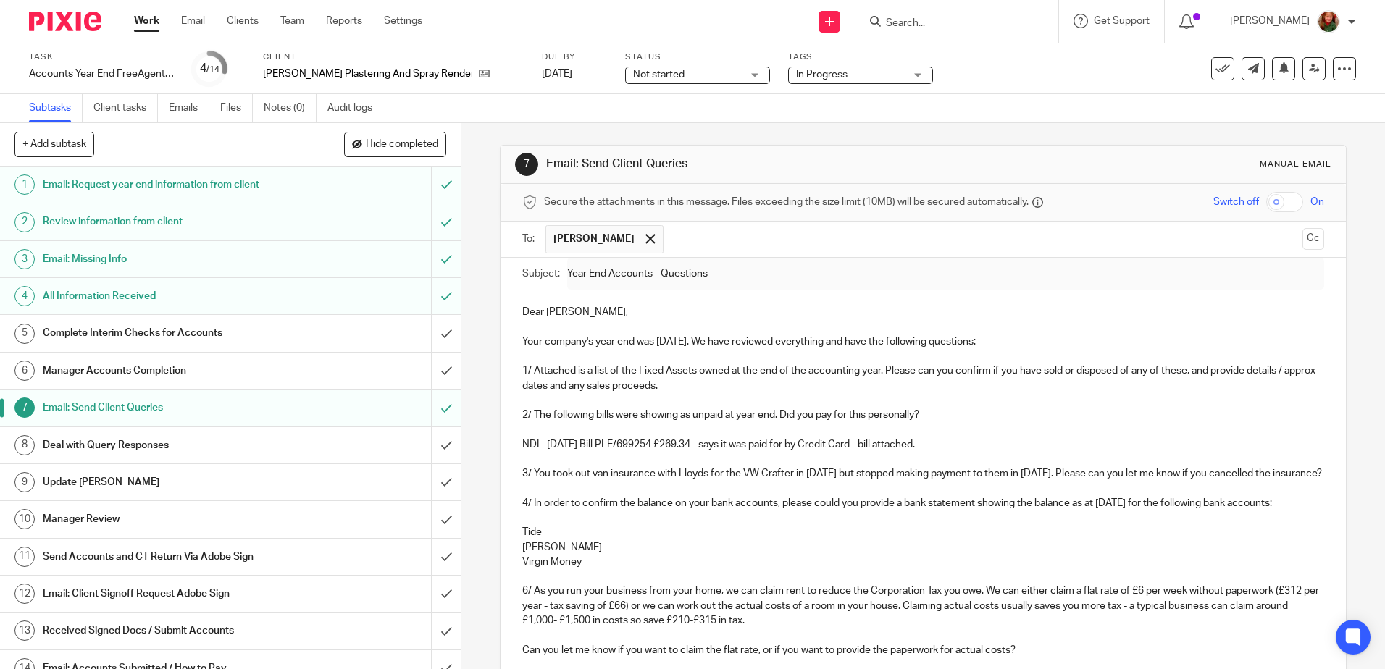
click at [691, 71] on span "Not started" at bounding box center [687, 74] width 109 height 15
click at [654, 120] on li "In progress" at bounding box center [656, 128] width 143 height 30
click at [803, 77] on span "In Progress" at bounding box center [821, 75] width 51 height 10
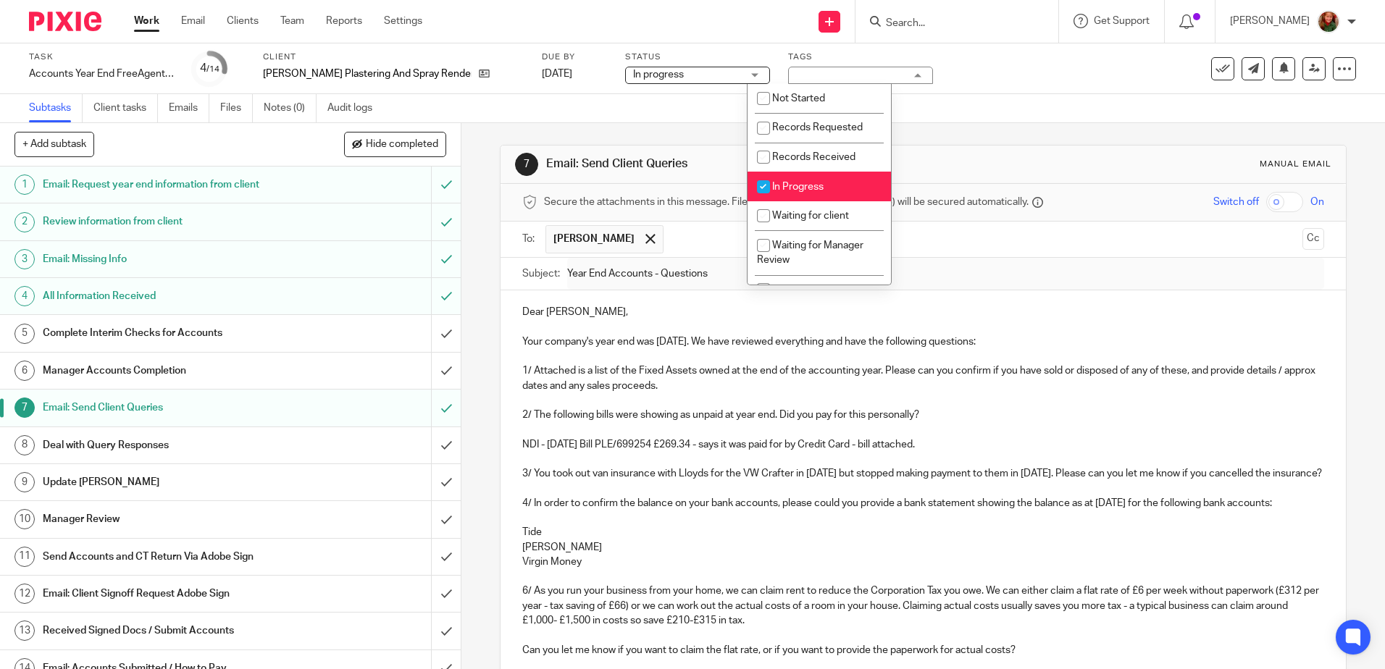
click at [829, 183] on li "In Progress" at bounding box center [819, 187] width 143 height 30
checkbox input "false"
click at [824, 211] on span "Waiting for client" at bounding box center [810, 216] width 77 height 10
checkbox input "true"
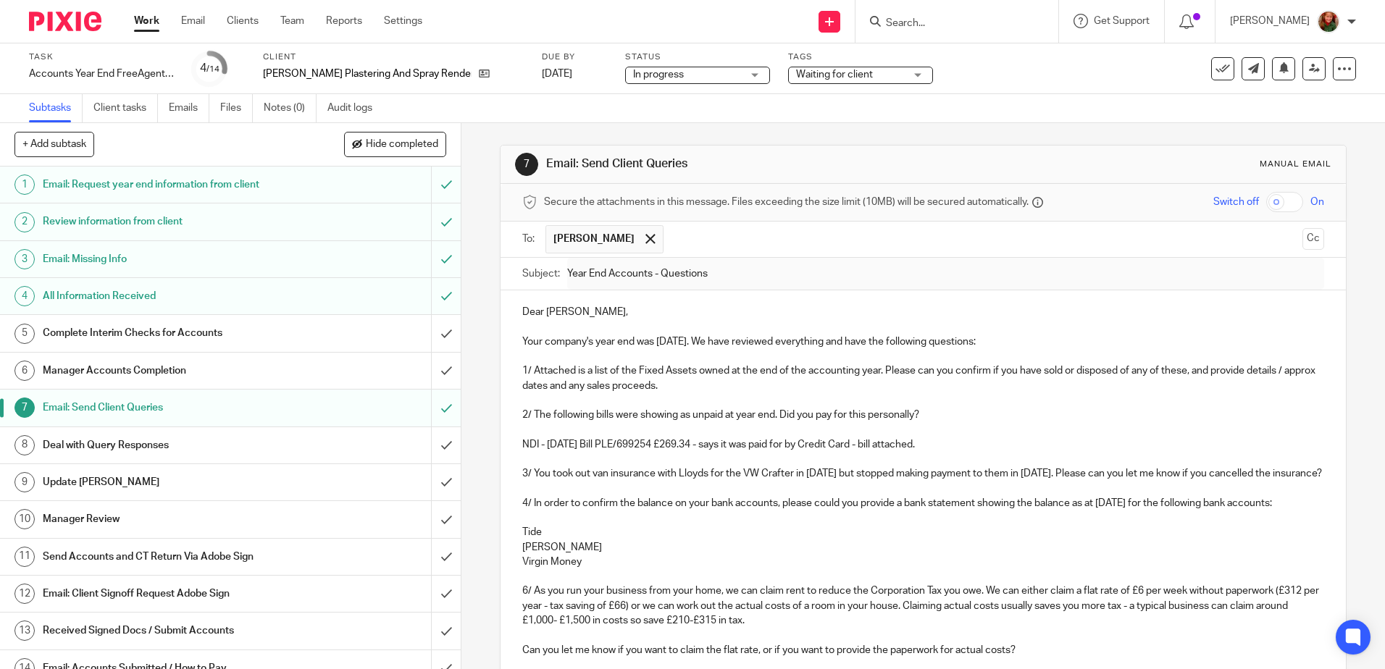
click at [957, 176] on div "7 Email: Send Client Queries Manual email" at bounding box center [923, 165] width 845 height 38
click at [138, 19] on link "Work" at bounding box center [146, 21] width 25 height 14
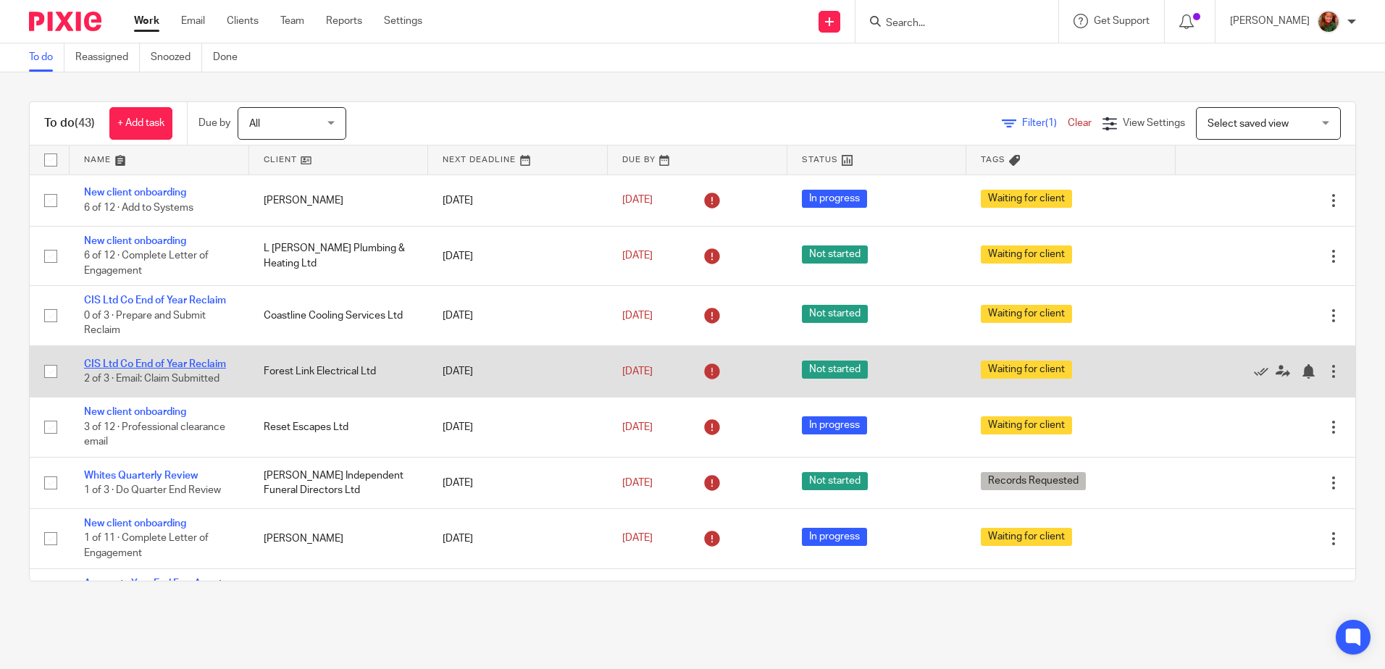
click at [161, 360] on link "CIS Ltd Co End of Year Reclaim" at bounding box center [155, 364] width 142 height 10
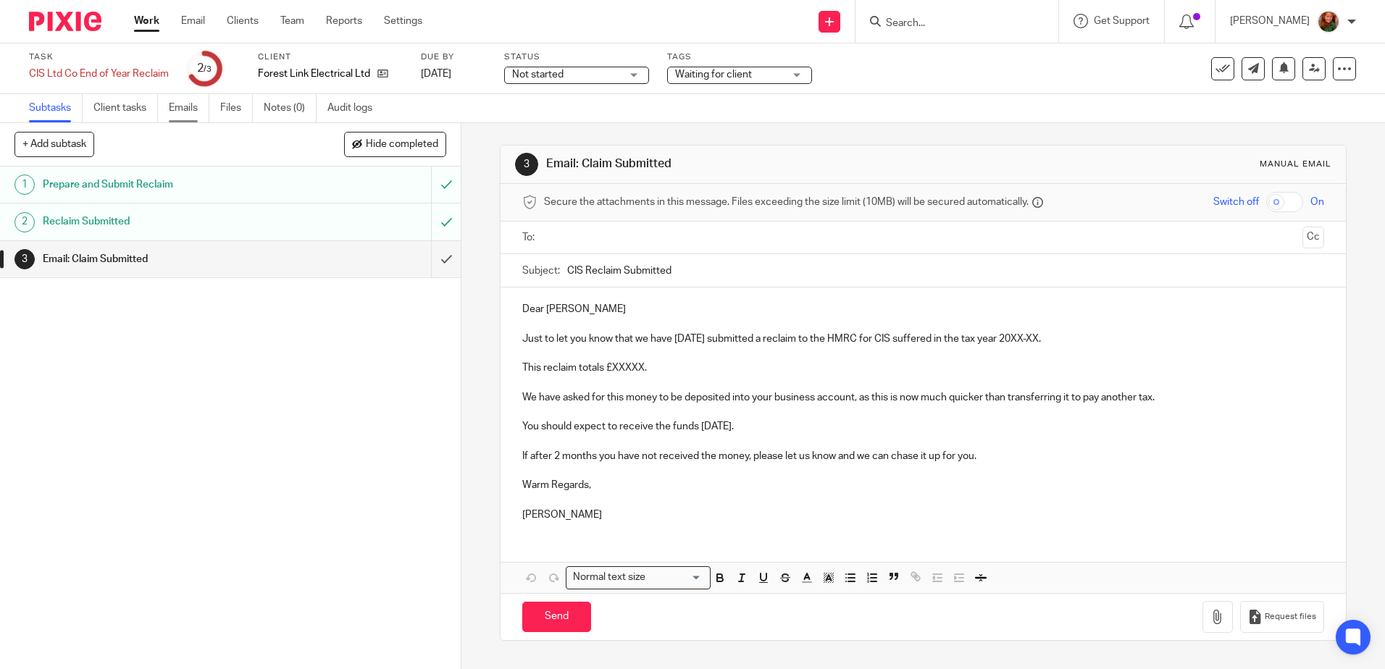
click at [188, 110] on link "Emails" at bounding box center [189, 108] width 41 height 28
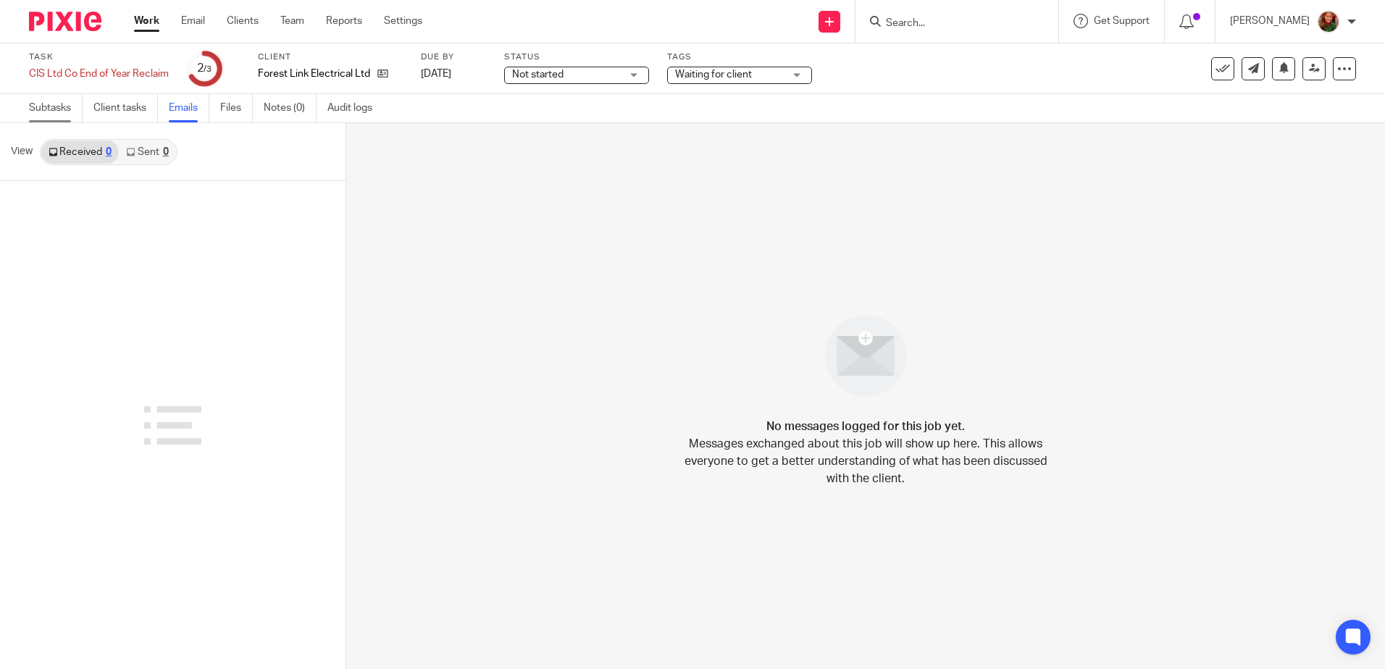
click at [42, 112] on link "Subtasks" at bounding box center [56, 108] width 54 height 28
